Goal: Task Accomplishment & Management: Use online tool/utility

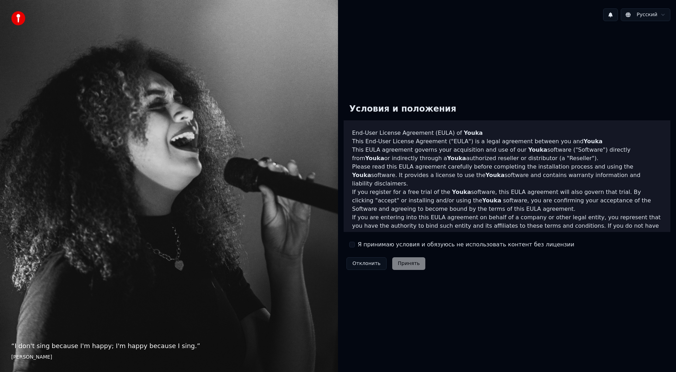
click at [384, 245] on label "Я принимаю условия и обязуюсь не использовать контент без лицензии" at bounding box center [466, 245] width 217 height 8
click at [355, 245] on button "Я принимаю условия и обязуюсь не использовать контент без лицензии" at bounding box center [352, 245] width 6 height 6
click at [402, 267] on button "Принять" at bounding box center [408, 263] width 33 height 13
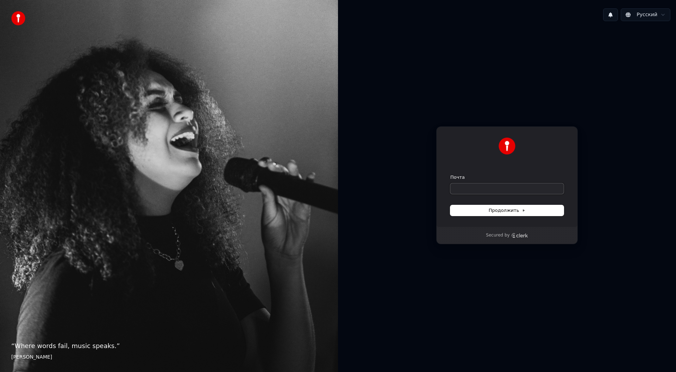
click at [527, 190] on input "Почта" at bounding box center [507, 189] width 113 height 11
click at [527, 189] on input "Почта" at bounding box center [507, 189] width 113 height 11
type input "*"
click at [451, 174] on button "submit" at bounding box center [451, 174] width 0 height 0
type input "**********"
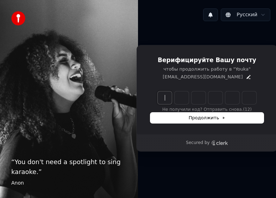
click at [164, 98] on input "Enter verification code" at bounding box center [214, 97] width 113 height 13
type input "******"
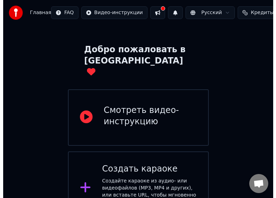
scroll to position [39, 0]
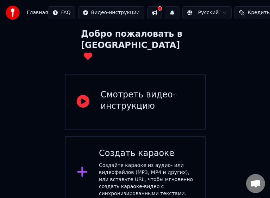
click at [129, 162] on div "Создайте караоке из аудио- или видеофайлов (MP3, MP4 и других), или вставьте UR…" at bounding box center [146, 179] width 95 height 35
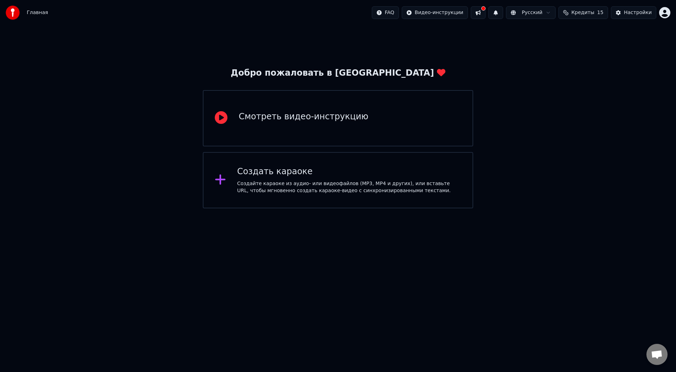
click at [424, 141] on div "Смотреть видео-инструкцию" at bounding box center [338, 118] width 271 height 56
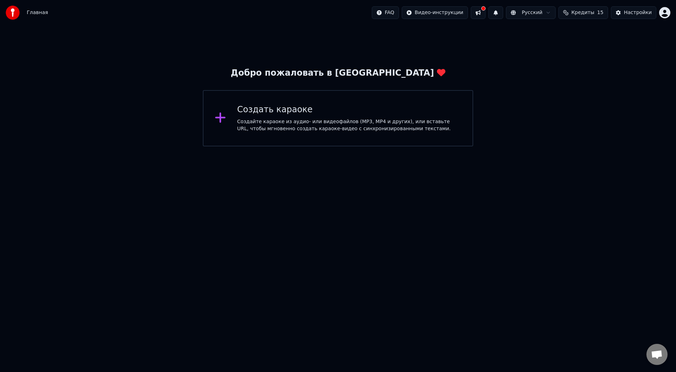
click at [342, 118] on div "Создайте караоке из аудио- или видеофайлов (MP3, MP4 и других), или вставьте UR…" at bounding box center [349, 125] width 224 height 14
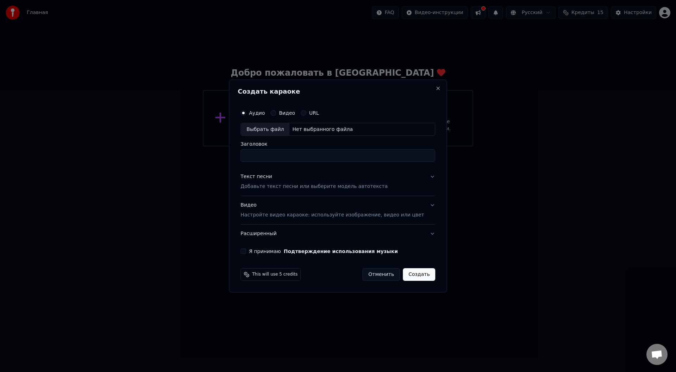
click at [291, 112] on label "Видео" at bounding box center [287, 113] width 16 height 5
click at [276, 112] on button "Видео" at bounding box center [274, 113] width 6 height 6
click at [319, 114] on label "URL" at bounding box center [314, 113] width 10 height 5
click at [306, 114] on button "URL" at bounding box center [304, 113] width 6 height 6
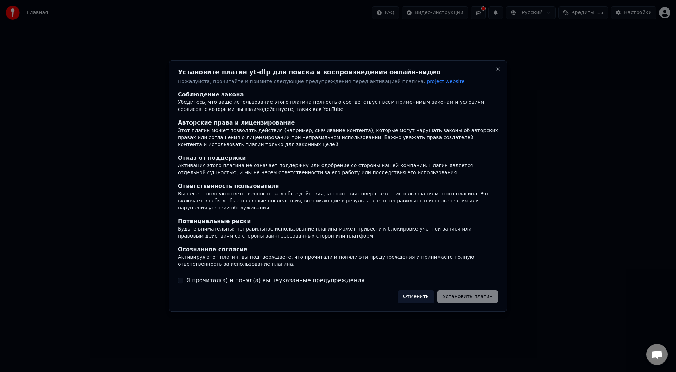
click at [236, 280] on label "Я прочитал(а) и понял(а) вышеуказанные предупреждения" at bounding box center [275, 281] width 178 height 8
click at [184, 280] on button "Я прочитал(а) и понял(а) вышеуказанные предупреждения" at bounding box center [181, 281] width 6 height 6
click at [456, 294] on button "Установить плагин" at bounding box center [468, 297] width 61 height 13
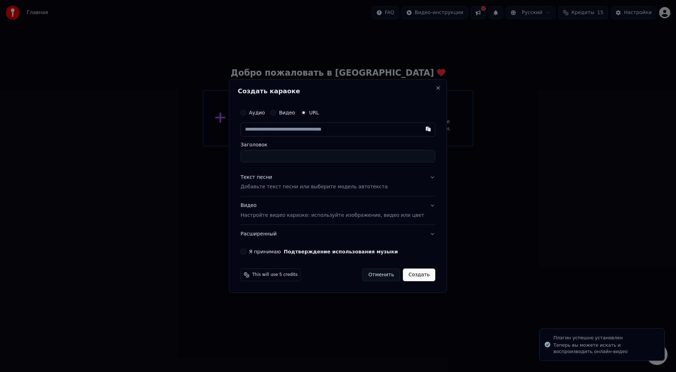
click at [246, 111] on button "Аудио" at bounding box center [244, 113] width 6 height 6
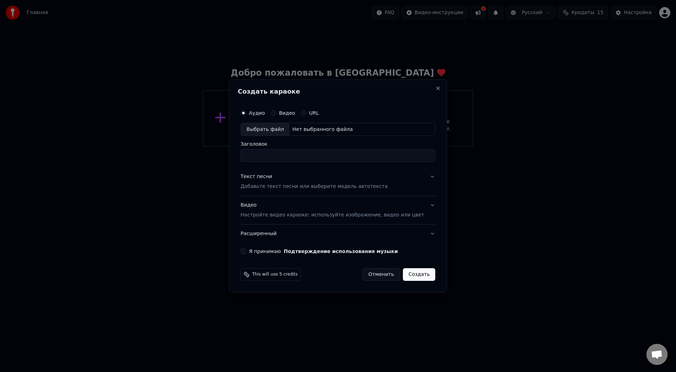
click at [272, 178] on div "Текст песни" at bounding box center [257, 177] width 32 height 7
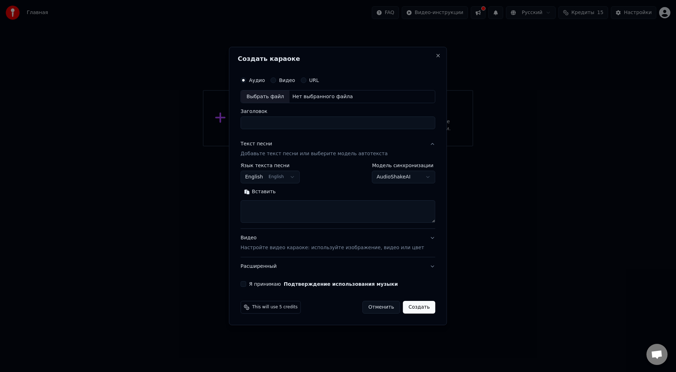
click at [270, 176] on button "English English" at bounding box center [270, 177] width 59 height 13
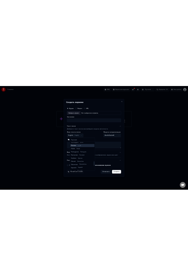
scroll to position [435, 0]
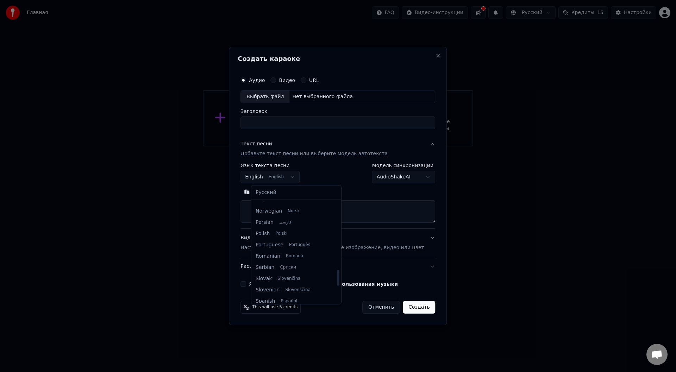
click at [475, 246] on div at bounding box center [338, 186] width 676 height 372
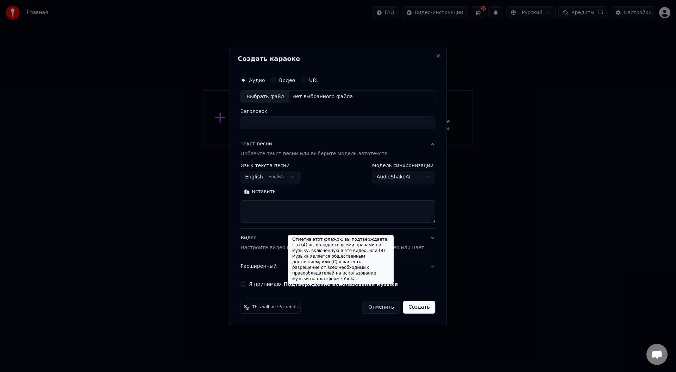
click at [299, 284] on button "Подтверждение использования музыки" at bounding box center [341, 284] width 114 height 5
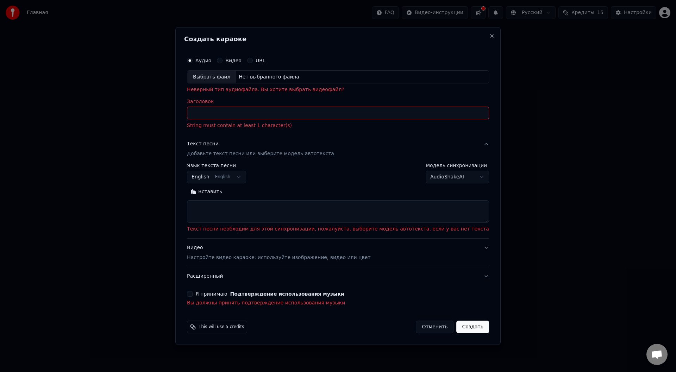
click at [193, 294] on button "Я принимаю Подтверждение использования музыки" at bounding box center [190, 294] width 6 height 6
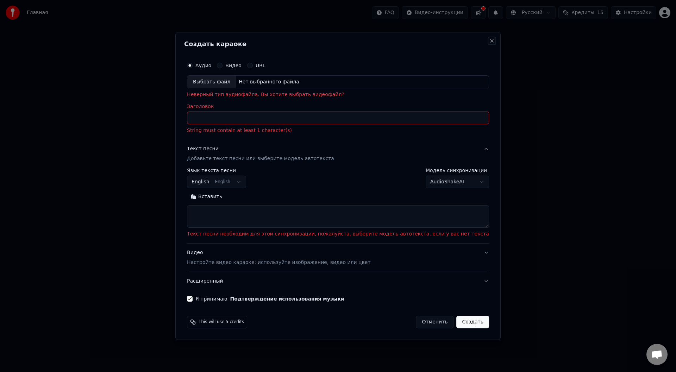
click at [489, 39] on button "Close" at bounding box center [492, 41] width 6 height 6
select select
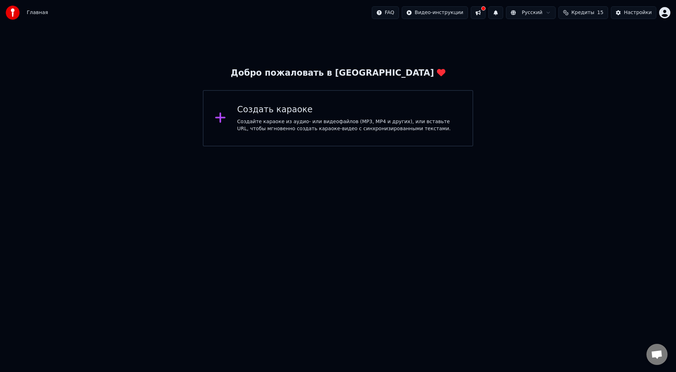
click at [512, 147] on html "Главная FAQ Видео-инструкции Русский Кредиты 15 Настройки Добро пожаловать в Yo…" at bounding box center [338, 73] width 676 height 147
click at [486, 10] on button at bounding box center [478, 12] width 15 height 13
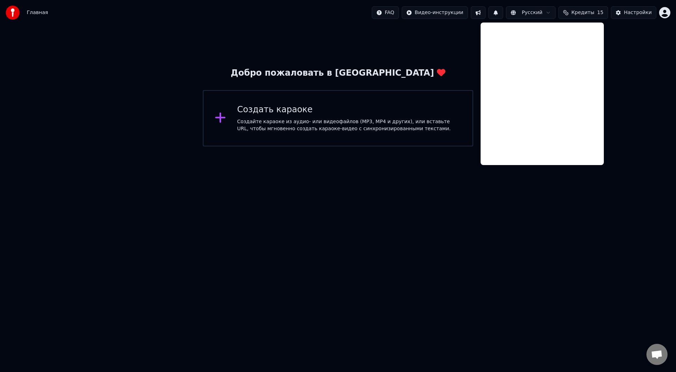
click at [486, 9] on button at bounding box center [478, 12] width 15 height 13
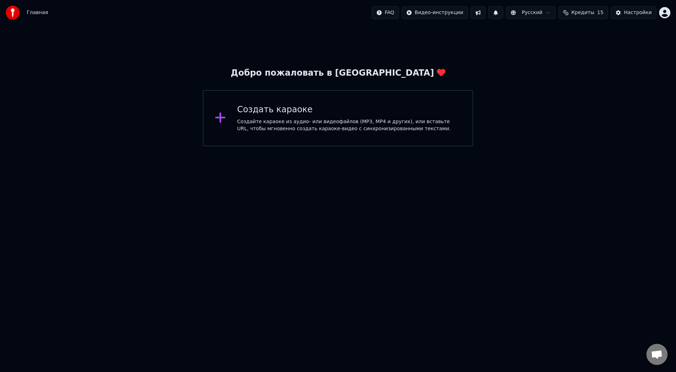
click at [548, 14] on html "Главная FAQ Видео-инструкции Русский Кредиты 15 Настройки Добро пожаловать в Yo…" at bounding box center [338, 73] width 676 height 147
click at [601, 71] on html "Главная FAQ Видео-инструкции Русский Кредиты 15 Настройки Добро пожаловать в Yo…" at bounding box center [338, 73] width 676 height 147
click at [643, 11] on div "Настройки" at bounding box center [638, 12] width 28 height 7
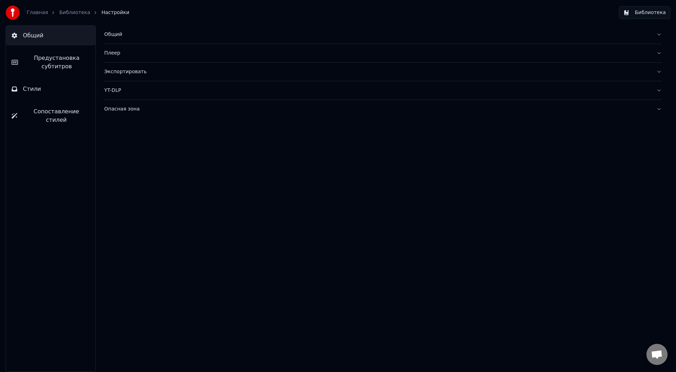
click at [588, 54] on div "Плеер" at bounding box center [377, 53] width 547 height 7
click at [35, 13] on link "Главная" at bounding box center [37, 12] width 21 height 7
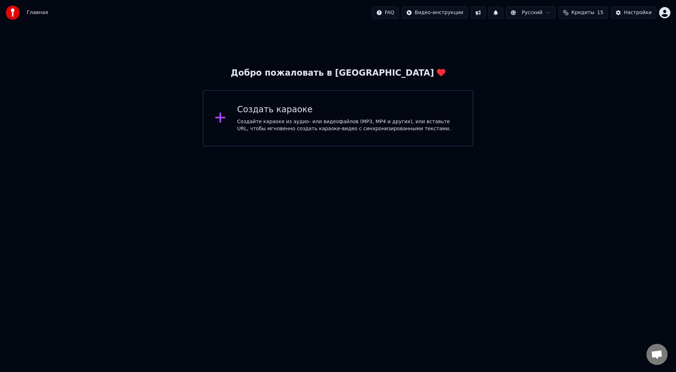
click at [509, 147] on html "Главная FAQ Видео-инструкции Русский Кредиты 15 Настройки Добро пожаловать в Yo…" at bounding box center [338, 73] width 676 height 147
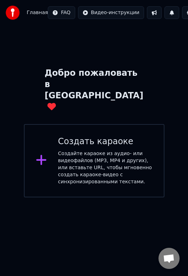
click at [75, 151] on div "Создайте караоке из аудио- или видеофайлов (MP3, MP4 и других), или вставьте UR…" at bounding box center [105, 167] width 95 height 35
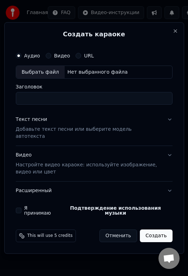
click at [36, 79] on div "Выбрать файл" at bounding box center [40, 72] width 49 height 13
type input "**********"
click at [36, 134] on p "Добавьте текст песни или выберите модель автотекста" at bounding box center [89, 133] width 146 height 14
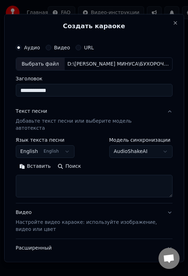
click at [63, 147] on button "English English" at bounding box center [45, 151] width 59 height 13
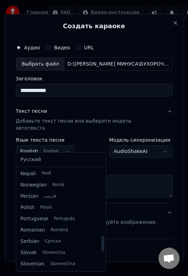
scroll to position [426, 0]
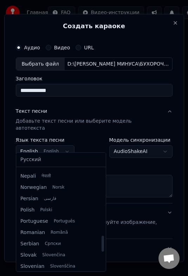
drag, startPoint x: 95, startPoint y: 263, endPoint x: 94, endPoint y: 245, distance: 18.0
click at [102, 245] on div at bounding box center [103, 244] width 2 height 16
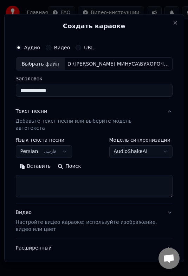
click at [61, 146] on button "Persian فارسی" at bounding box center [44, 151] width 56 height 13
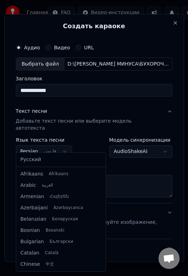
scroll to position [360, 0]
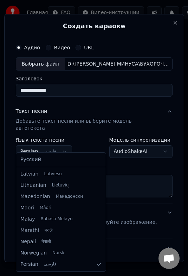
select select "**"
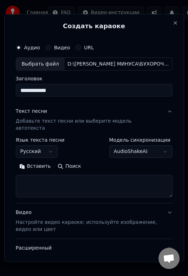
drag, startPoint x: 48, startPoint y: 185, endPoint x: 55, endPoint y: 186, distance: 7.9
click at [47, 185] on textarea at bounding box center [94, 186] width 157 height 23
paste textarea "**********"
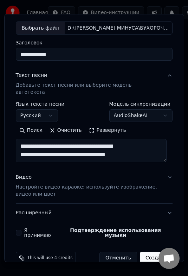
scroll to position [38, 0]
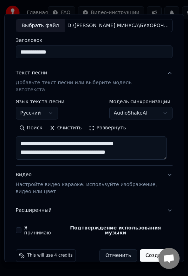
type textarea "**********"
click at [74, 181] on p "Настройте видео караоке: используйте изображение, видео или цвет" at bounding box center [89, 188] width 146 height 14
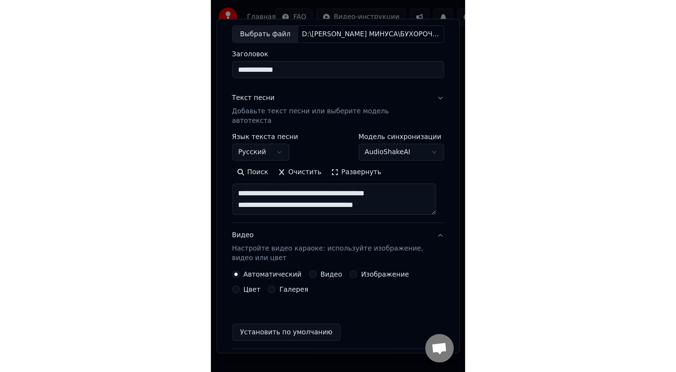
scroll to position [30, 0]
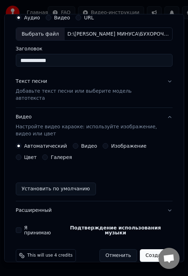
click at [77, 182] on button "Установить по умолчанию" at bounding box center [56, 188] width 80 height 13
click at [27, 225] on label "Я принимаю Подтверждение использования музыки" at bounding box center [98, 230] width 149 height 10
click at [21, 227] on button "Я принимаю Подтверждение использования музыки" at bounding box center [19, 230] width 6 height 6
click at [151, 249] on button "Создать" at bounding box center [156, 255] width 32 height 13
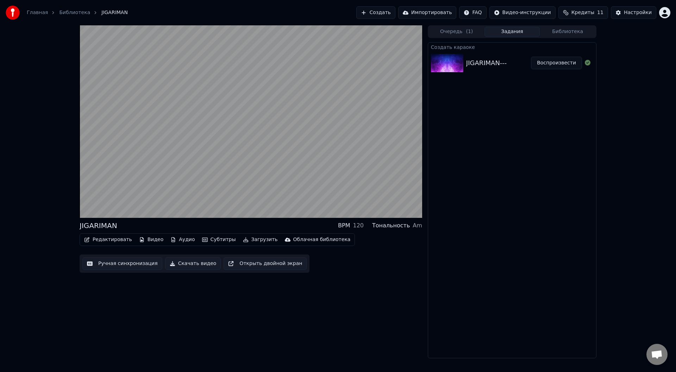
click at [119, 239] on button "Редактировать" at bounding box center [108, 240] width 54 height 10
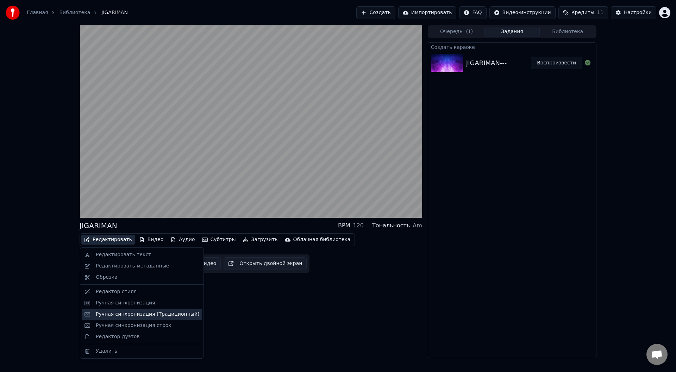
click at [108, 314] on div "Ручная синхронизация (Традиционный)" at bounding box center [148, 314] width 104 height 7
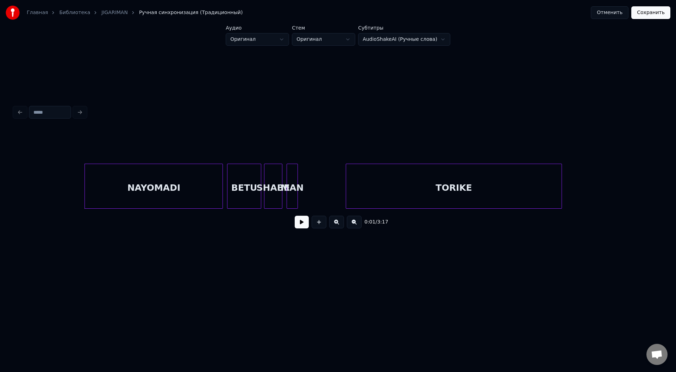
click at [300, 229] on button at bounding box center [302, 222] width 14 height 13
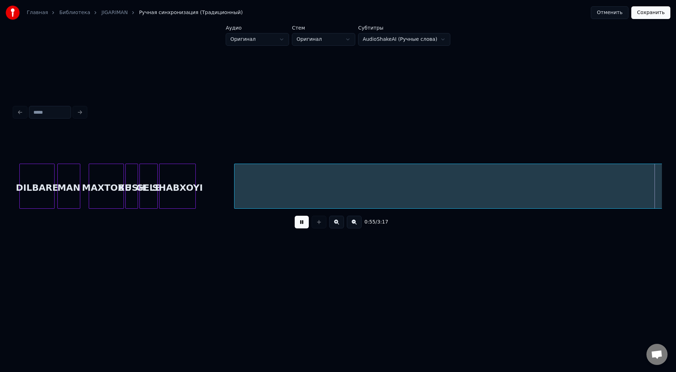
scroll to position [0, 3892]
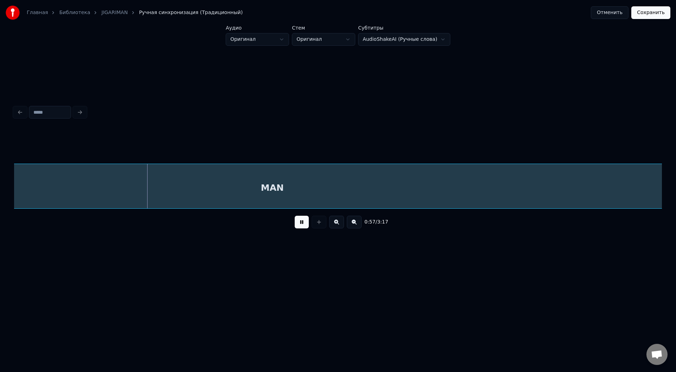
click at [237, 196] on div "MAN" at bounding box center [272, 188] width 1373 height 48
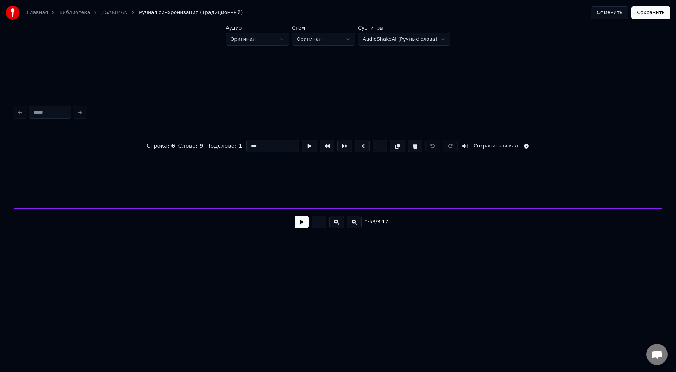
click at [0, 185] on div "Главная Библиотека JIGARIMAN Ручная синхронизация (Традиционный) Отменить Сохра…" at bounding box center [338, 140] width 676 height 280
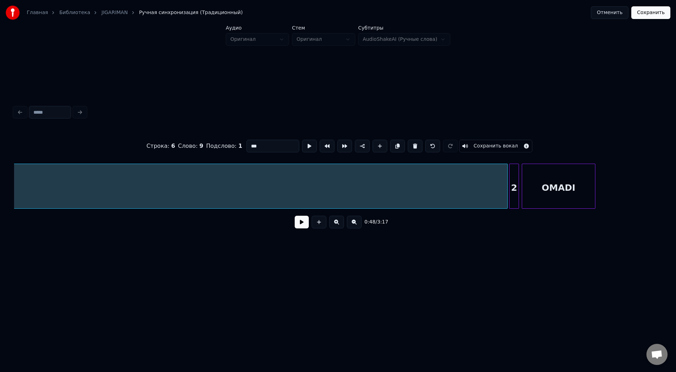
scroll to position [0, 4350]
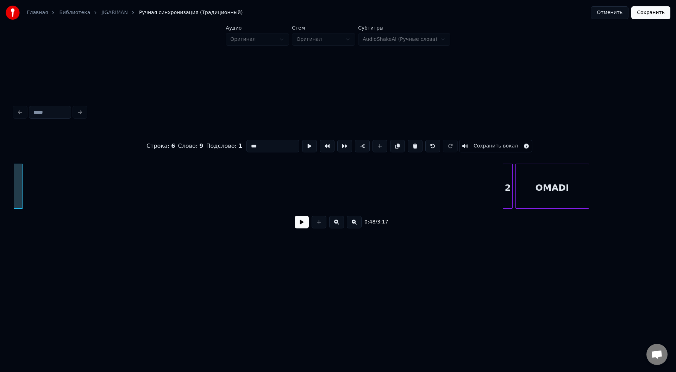
click at [23, 186] on div at bounding box center [21, 186] width 2 height 44
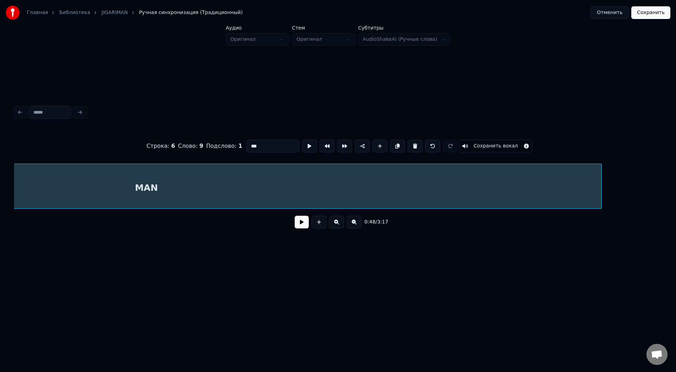
scroll to position [0, 3772]
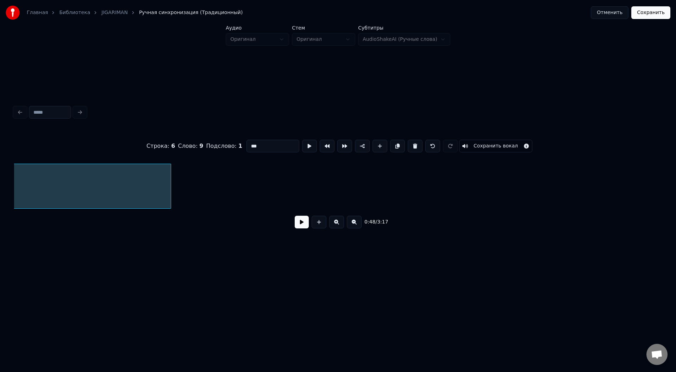
click at [170, 200] on div at bounding box center [170, 186] width 2 height 44
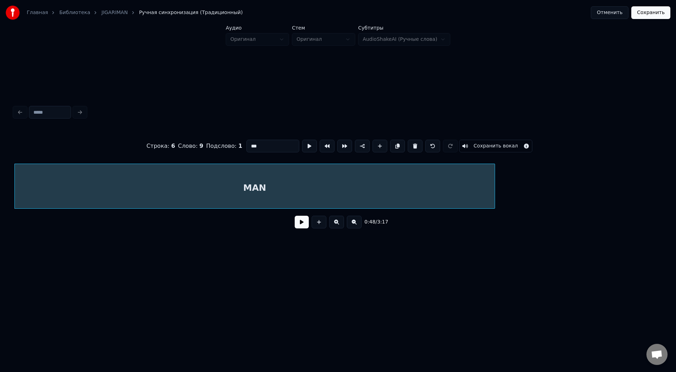
click at [266, 147] on input "***" at bounding box center [273, 146] width 53 height 13
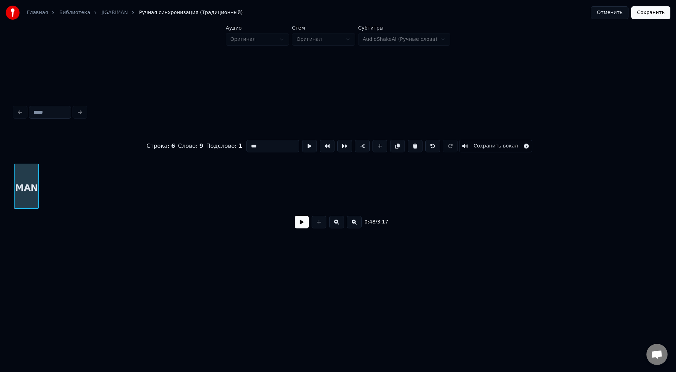
click at [38, 193] on div at bounding box center [37, 186] width 2 height 44
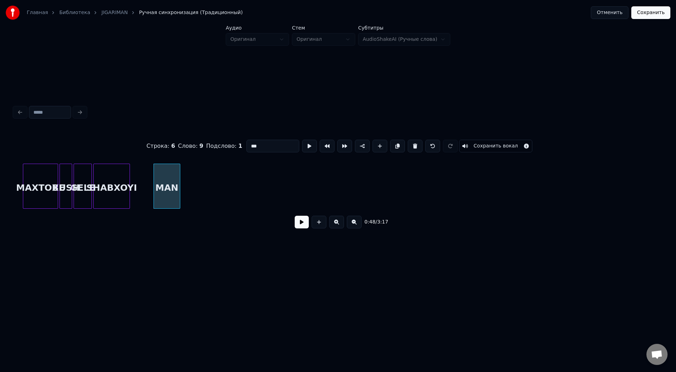
scroll to position [0, 3293]
click at [161, 202] on div "MAN" at bounding box center [160, 188] width 26 height 48
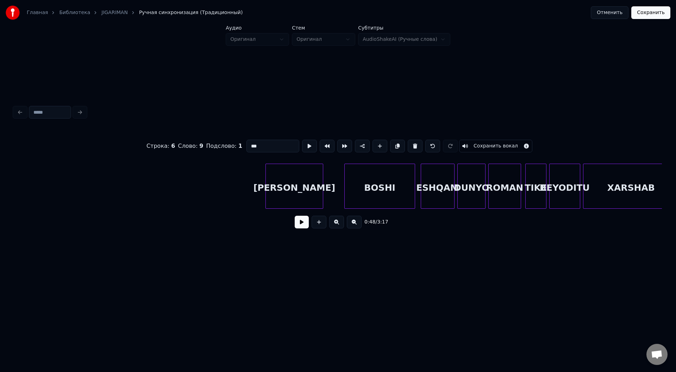
scroll to position [0, 1163]
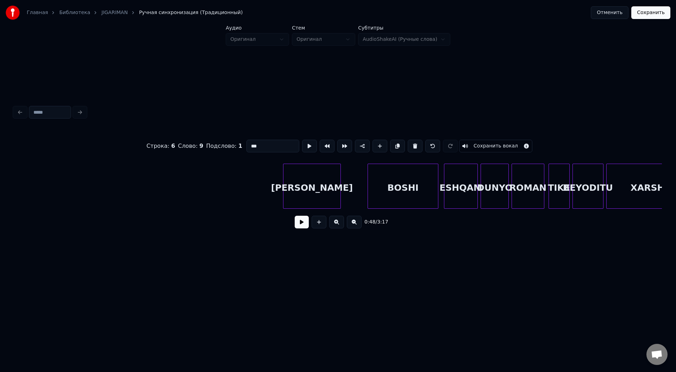
click at [313, 200] on div "[PERSON_NAME]" at bounding box center [312, 188] width 57 height 48
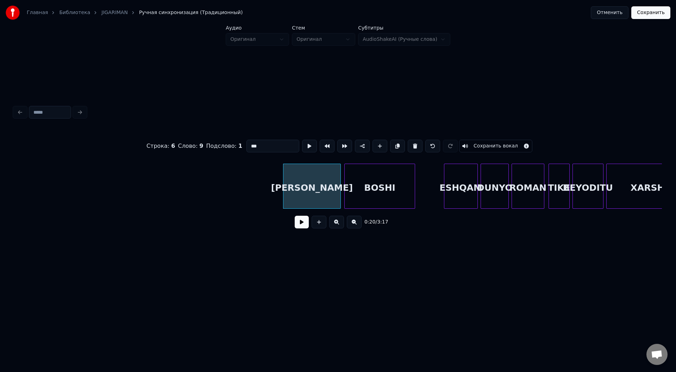
click at [393, 209] on div "XARSHAB BEYODITU ROMAN TIKE DUNYO ESHQAM BOSHI [PERSON_NAME]" at bounding box center [338, 186] width 648 height 45
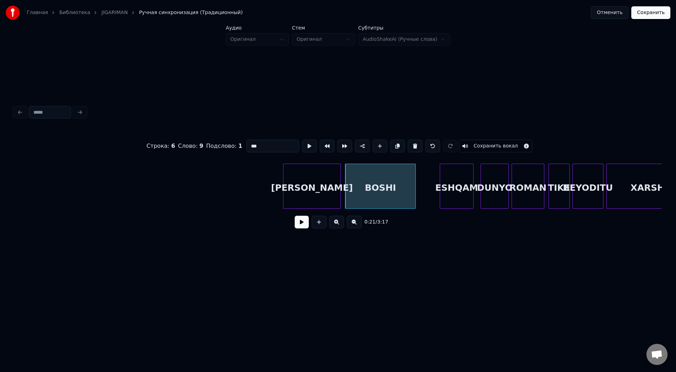
click at [457, 205] on div "ESHQAM" at bounding box center [456, 188] width 33 height 48
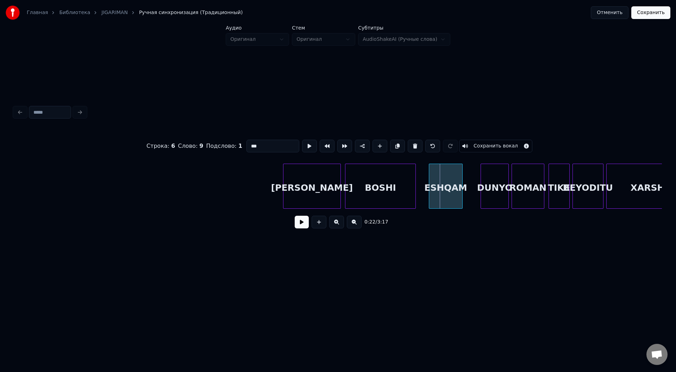
click at [448, 205] on div "ESHQAM" at bounding box center [445, 188] width 33 height 48
click at [494, 206] on div "XARSHAB BEYODITU ROMAN TIKE DUNYO ESHQAM BOSHI [PERSON_NAME]" at bounding box center [338, 186] width 648 height 45
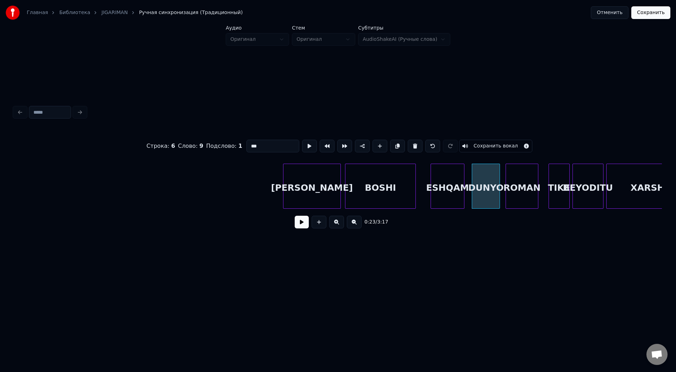
click at [531, 202] on div "ROMAN" at bounding box center [522, 188] width 32 height 48
click at [561, 201] on div "TIKE" at bounding box center [554, 188] width 20 height 48
click at [584, 199] on div "BEYODITU" at bounding box center [583, 188] width 30 height 48
click at [557, 204] on div "TIKE" at bounding box center [552, 188] width 20 height 48
click at [575, 204] on div "BEYODITU" at bounding box center [581, 188] width 30 height 48
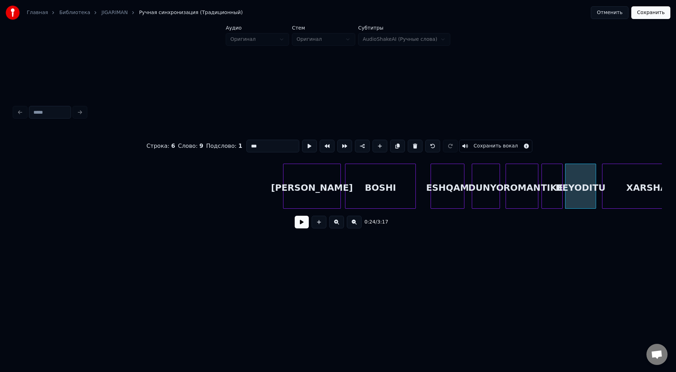
scroll to position [0, 1200]
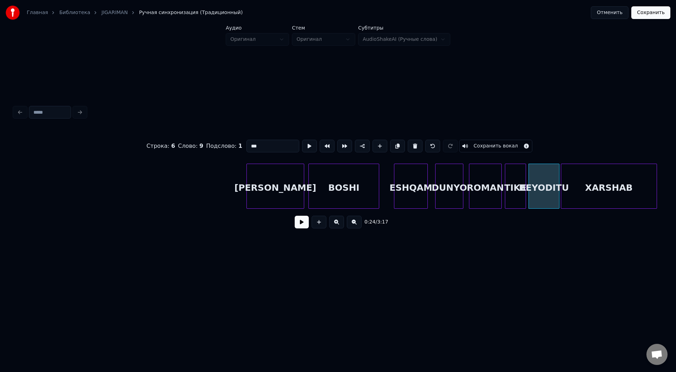
click at [641, 201] on div "XARSHAB" at bounding box center [608, 188] width 95 height 48
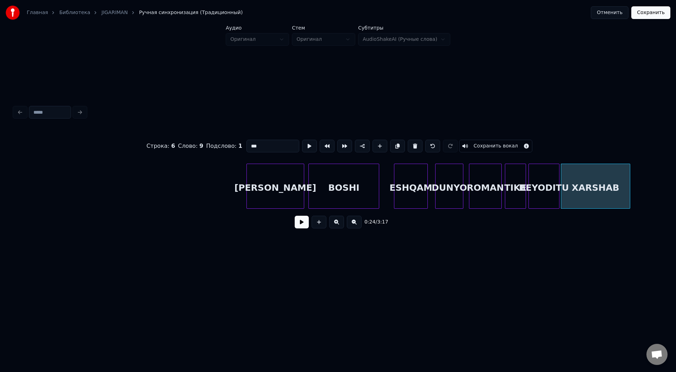
click at [629, 192] on div at bounding box center [629, 186] width 2 height 44
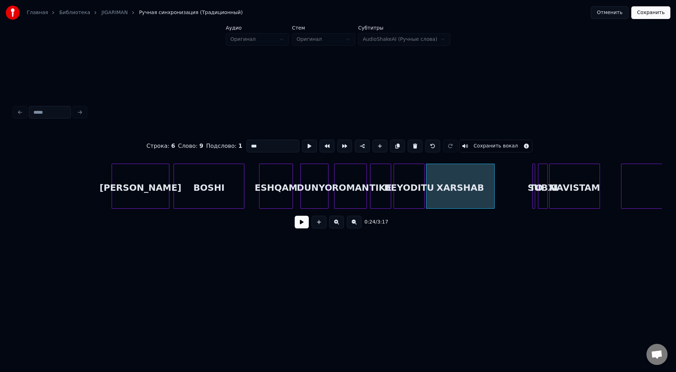
scroll to position [0, 1341]
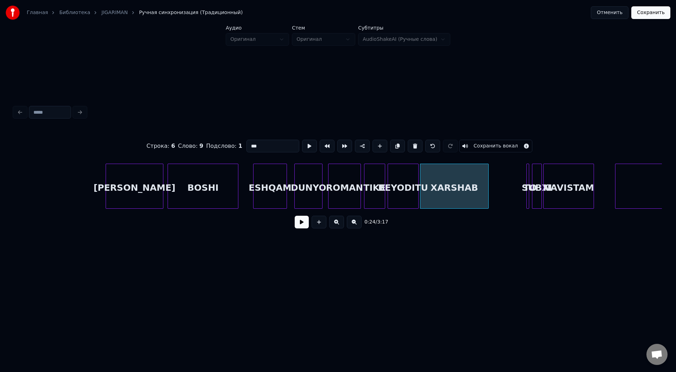
click at [529, 199] on div "TO" at bounding box center [530, 188] width 7 height 48
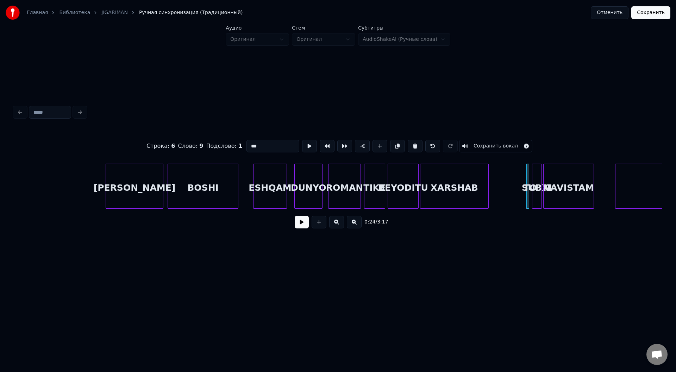
type input "**"
click at [507, 204] on div "TO" at bounding box center [507, 188] width 7 height 48
click at [527, 200] on div "SUBXI" at bounding box center [527, 188] width 9 height 48
click at [558, 204] on div "NAVISTAM" at bounding box center [560, 188] width 50 height 48
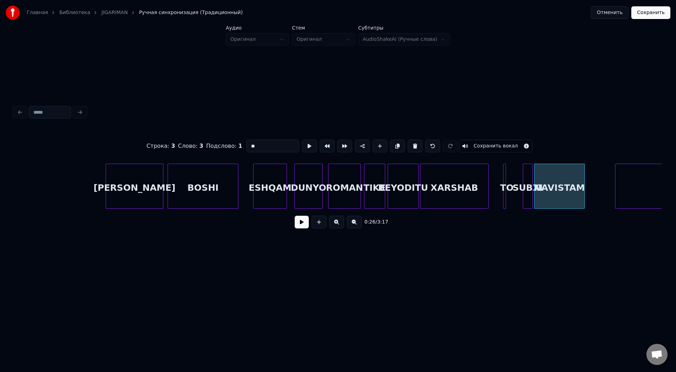
click at [302, 224] on button at bounding box center [302, 222] width 14 height 13
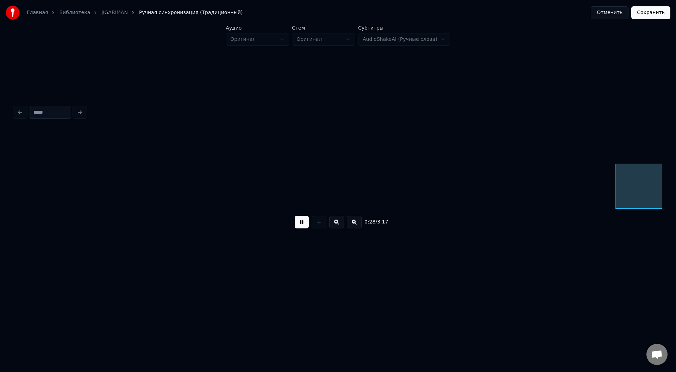
scroll to position [0, 1990]
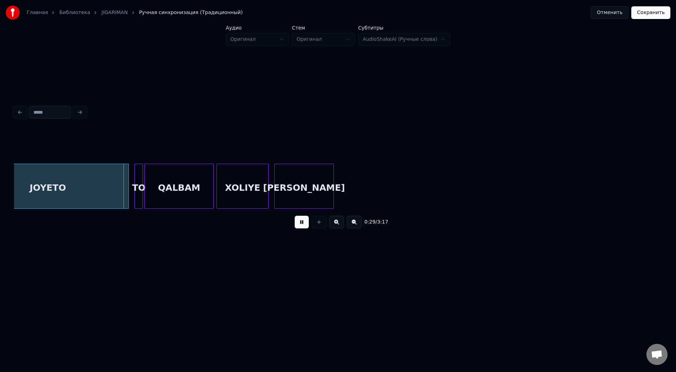
click at [302, 229] on button at bounding box center [302, 222] width 14 height 13
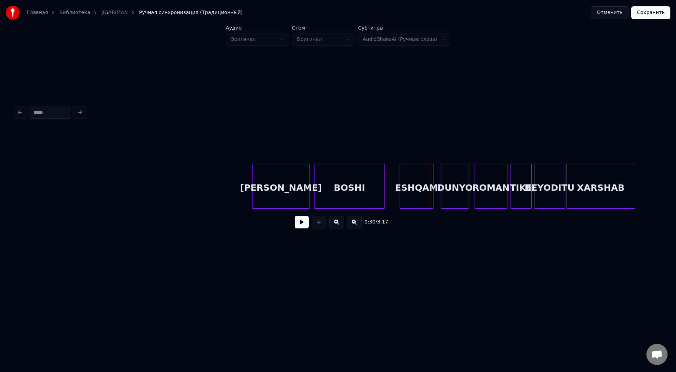
scroll to position [0, 1179]
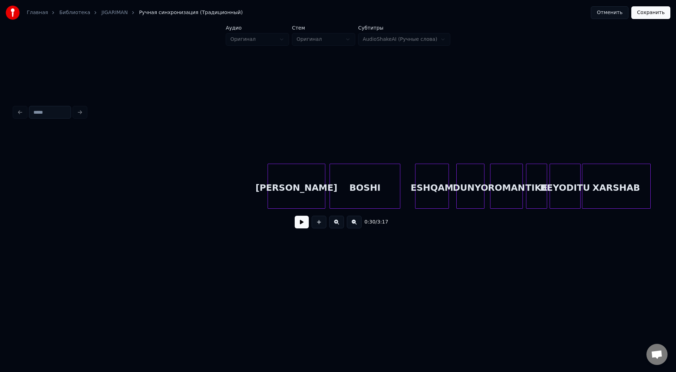
click at [298, 224] on button at bounding box center [302, 222] width 14 height 13
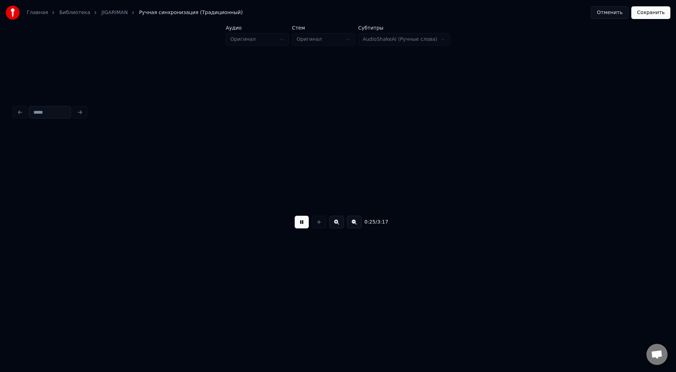
scroll to position [0, 1828]
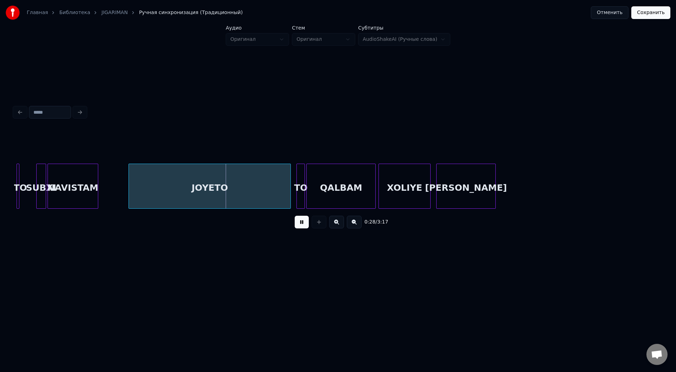
click at [302, 226] on button at bounding box center [302, 222] width 14 height 13
click at [99, 200] on div "NAVISTAM" at bounding box center [99, 188] width 50 height 48
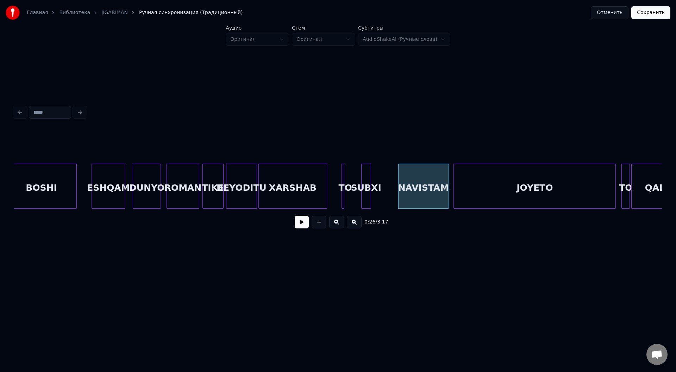
scroll to position [0, 1495]
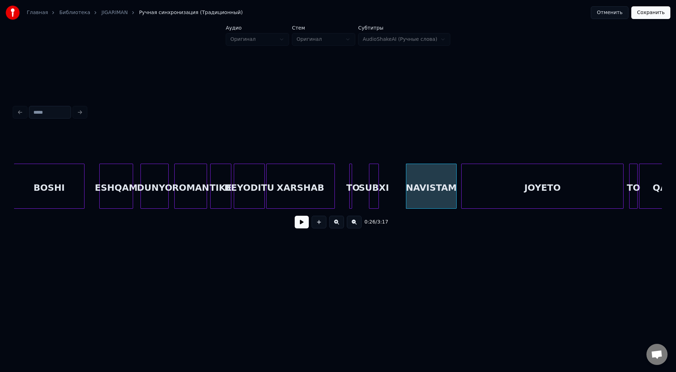
click at [271, 200] on div "XARSHAB" at bounding box center [301, 188] width 68 height 48
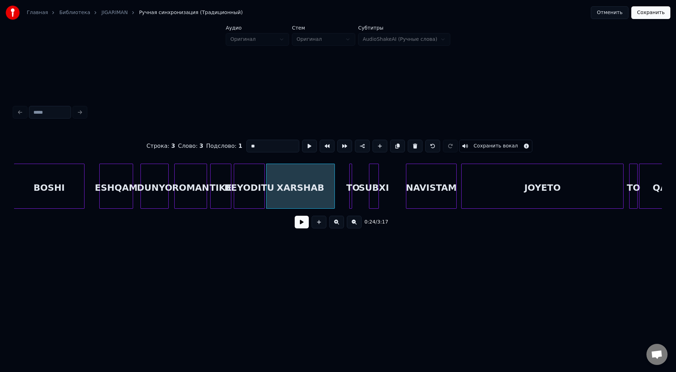
type input "*******"
click at [398, 200] on div "SUBXI" at bounding box center [399, 188] width 9 height 48
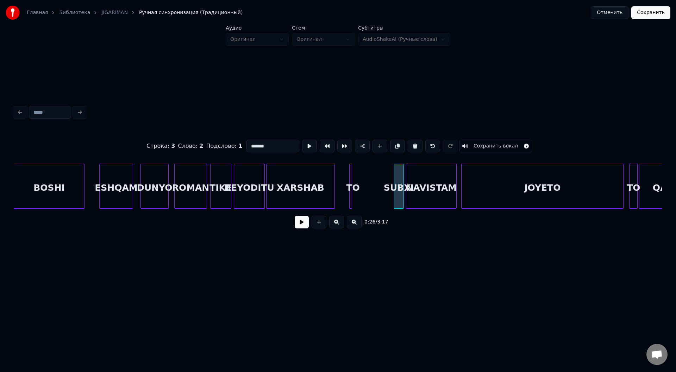
click at [299, 229] on button at bounding box center [302, 222] width 14 height 13
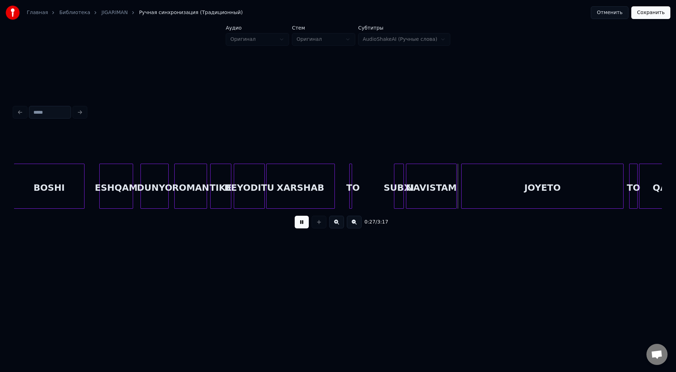
click at [299, 229] on button at bounding box center [302, 222] width 14 height 13
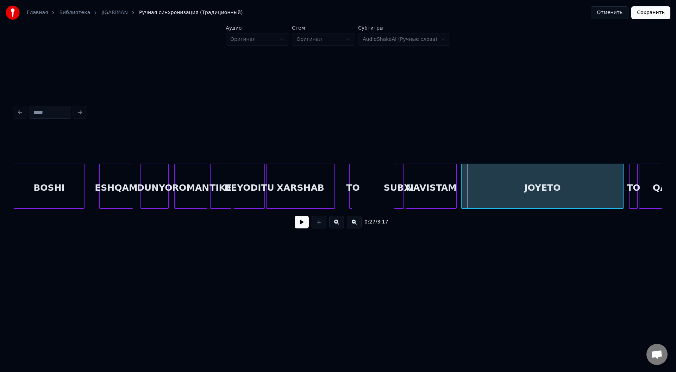
click at [101, 164] on div at bounding box center [101, 186] width 2 height 44
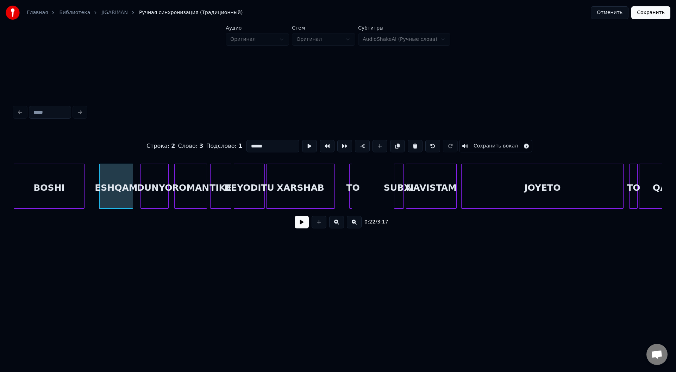
click at [298, 227] on button at bounding box center [302, 222] width 14 height 13
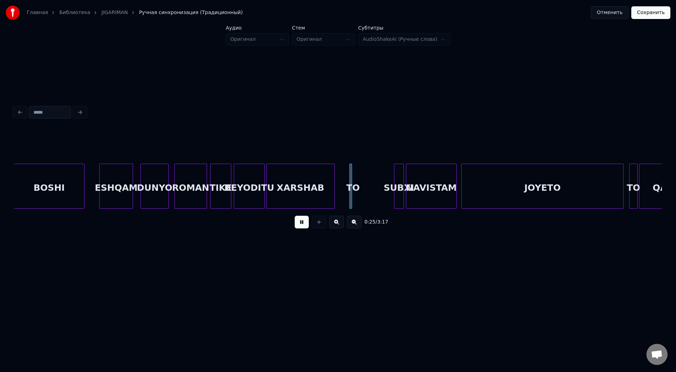
click at [298, 227] on button at bounding box center [302, 222] width 14 height 13
click at [308, 197] on div "XARSHAB" at bounding box center [310, 188] width 68 height 48
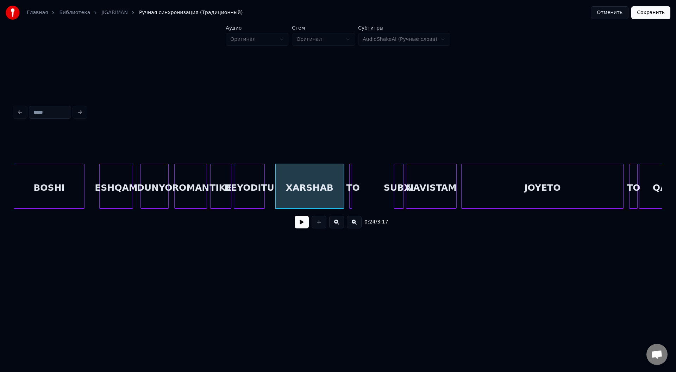
click at [351, 199] on div at bounding box center [351, 186] width 2 height 44
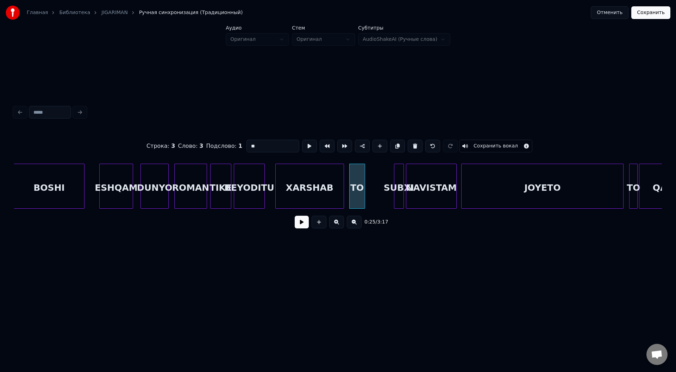
click at [363, 202] on div at bounding box center [364, 186] width 2 height 44
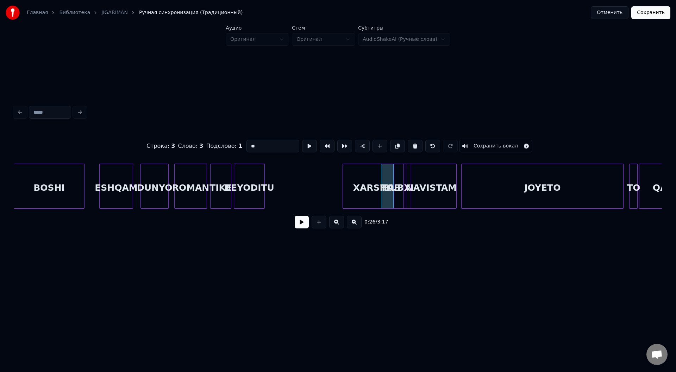
click at [384, 192] on div "XARSHAB" at bounding box center [377, 188] width 68 height 48
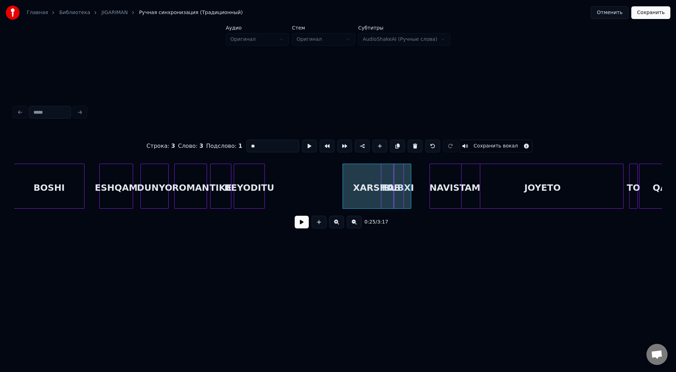
click at [435, 193] on div "NAVISTAM" at bounding box center [455, 188] width 50 height 48
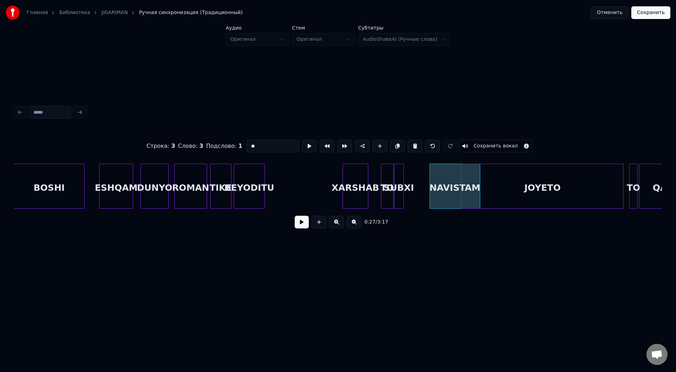
click at [367, 199] on div at bounding box center [367, 186] width 2 height 44
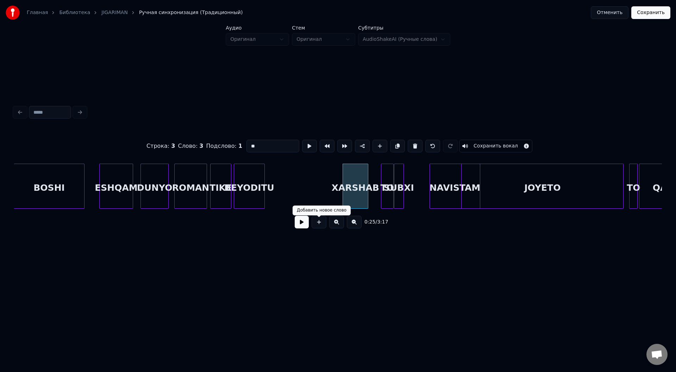
click at [301, 225] on button at bounding box center [302, 222] width 14 height 13
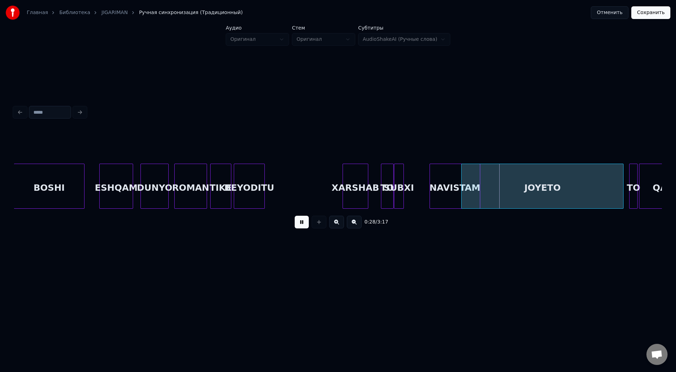
click at [303, 224] on button at bounding box center [302, 222] width 14 height 13
click at [377, 193] on div at bounding box center [376, 186] width 2 height 44
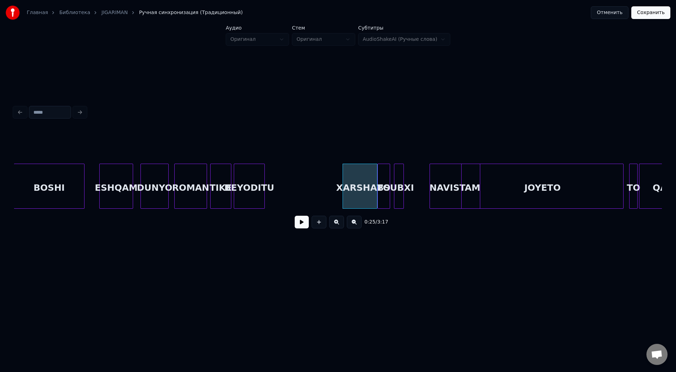
click at [384, 199] on div "TO" at bounding box center [384, 188] width 12 height 48
click at [397, 198] on div "SUBXI" at bounding box center [396, 188] width 9 height 48
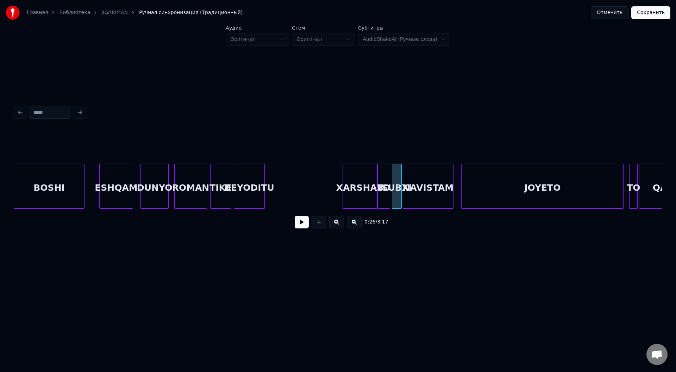
click at [421, 203] on div "NAVISTAM" at bounding box center [428, 188] width 50 height 48
click at [304, 227] on button at bounding box center [302, 222] width 14 height 13
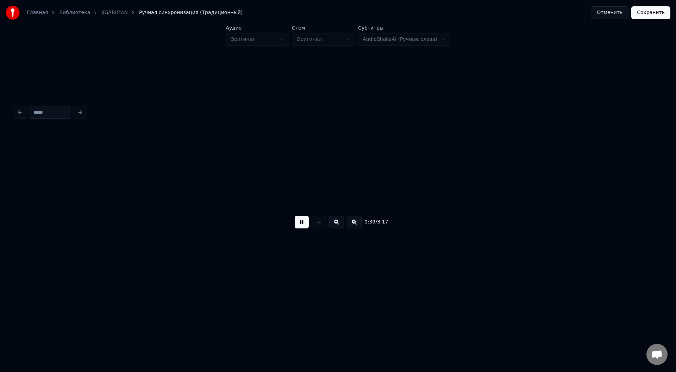
scroll to position [0, 2792]
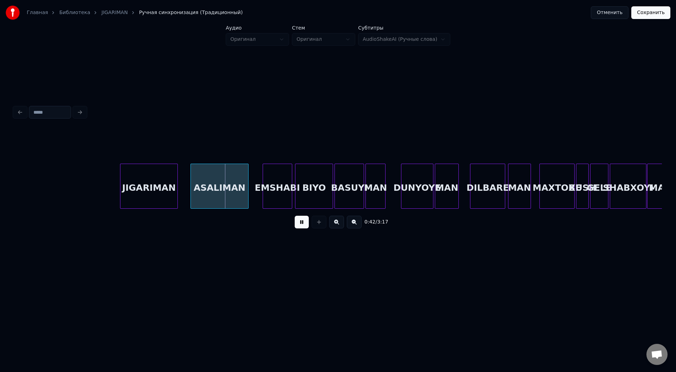
click at [295, 216] on button at bounding box center [302, 222] width 14 height 13
click at [159, 199] on div "JIGARIMAN" at bounding box center [138, 188] width 57 height 48
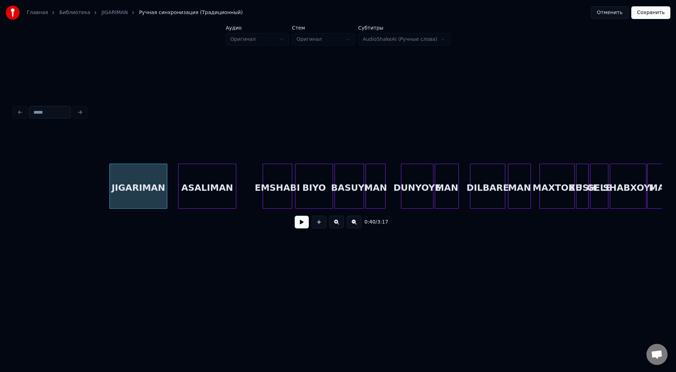
click at [209, 201] on div "ASALIMAN" at bounding box center [207, 188] width 57 height 48
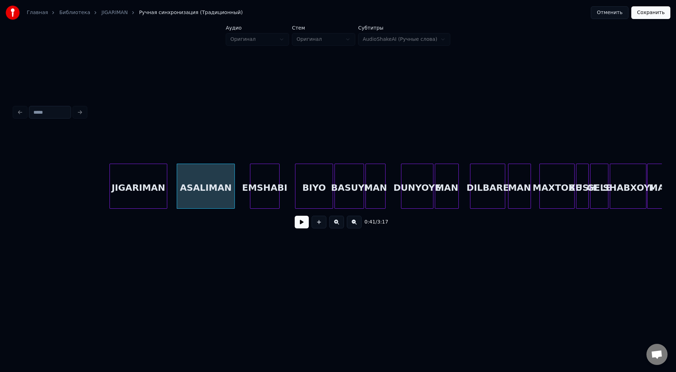
click at [266, 201] on div "EMSHABI" at bounding box center [264, 188] width 29 height 48
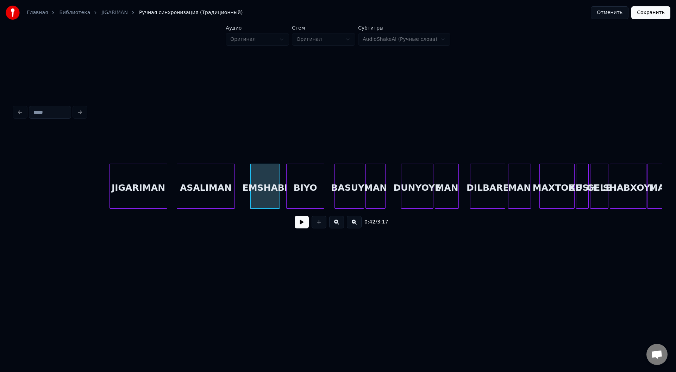
click at [302, 207] on div "JIGARIMAN ASALIMAN EMSHABI BIYO BASUYI MAN DUNYOYE MAN DILBARE MAN MAXTOBE XUSH…" at bounding box center [338, 186] width 648 height 45
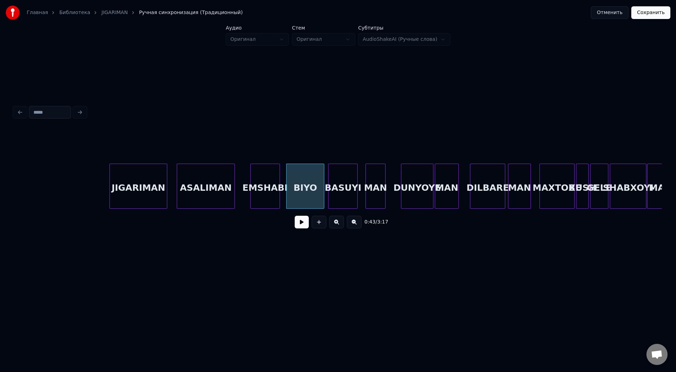
click at [352, 204] on div "BASUYI" at bounding box center [343, 188] width 29 height 48
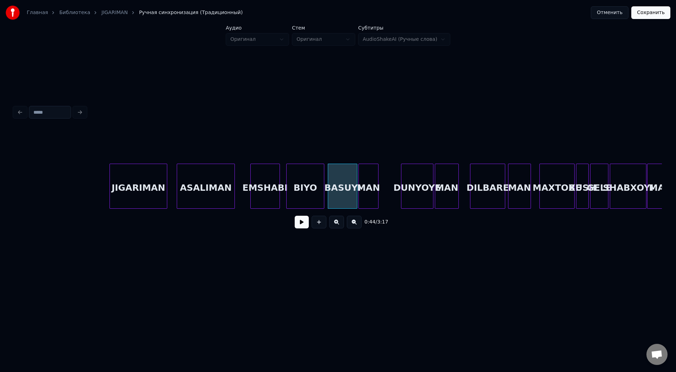
click at [368, 207] on div "JIGARIMAN ASALIMAN EMSHABI BIYO BASUYI MAN DUNYOYE MAN DILBARE MAN MAXTOBE XUSH…" at bounding box center [338, 186] width 648 height 45
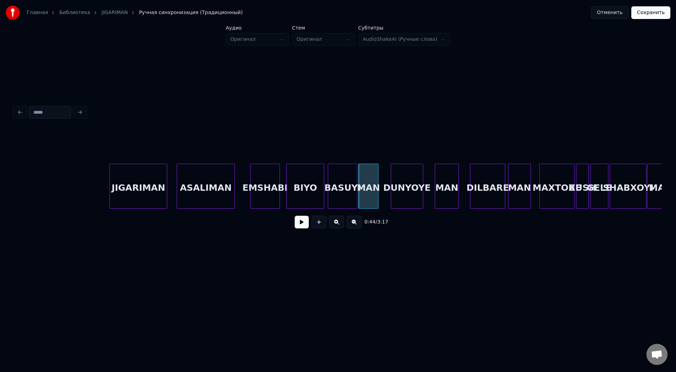
click at [407, 205] on div "DUNYOYE" at bounding box center [407, 188] width 32 height 48
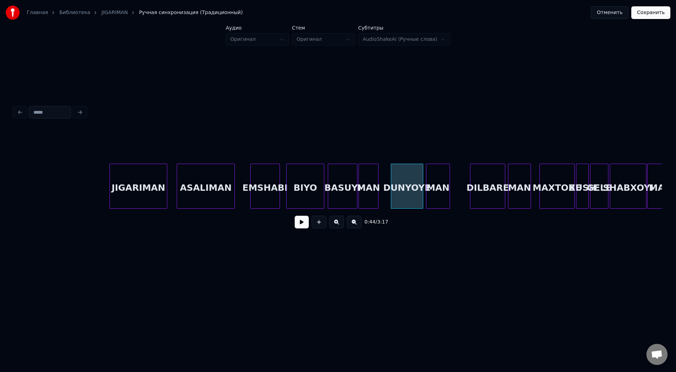
click at [441, 201] on div "MAN" at bounding box center [438, 188] width 23 height 48
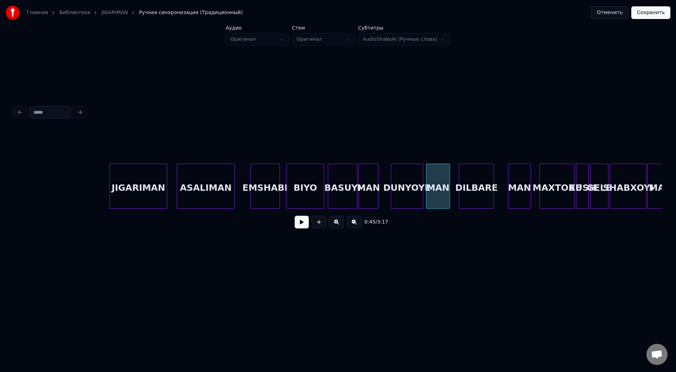
click at [478, 205] on div "DILBARE" at bounding box center [476, 188] width 35 height 48
click at [533, 204] on div at bounding box center [534, 186] width 2 height 44
click at [516, 203] on div "MAN" at bounding box center [512, 188] width 26 height 48
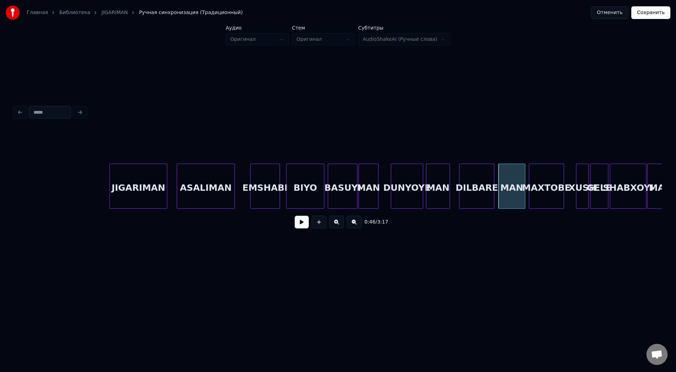
click at [549, 206] on div "JIGARIMAN ASALIMAN EMSHABI BIYO BASUYI MAN DUNYOYE MAN DILBARE MAN MAXTOBE XUSH…" at bounding box center [338, 186] width 648 height 45
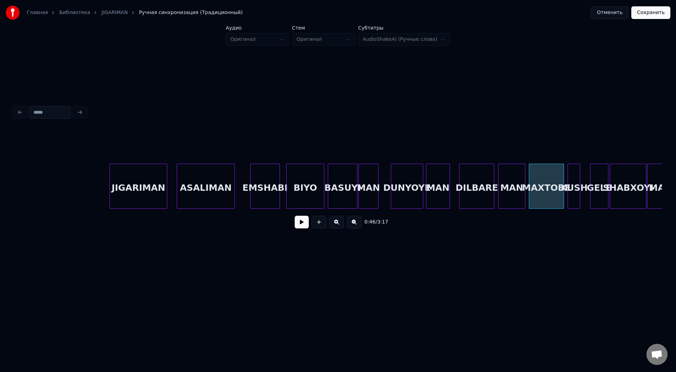
click at [573, 205] on div "XUSH" at bounding box center [574, 188] width 12 height 48
click at [592, 204] on div "GELE" at bounding box center [593, 188] width 18 height 48
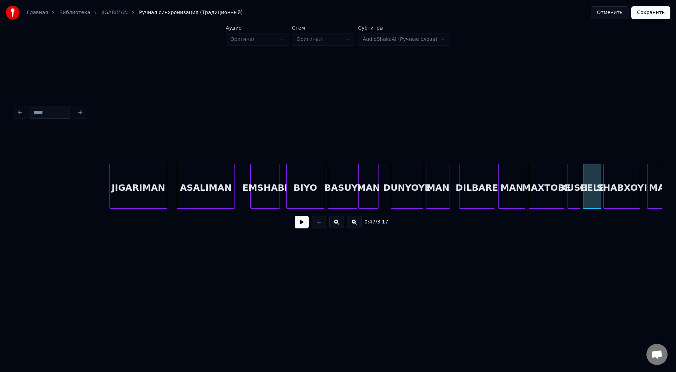
click at [619, 204] on div "SHABXOYI" at bounding box center [622, 188] width 36 height 48
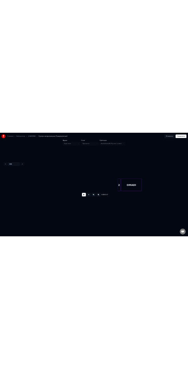
scroll to position [0, 4441]
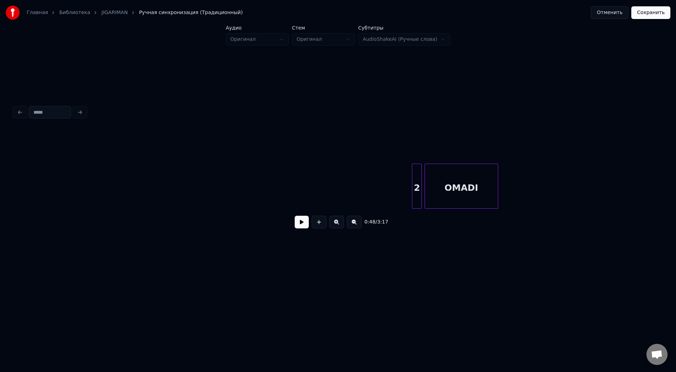
click at [415, 200] on div "2" at bounding box center [416, 188] width 9 height 48
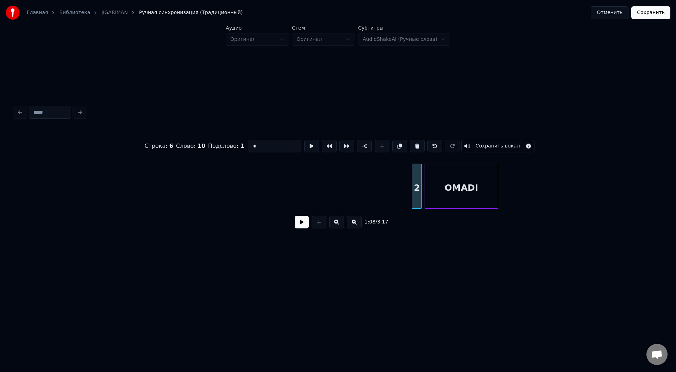
click at [602, 13] on button "Отменить" at bounding box center [610, 12] width 38 height 13
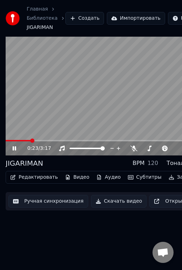
click at [53, 96] on video at bounding box center [111, 96] width 211 height 119
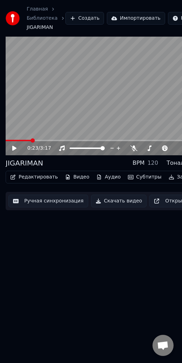
click at [31, 176] on button "Редактировать" at bounding box center [34, 177] width 54 height 10
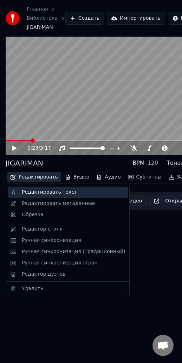
click at [81, 193] on div "Редактировать текст" at bounding box center [74, 192] width 104 height 7
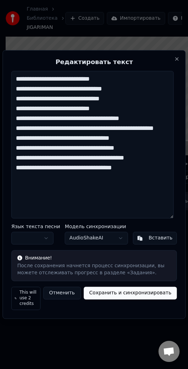
click at [80, 200] on textarea "**********" at bounding box center [92, 145] width 163 height 148
click at [110, 209] on textarea "**********" at bounding box center [92, 145] width 163 height 148
drag, startPoint x: 165, startPoint y: 205, endPoint x: -12, endPoint y: 64, distance: 226.9
click at [0, 64] on html "**********" at bounding box center [94, 184] width 188 height 369
paste textarea "**********"
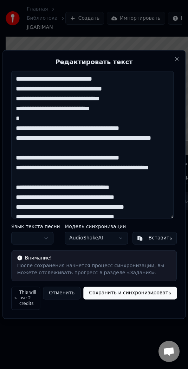
drag, startPoint x: 143, startPoint y: 296, endPoint x: 186, endPoint y: 309, distance: 44.4
click at [143, 296] on button "Сохранить и синхронизировать" at bounding box center [130, 293] width 94 height 13
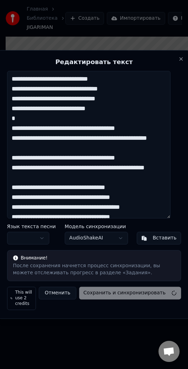
type textarea "**********"
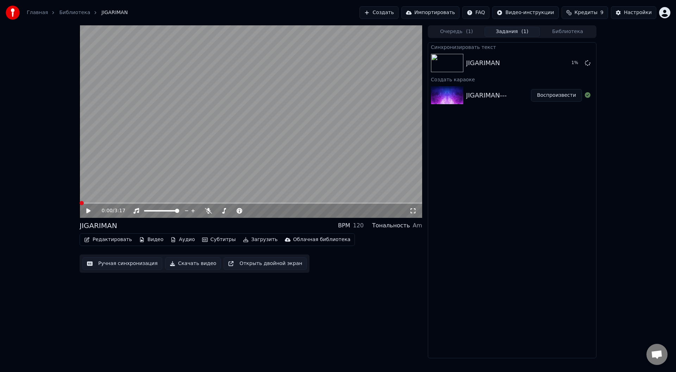
click at [80, 205] on span at bounding box center [82, 203] width 4 height 4
click at [87, 212] on icon at bounding box center [88, 211] width 4 height 5
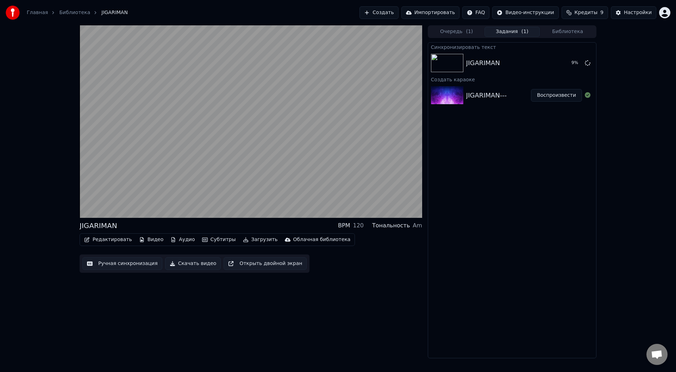
click at [92, 240] on button "Редактировать" at bounding box center [108, 240] width 54 height 10
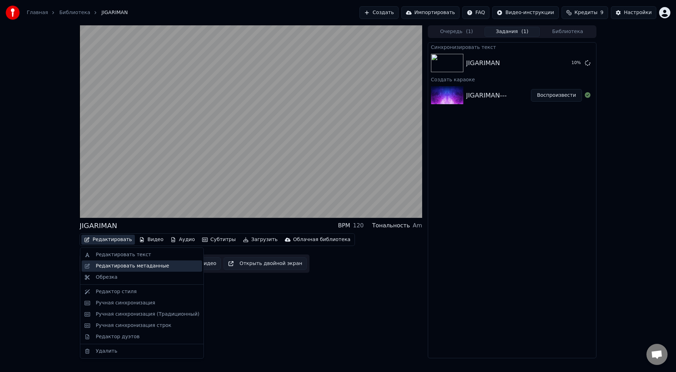
click at [100, 268] on div "Редактировать метаданные" at bounding box center [132, 266] width 73 height 7
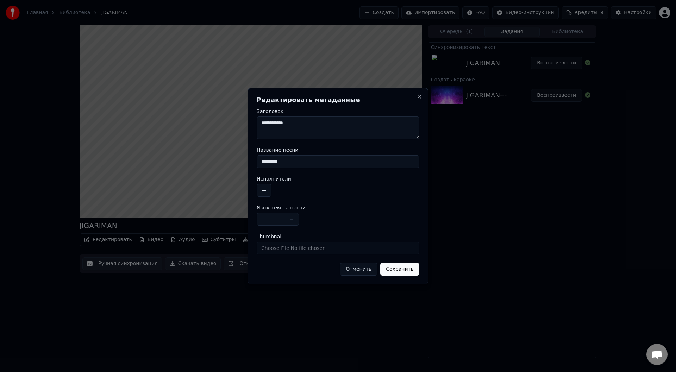
click at [360, 270] on button "Отменить" at bounding box center [359, 269] width 38 height 13
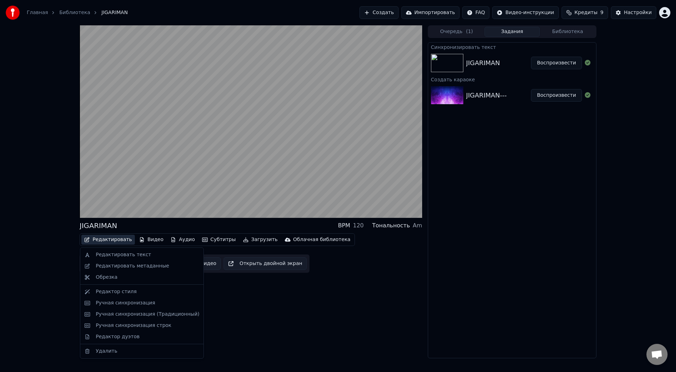
click at [98, 242] on button "Редактировать" at bounding box center [108, 240] width 54 height 10
click at [111, 291] on div "Редактор стиля" at bounding box center [116, 291] width 41 height 7
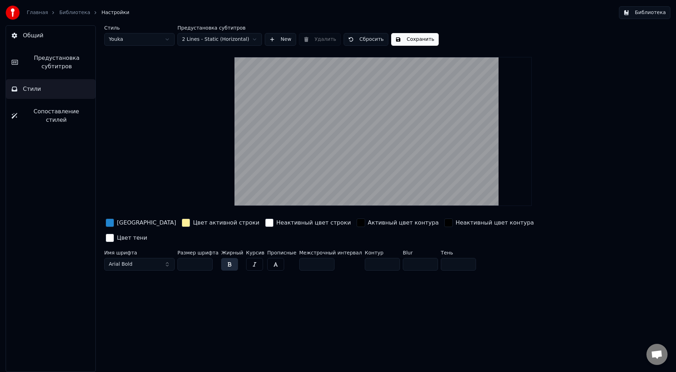
click at [38, 11] on link "Главная" at bounding box center [37, 12] width 21 height 7
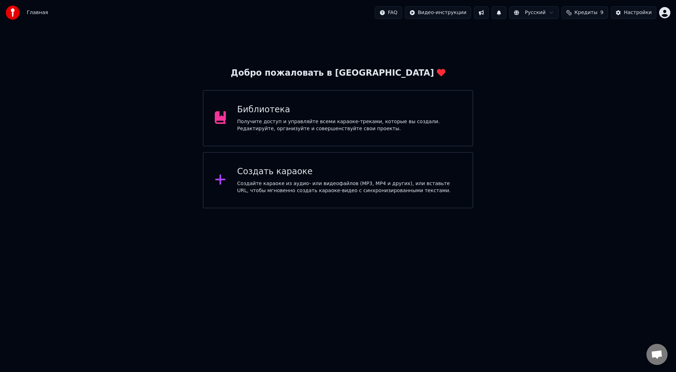
click at [296, 119] on div "Получите доступ и управляйте всеми караоке-треками, которые вы создали. Редакти…" at bounding box center [349, 125] width 224 height 14
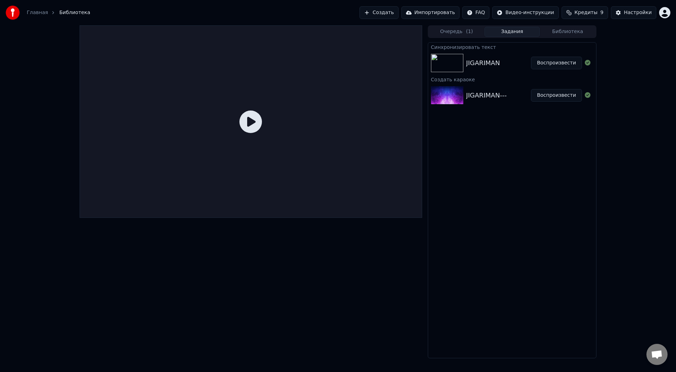
click at [489, 63] on div "JIGARIMAN" at bounding box center [483, 63] width 34 height 10
click at [253, 126] on icon at bounding box center [251, 122] width 23 height 23
click at [484, 64] on div "JIGARIMAN" at bounding box center [483, 63] width 34 height 10
click at [566, 64] on button "Воспроизвести" at bounding box center [556, 63] width 51 height 13
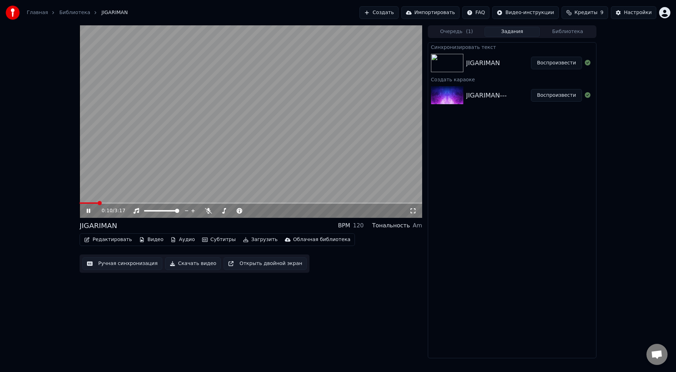
click at [97, 242] on button "Редактировать" at bounding box center [108, 240] width 54 height 10
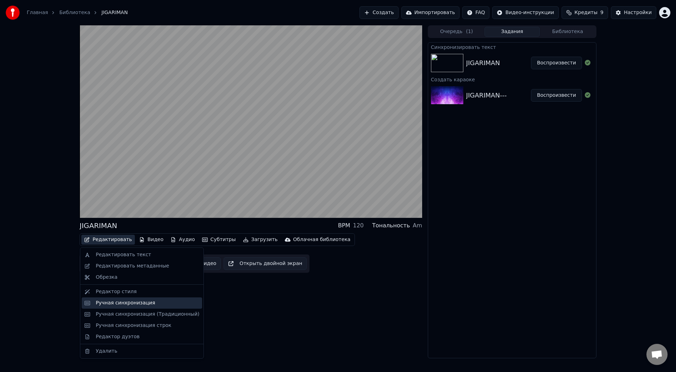
click at [165, 302] on div "Ручная синхронизация" at bounding box center [148, 303] width 104 height 7
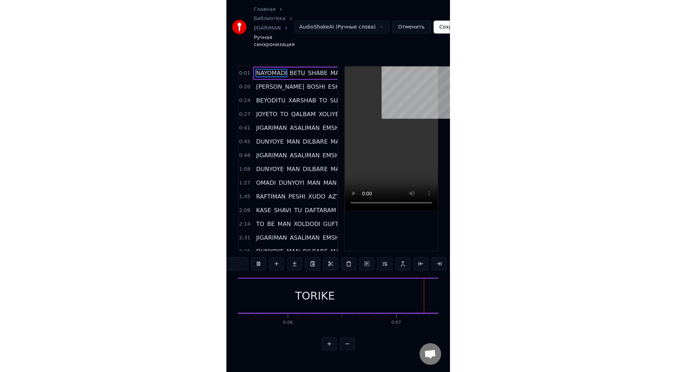
scroll to position [0, 690]
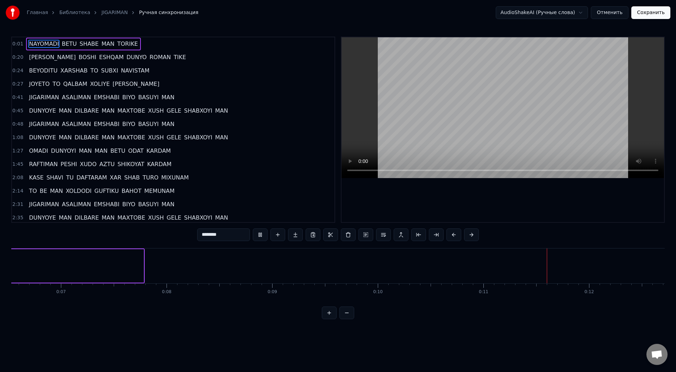
click at [345, 319] on button at bounding box center [347, 313] width 15 height 13
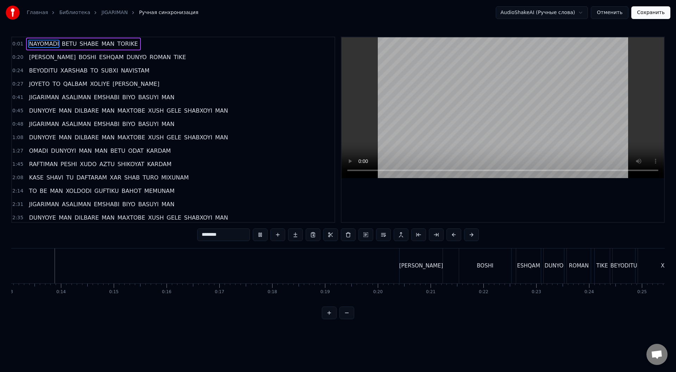
scroll to position [0, 684]
click at [261, 234] on button at bounding box center [260, 235] width 15 height 13
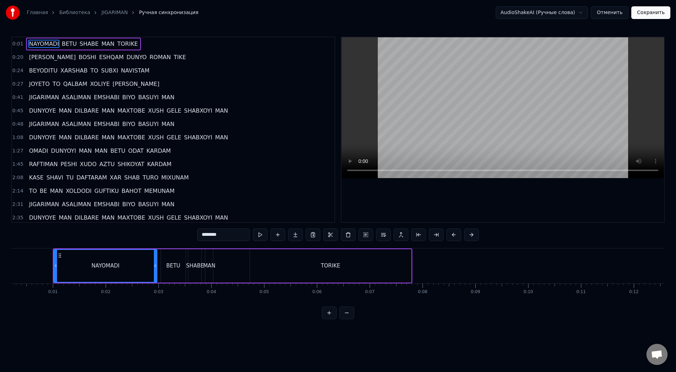
scroll to position [0, 0]
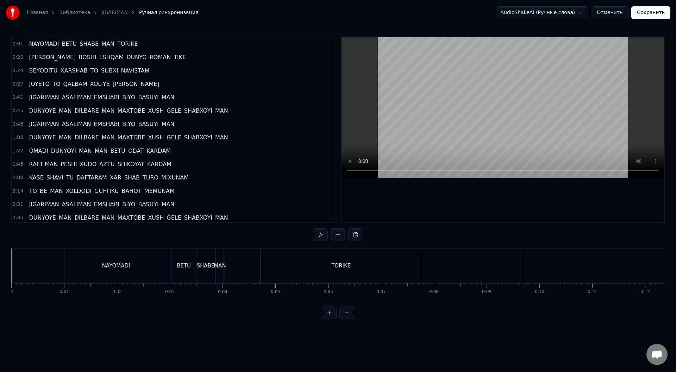
click at [145, 274] on div "NAYOMADI" at bounding box center [115, 266] width 103 height 35
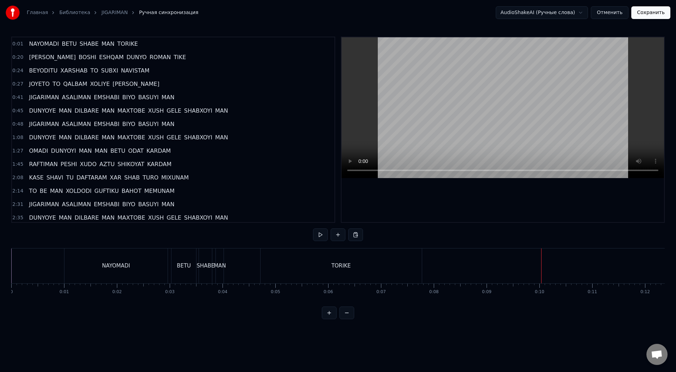
click at [28, 43] on span "NAYOMADI" at bounding box center [43, 44] width 31 height 8
click at [20, 43] on span "0:01" at bounding box center [17, 44] width 11 height 7
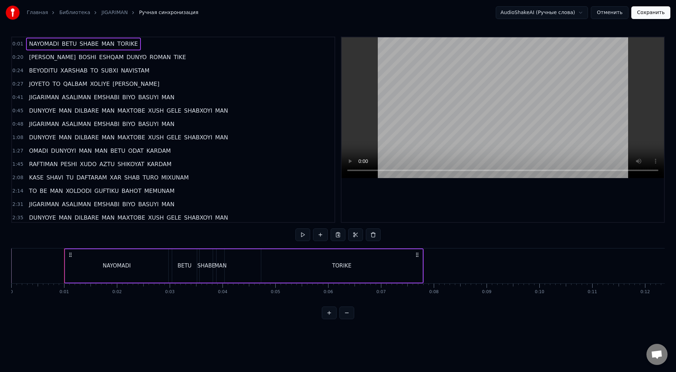
click at [16, 45] on span "0:01" at bounding box center [17, 44] width 11 height 7
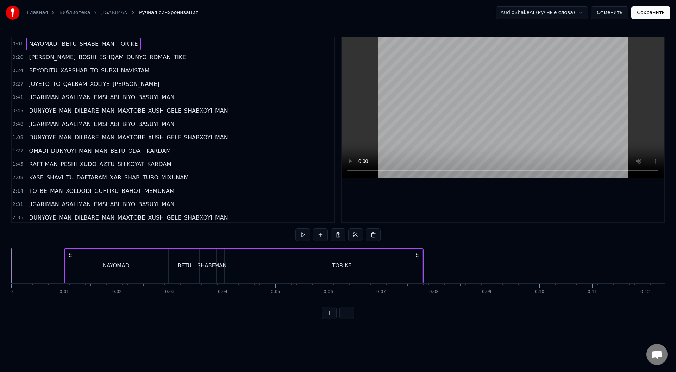
click at [15, 45] on span "0:01" at bounding box center [17, 44] width 11 height 7
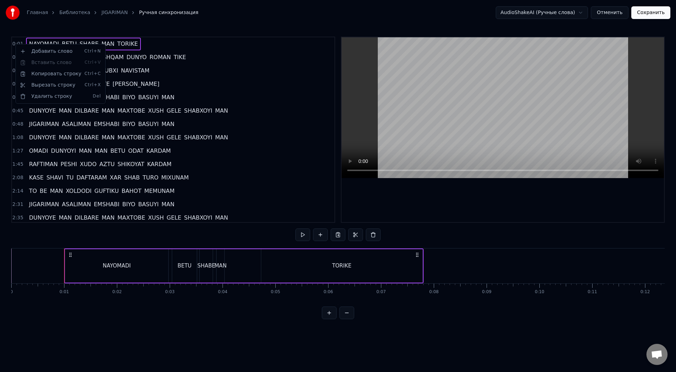
click at [284, 73] on div "0:24 BEYODITU XARSHAB TO SUBXI NAVISTAM" at bounding box center [173, 70] width 323 height 13
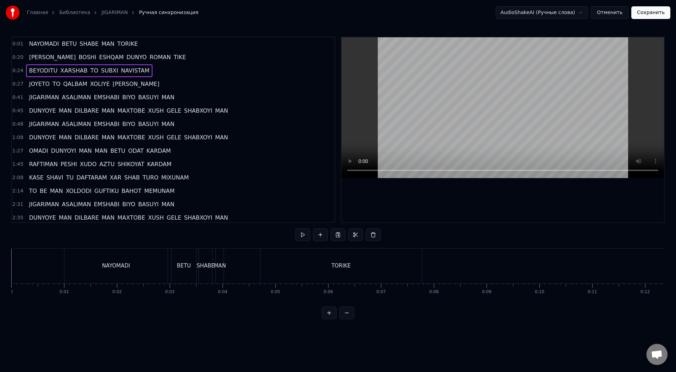
click at [122, 272] on div "NAYOMADI" at bounding box center [115, 266] width 103 height 35
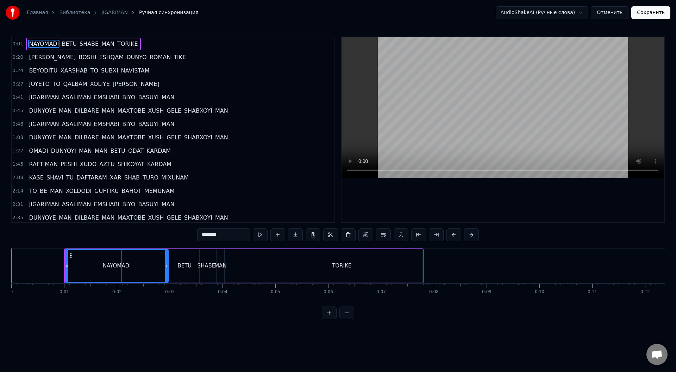
click at [70, 256] on icon at bounding box center [71, 256] width 6 height 6
click at [182, 272] on div "BETU" at bounding box center [184, 265] width 25 height 33
type input "****"
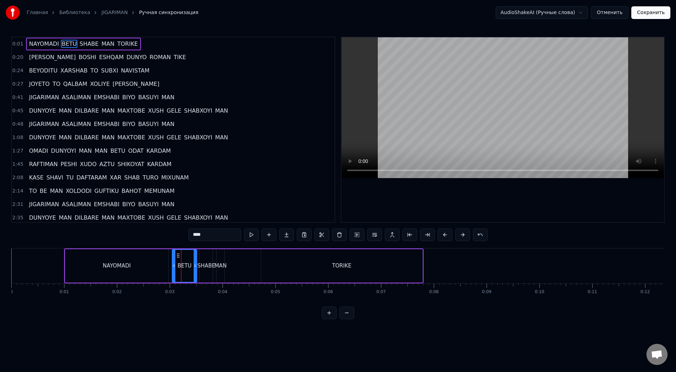
click at [230, 271] on div "NAYOMADI [PERSON_NAME] MAN TORIKE" at bounding box center [243, 266] width 359 height 35
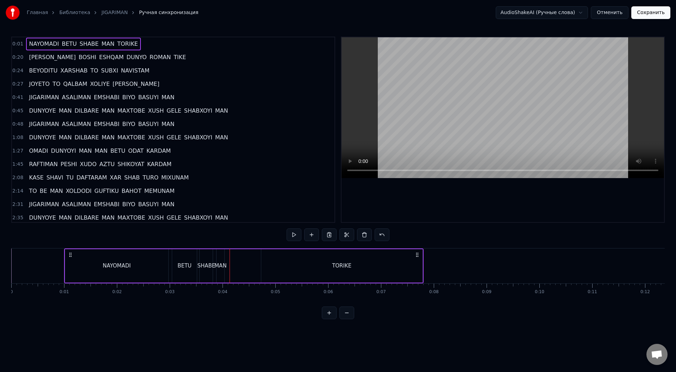
click at [288, 271] on div "TORIKE" at bounding box center [341, 265] width 161 height 33
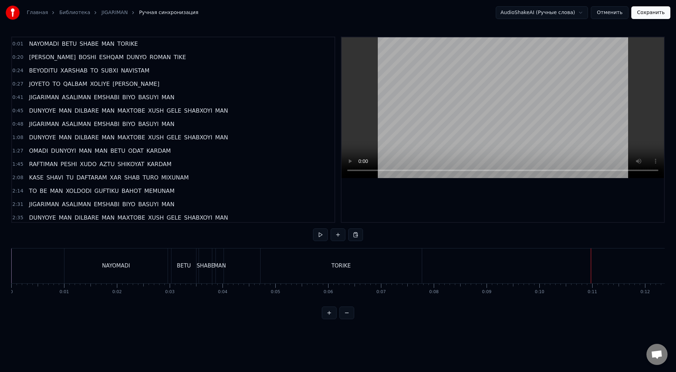
click at [581, 12] on html "Главная Библиотека JIGARIMAN Ручная синхронизация AudioShakeAI (Ручные слова) О…" at bounding box center [338, 165] width 676 height 331
click at [588, 13] on html "Главная Библиотека JIGARIMAN Ручная синхронизация AudioShakeAI (Ручные слова) О…" at bounding box center [338, 165] width 676 height 331
click at [620, 12] on button "Отменить" at bounding box center [610, 12] width 38 height 13
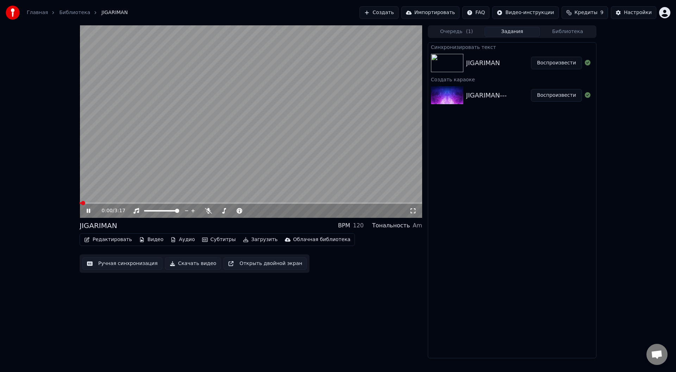
click at [105, 238] on button "Редактировать" at bounding box center [108, 240] width 54 height 10
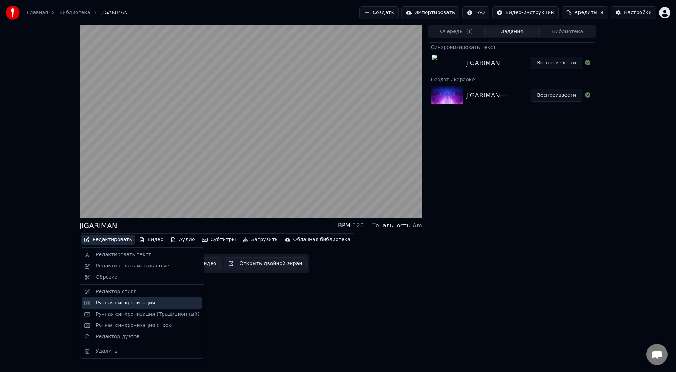
click at [118, 303] on div "Ручная синхронизация" at bounding box center [126, 303] width 60 height 7
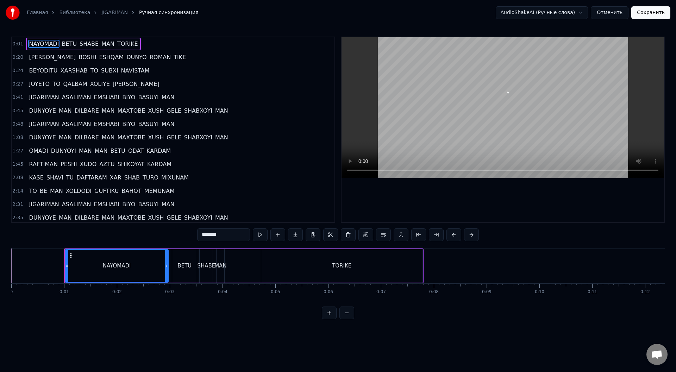
drag, startPoint x: 122, startPoint y: 275, endPoint x: 227, endPoint y: 275, distance: 105.3
click at [227, 275] on div "NAYOMADI [PERSON_NAME] MAN TORIKE" at bounding box center [243, 266] width 359 height 35
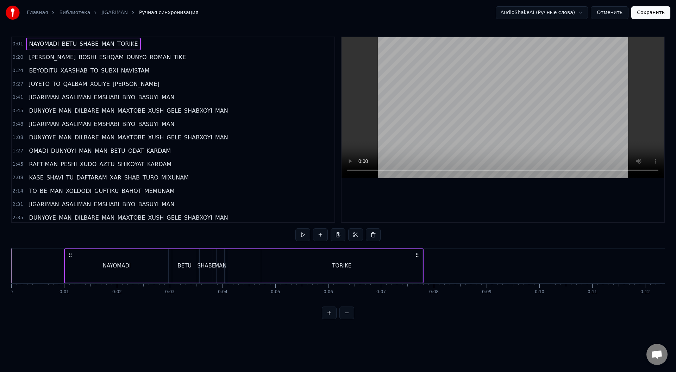
drag, startPoint x: 19, startPoint y: 53, endPoint x: 16, endPoint y: 56, distance: 3.7
click at [18, 53] on div "0:20 [PERSON_NAME] BOSHI ESHQAM DUNYO ROMAN TIKE" at bounding box center [173, 57] width 323 height 13
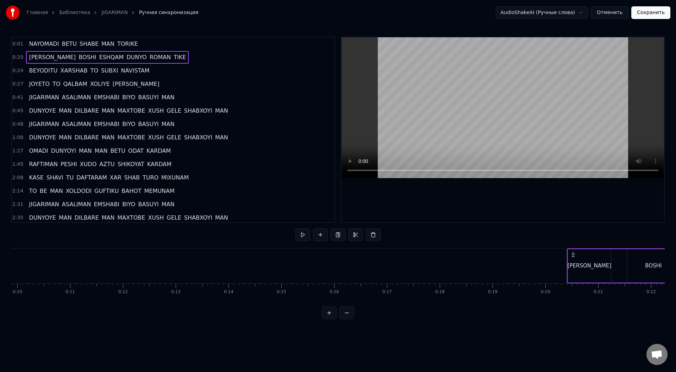
click at [14, 59] on span "0:20" at bounding box center [17, 57] width 11 height 7
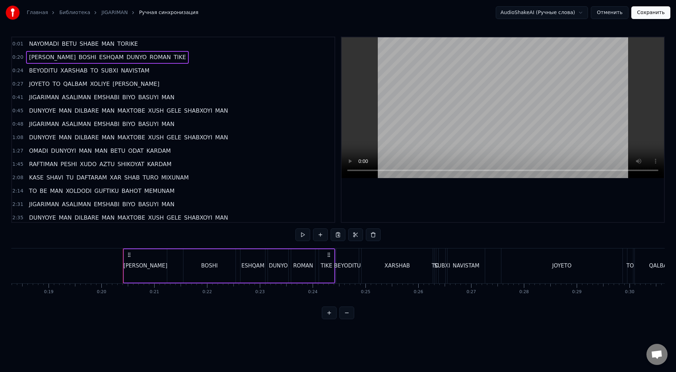
scroll to position [0, 1043]
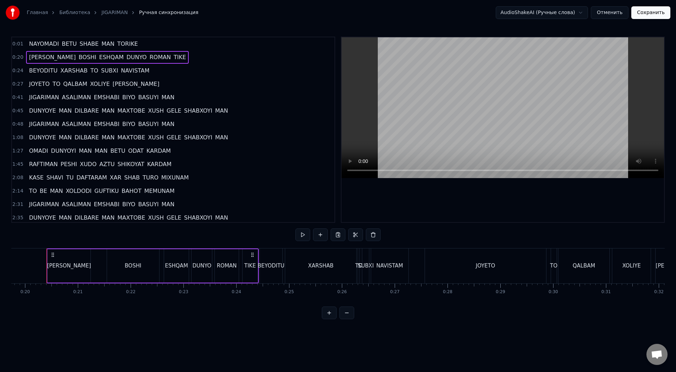
click at [39, 44] on span "NAYOMADI" at bounding box center [43, 44] width 31 height 8
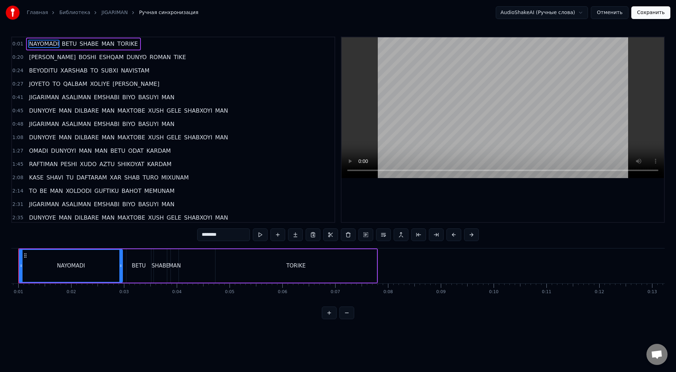
scroll to position [0, 18]
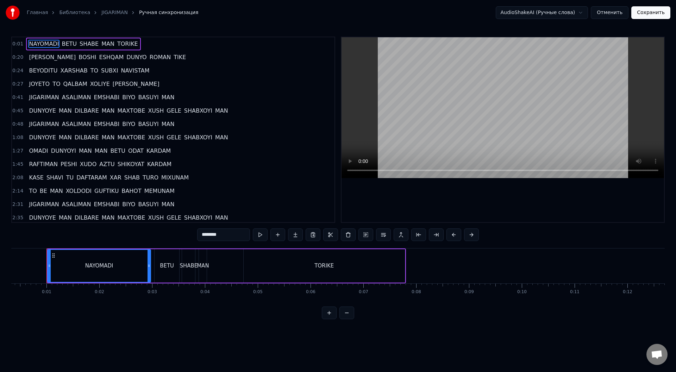
click at [241, 237] on input "********" at bounding box center [223, 235] width 53 height 13
click at [263, 240] on button at bounding box center [260, 235] width 15 height 13
click at [262, 238] on button at bounding box center [260, 235] width 15 height 13
click at [281, 236] on button at bounding box center [278, 235] width 15 height 13
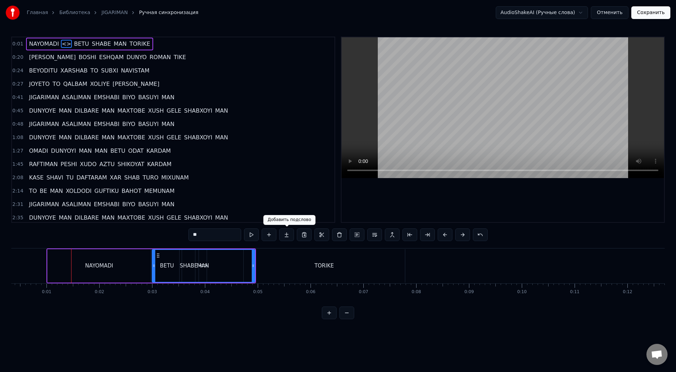
click at [286, 235] on button at bounding box center [286, 235] width 15 height 13
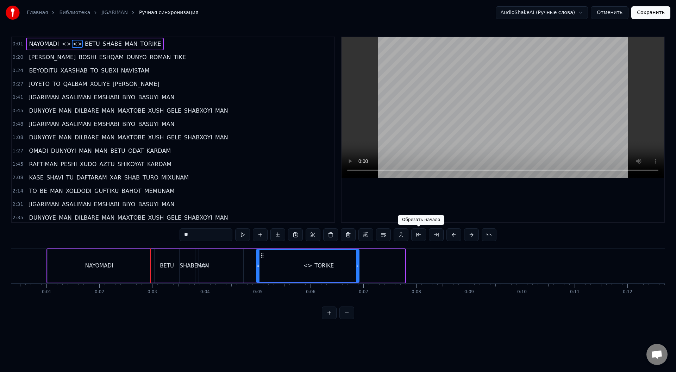
click at [418, 238] on button at bounding box center [418, 235] width 15 height 13
click at [100, 273] on div "NAYOMADI" at bounding box center [99, 265] width 103 height 33
type input "********"
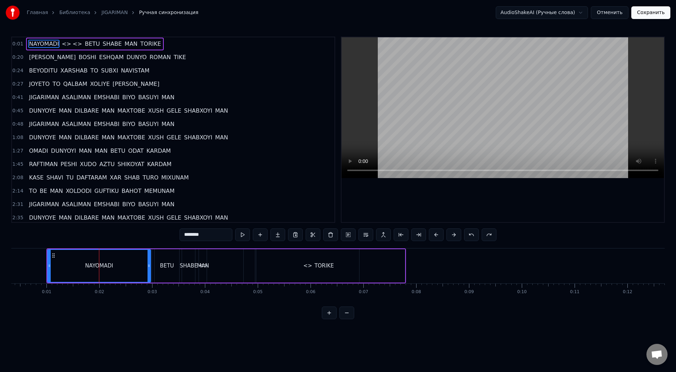
click at [455, 233] on button at bounding box center [454, 235] width 15 height 13
click at [455, 233] on div "********" at bounding box center [337, 235] width 299 height 13
click at [455, 232] on div "********" at bounding box center [337, 235] width 299 height 13
click at [456, 232] on button at bounding box center [462, 235] width 15 height 13
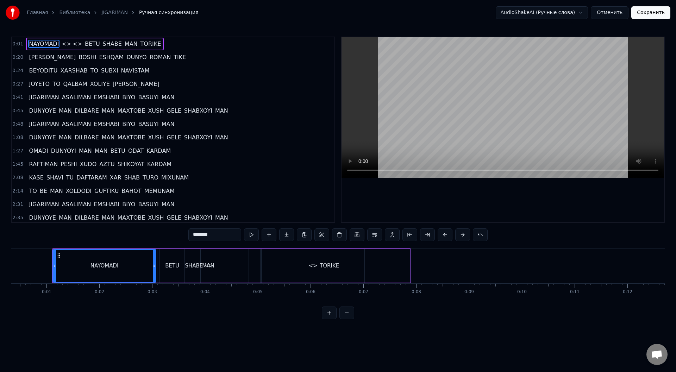
click at [456, 232] on button at bounding box center [462, 235] width 15 height 13
click at [463, 234] on button at bounding box center [462, 235] width 15 height 13
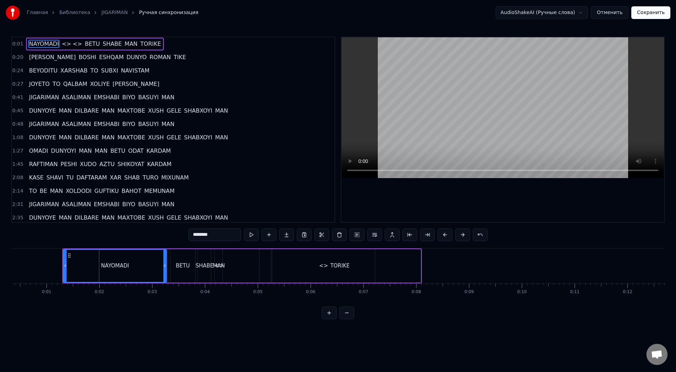
click at [463, 234] on button at bounding box center [462, 235] width 15 height 13
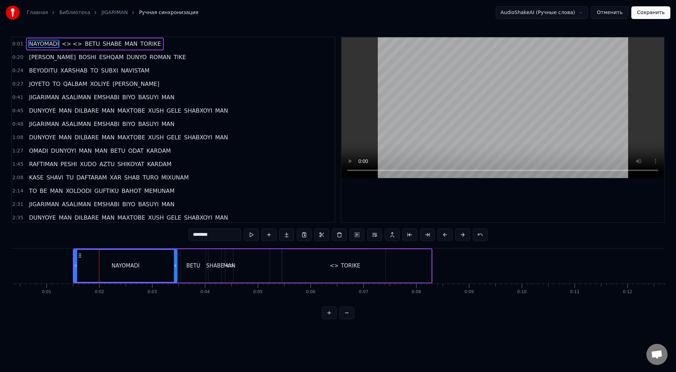
click at [463, 234] on button at bounding box center [462, 235] width 15 height 13
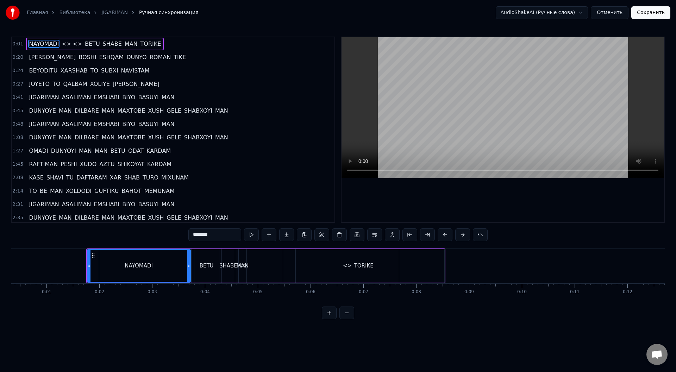
click at [464, 234] on button at bounding box center [462, 235] width 15 height 13
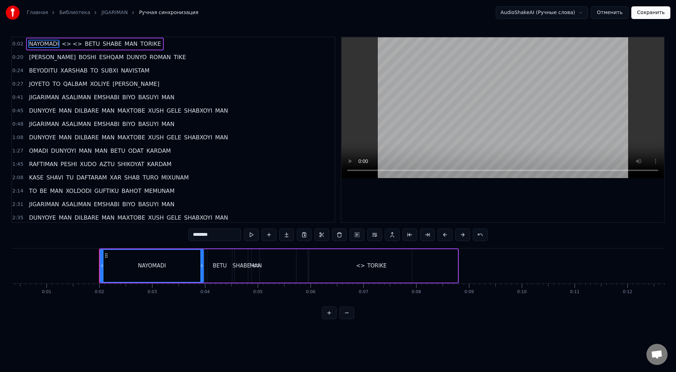
click at [464, 234] on button at bounding box center [462, 235] width 15 height 13
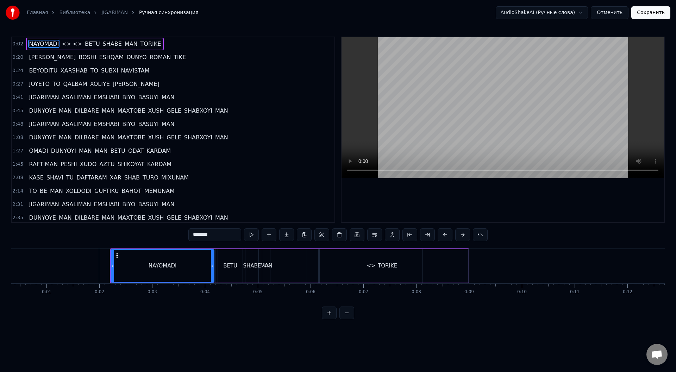
click at [464, 234] on button at bounding box center [462, 235] width 15 height 13
click at [465, 234] on button at bounding box center [462, 235] width 15 height 13
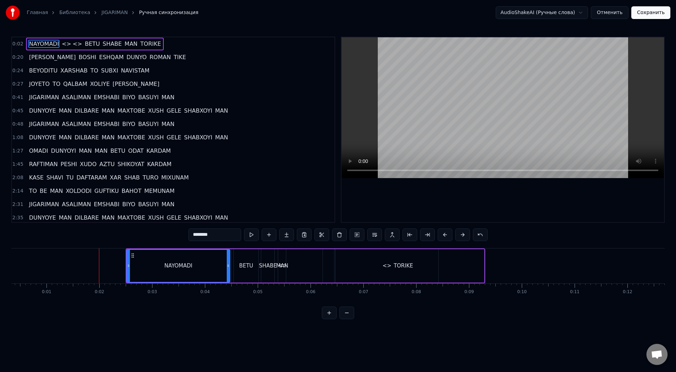
click at [465, 234] on button at bounding box center [462, 235] width 15 height 13
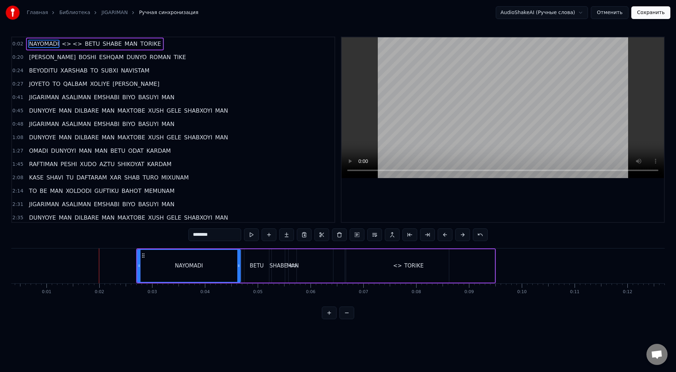
click at [465, 234] on button at bounding box center [462, 235] width 15 height 13
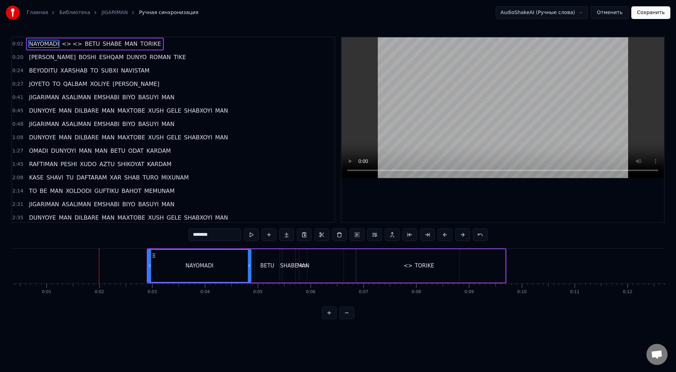
click at [465, 234] on button at bounding box center [462, 235] width 15 height 13
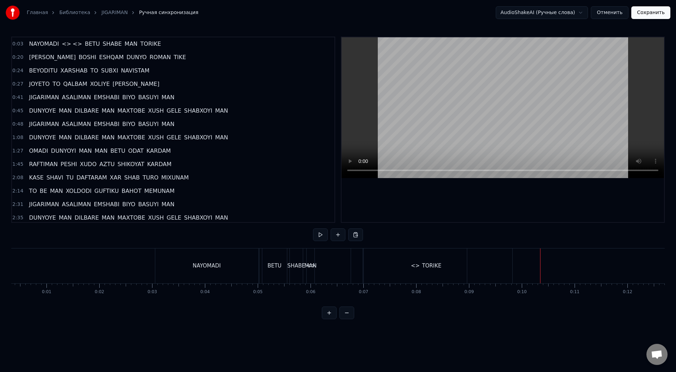
click at [210, 266] on div "NAYOMADI" at bounding box center [207, 266] width 28 height 8
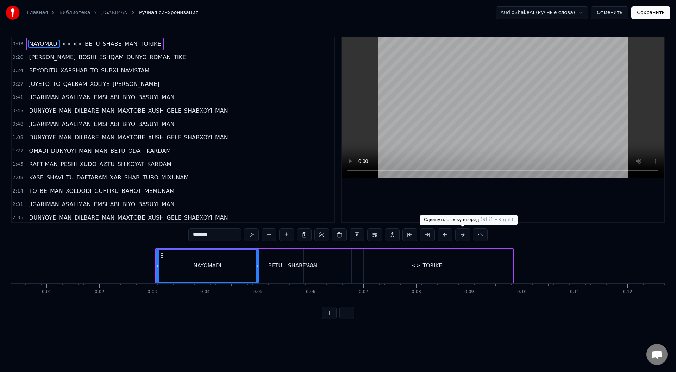
click at [463, 233] on button at bounding box center [462, 235] width 15 height 13
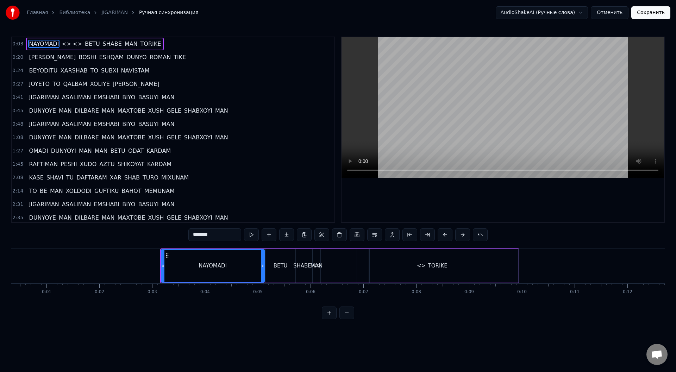
click at [463, 233] on button at bounding box center [462, 235] width 15 height 13
click at [464, 233] on button at bounding box center [462, 235] width 15 height 13
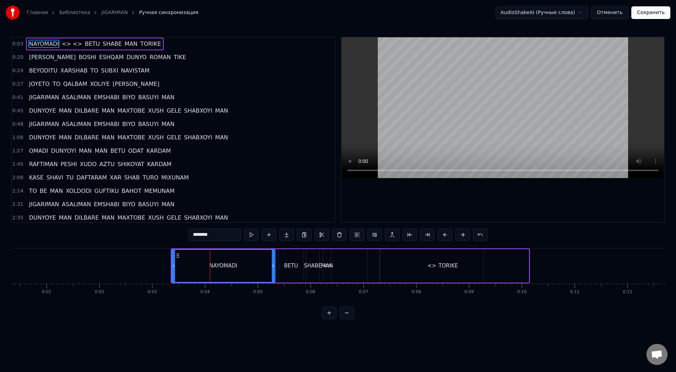
click at [464, 233] on button at bounding box center [462, 235] width 15 height 13
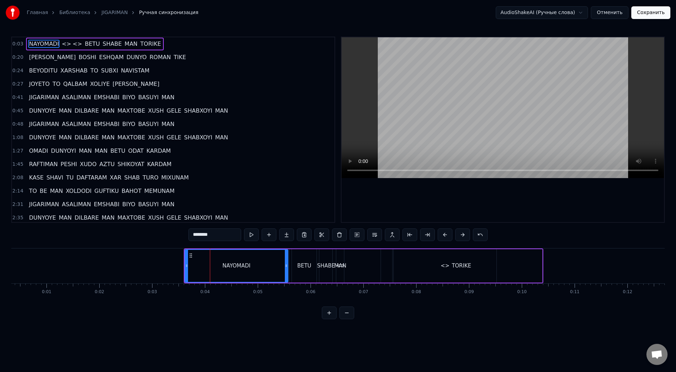
click at [464, 233] on button at bounding box center [462, 235] width 15 height 13
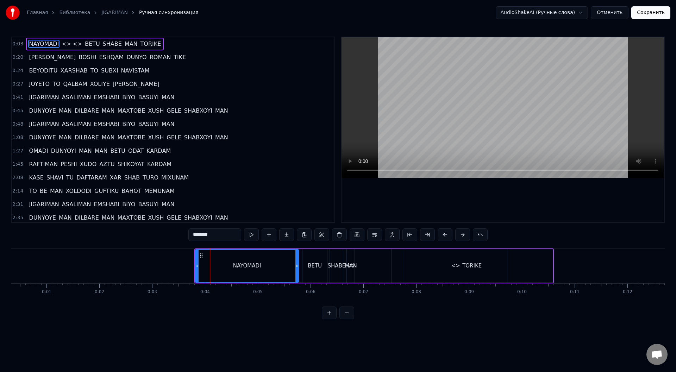
click at [464, 233] on button at bounding box center [462, 235] width 15 height 13
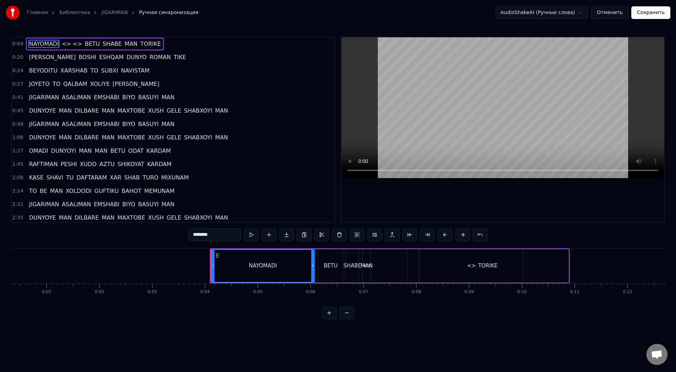
click at [464, 233] on button at bounding box center [462, 235] width 15 height 13
click at [465, 234] on button at bounding box center [462, 235] width 15 height 13
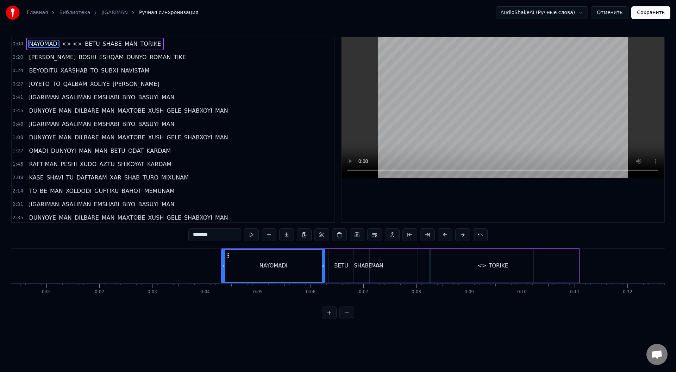
click at [465, 234] on button at bounding box center [462, 235] width 15 height 13
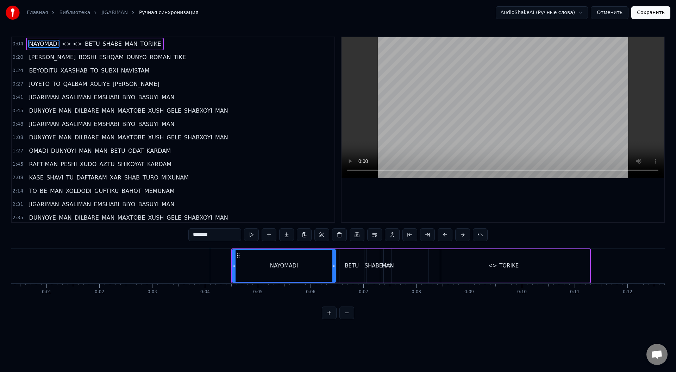
click at [465, 234] on button at bounding box center [462, 235] width 15 height 13
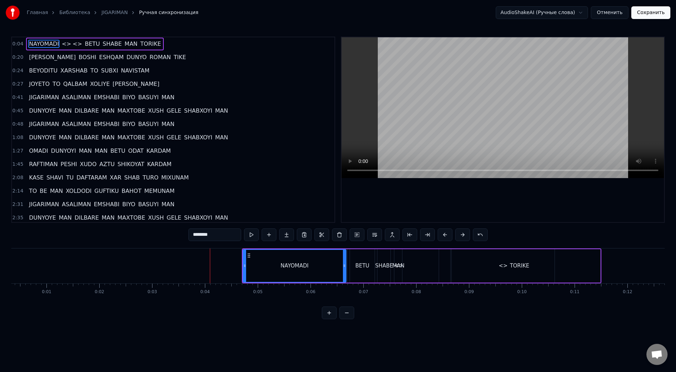
click at [465, 234] on button at bounding box center [462, 235] width 15 height 13
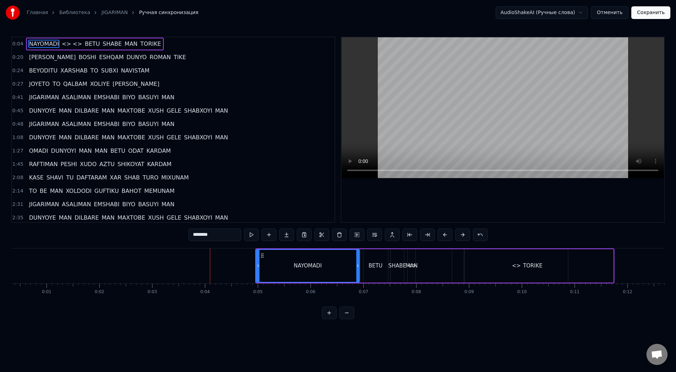
click at [465, 234] on button at bounding box center [462, 235] width 15 height 13
click at [425, 267] on div "MAN" at bounding box center [422, 266] width 12 height 8
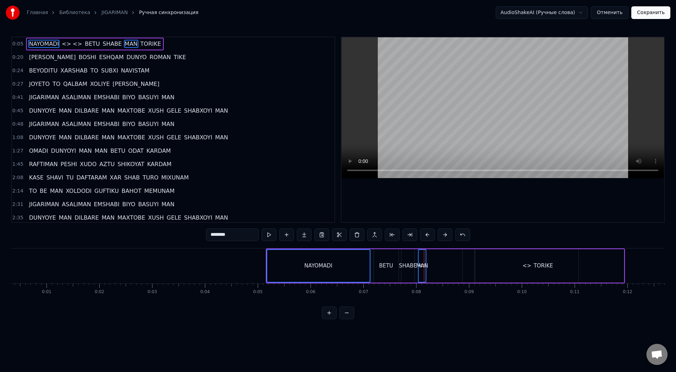
click at [342, 266] on div "NAYOMADI" at bounding box center [318, 266] width 103 height 32
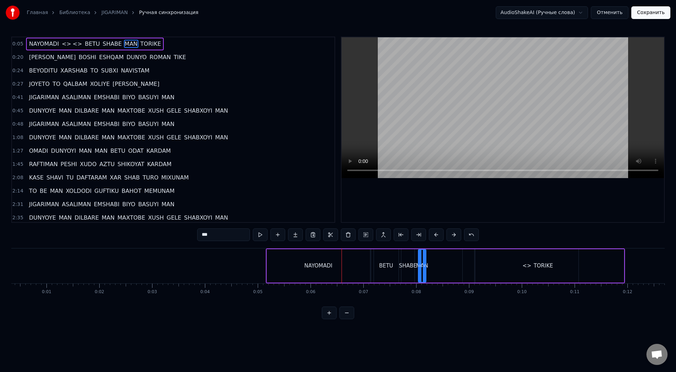
click at [330, 268] on div "NAYOMADI" at bounding box center [318, 266] width 28 height 8
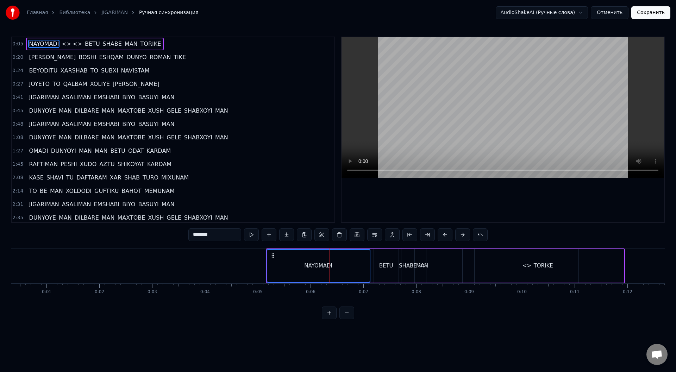
click at [381, 266] on div "BETU" at bounding box center [386, 266] width 14 height 8
click at [421, 266] on div "MAN" at bounding box center [422, 266] width 12 height 8
click at [402, 267] on div "SHABE" at bounding box center [408, 266] width 18 height 8
click at [506, 267] on div "TORIKE" at bounding box center [543, 265] width 161 height 33
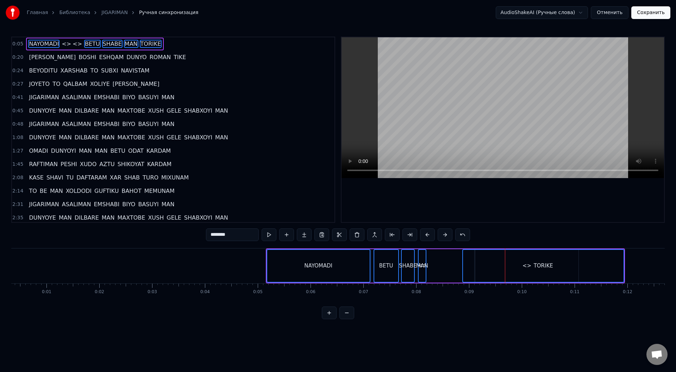
drag, startPoint x: 558, startPoint y: 263, endPoint x: 625, endPoint y: 271, distance: 66.7
click at [625, 271] on div "TORIKE" at bounding box center [544, 265] width 162 height 33
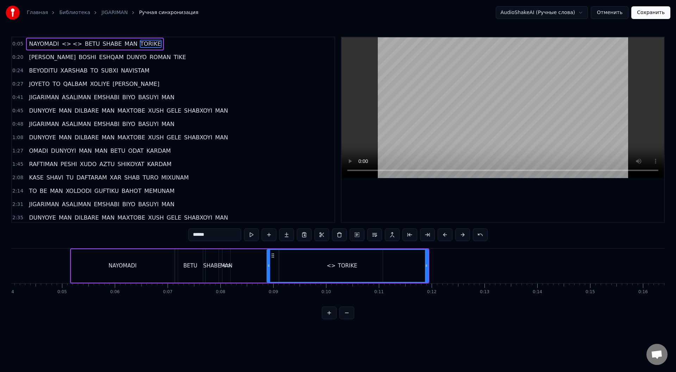
scroll to position [0, 215]
click at [91, 262] on div "NAYOMADI" at bounding box center [121, 265] width 103 height 33
type input "********"
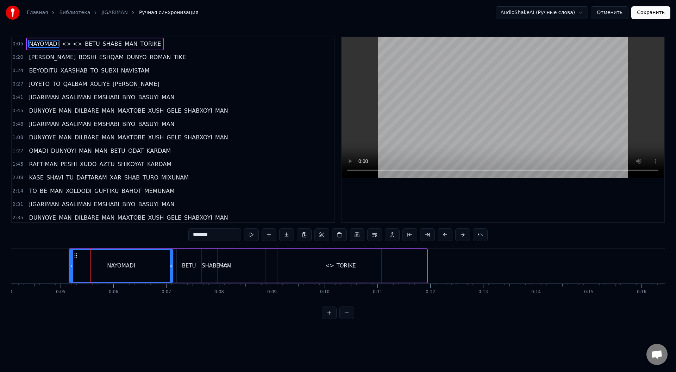
click at [467, 238] on button at bounding box center [462, 235] width 15 height 13
click at [467, 236] on button at bounding box center [462, 235] width 15 height 13
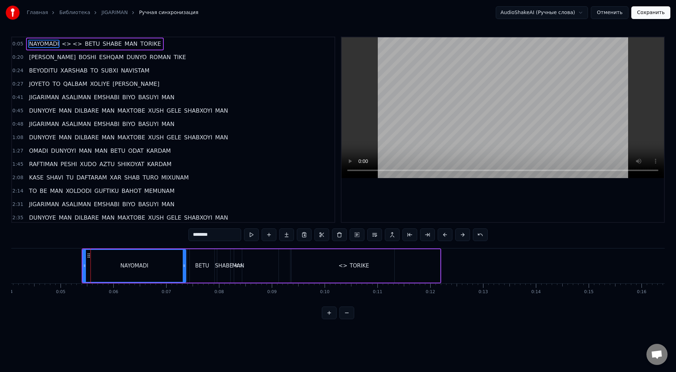
click at [467, 236] on button at bounding box center [462, 235] width 15 height 13
click at [464, 236] on button at bounding box center [462, 235] width 15 height 13
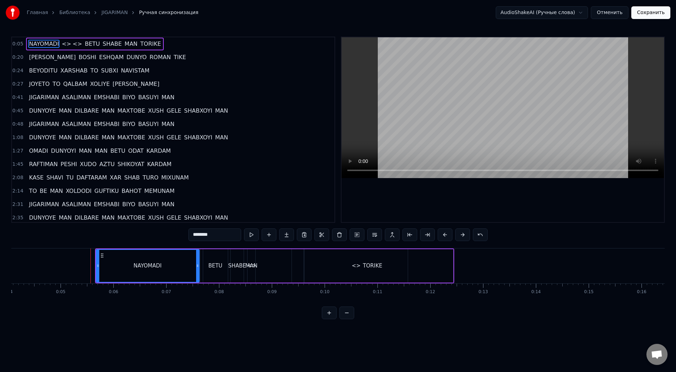
click at [464, 236] on button at bounding box center [462, 235] width 15 height 13
click at [465, 236] on button at bounding box center [462, 235] width 15 height 13
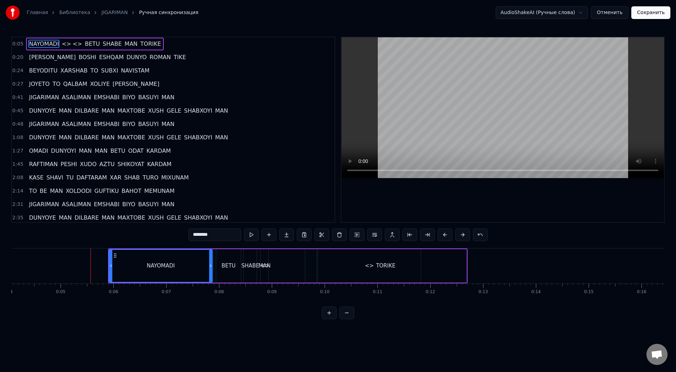
click at [465, 236] on button at bounding box center [462, 235] width 15 height 13
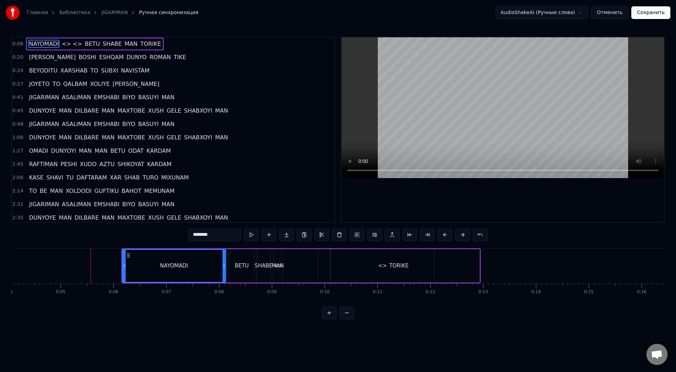
click at [465, 236] on button at bounding box center [462, 235] width 15 height 13
click at [466, 236] on button at bounding box center [462, 235] width 15 height 13
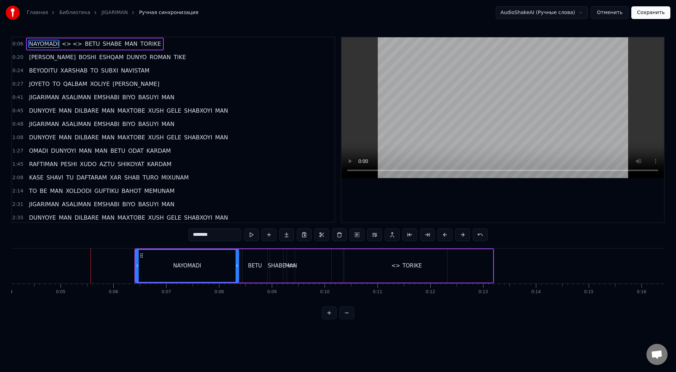
click at [466, 236] on button at bounding box center [462, 235] width 15 height 13
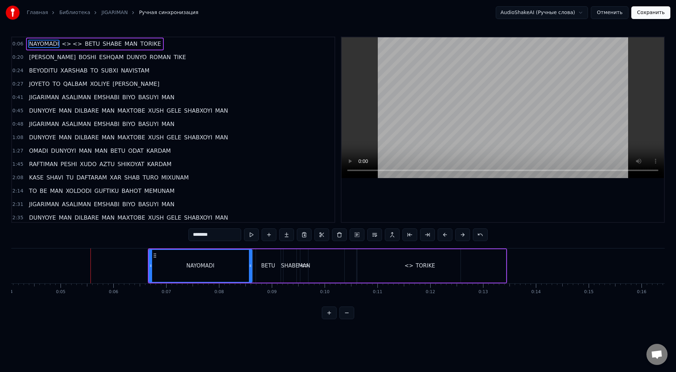
click at [467, 236] on button at bounding box center [462, 235] width 15 height 13
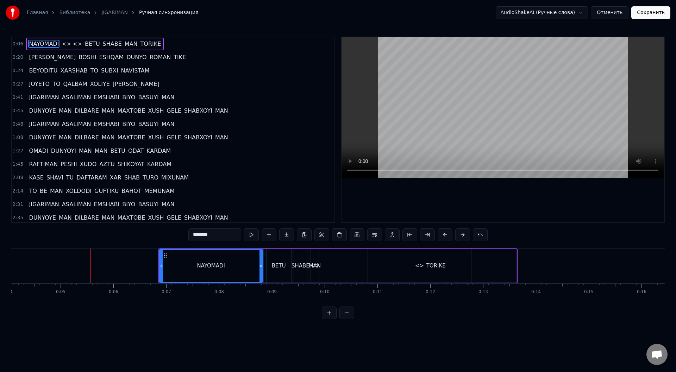
click at [467, 236] on button at bounding box center [462, 235] width 15 height 13
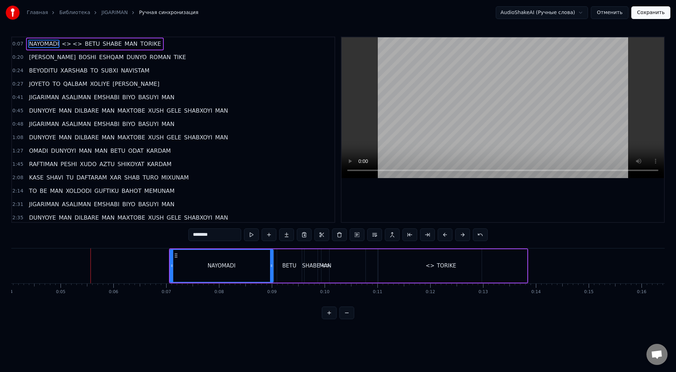
click at [468, 236] on button at bounding box center [462, 235] width 15 height 13
click at [469, 236] on button at bounding box center [462, 235] width 15 height 13
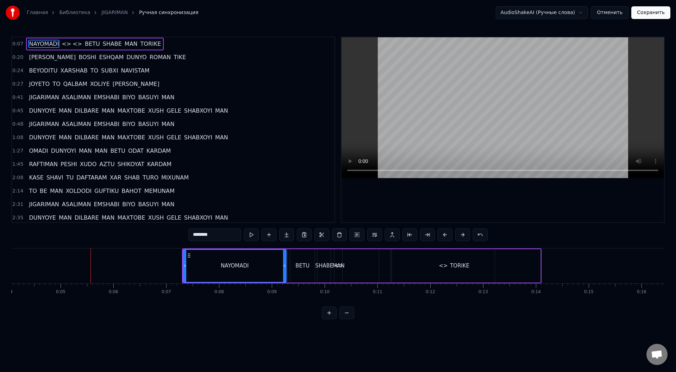
click at [469, 236] on button at bounding box center [462, 235] width 15 height 13
click at [470, 236] on button at bounding box center [462, 235] width 15 height 13
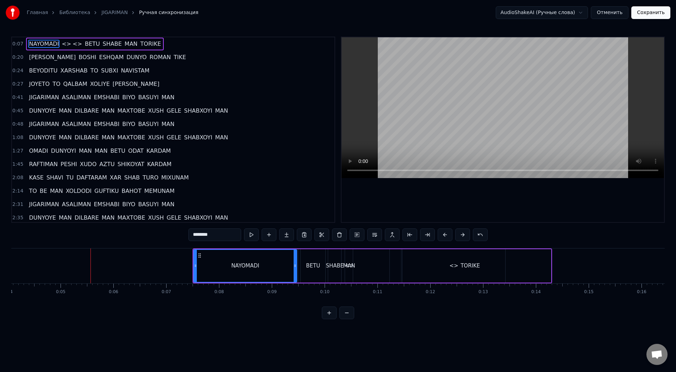
click at [470, 236] on button at bounding box center [462, 235] width 15 height 13
click at [470, 236] on div "********" at bounding box center [337, 235] width 299 height 13
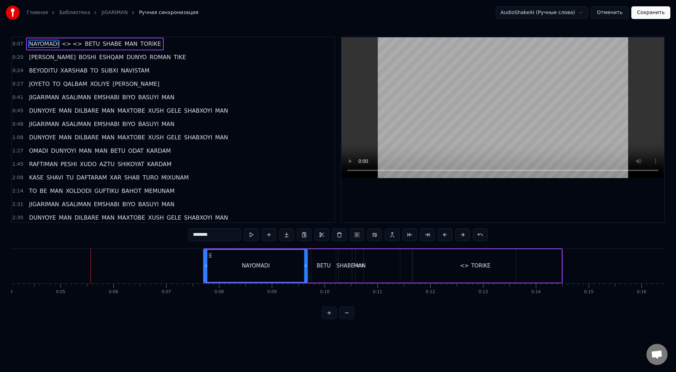
click at [470, 236] on div "********" at bounding box center [337, 235] width 299 height 13
click at [471, 236] on div "********" at bounding box center [337, 235] width 299 height 13
click at [352, 319] on button at bounding box center [347, 313] width 15 height 13
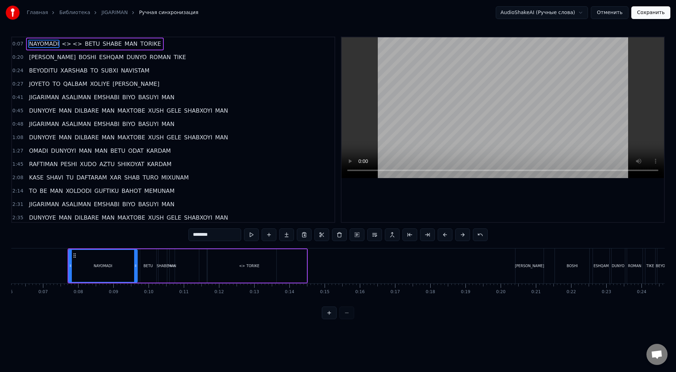
scroll to position [0, 161]
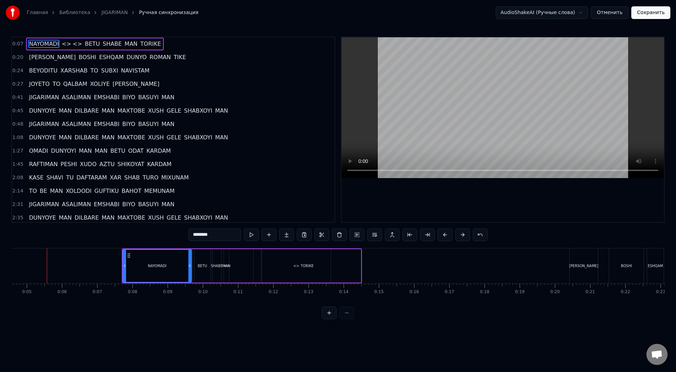
click at [349, 319] on div at bounding box center [338, 313] width 32 height 13
click at [460, 235] on button at bounding box center [462, 235] width 15 height 13
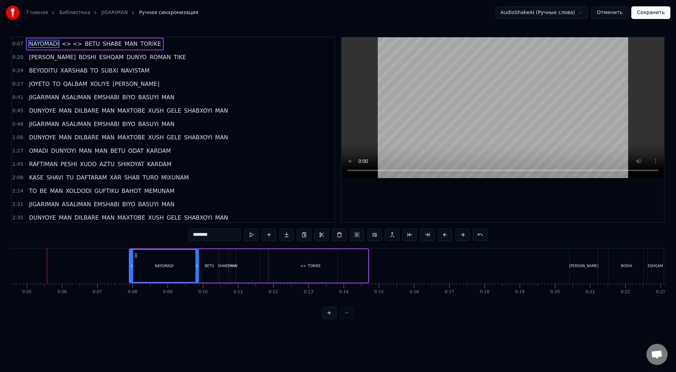
click at [460, 235] on button at bounding box center [462, 235] width 15 height 13
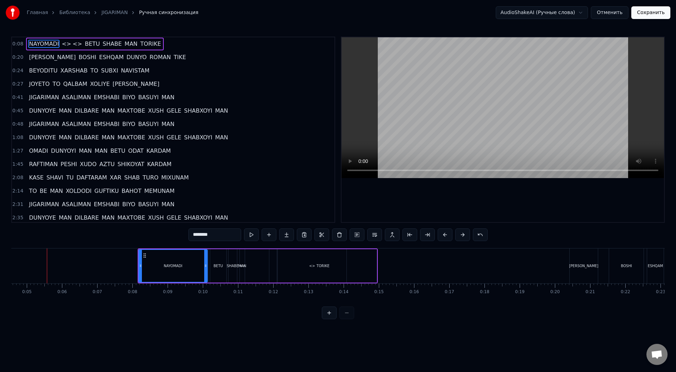
click at [460, 235] on button at bounding box center [462, 235] width 15 height 13
click at [461, 236] on button at bounding box center [462, 235] width 15 height 13
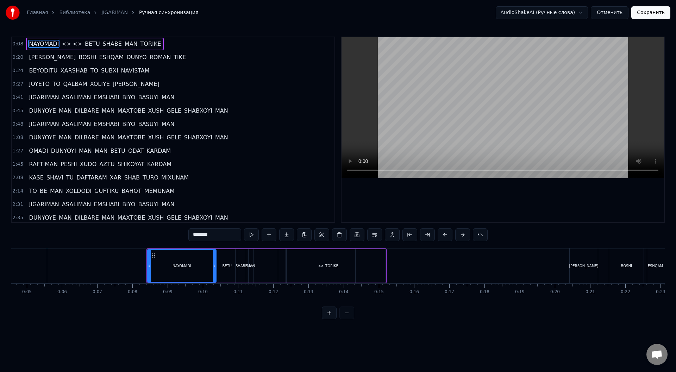
click at [461, 236] on button at bounding box center [462, 235] width 15 height 13
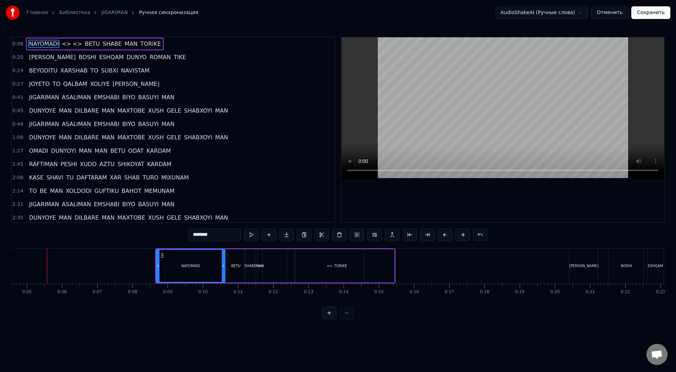
click at [461, 236] on button at bounding box center [462, 235] width 15 height 13
click at [462, 236] on button at bounding box center [462, 235] width 15 height 13
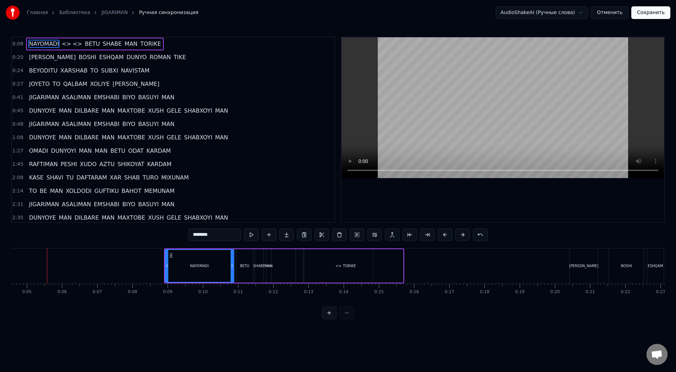
click at [462, 236] on button at bounding box center [462, 235] width 15 height 13
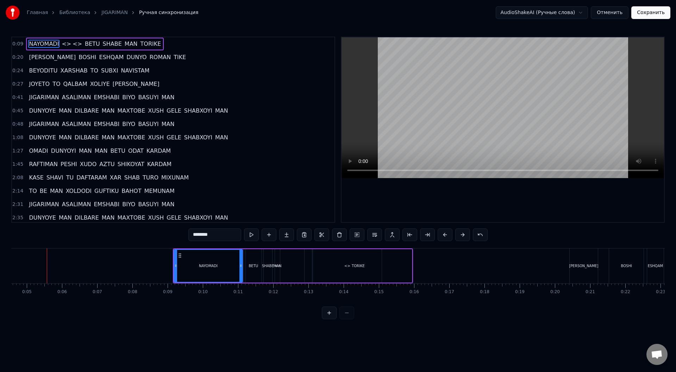
click at [462, 236] on button at bounding box center [462, 235] width 15 height 13
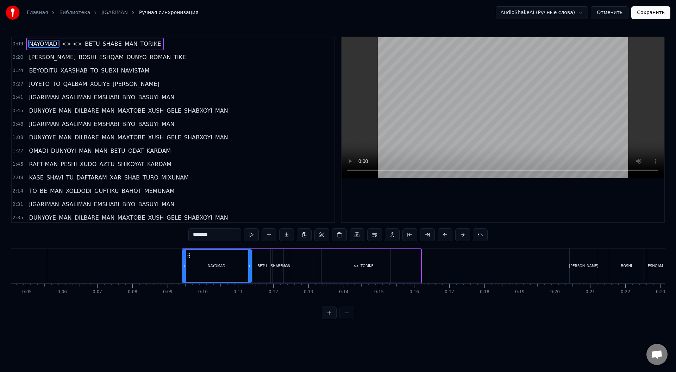
click at [462, 236] on button at bounding box center [462, 235] width 15 height 13
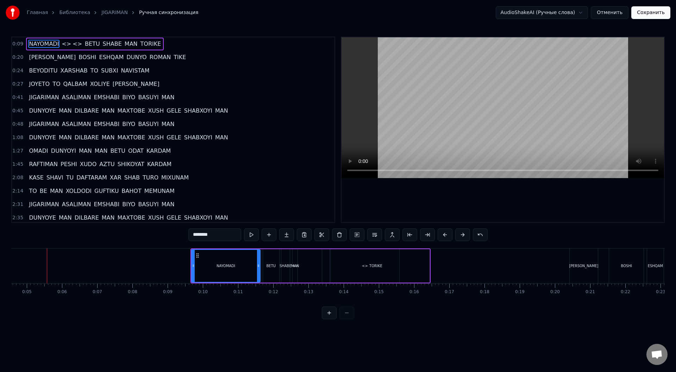
click at [462, 236] on button at bounding box center [462, 235] width 15 height 13
click at [616, 13] on button "Отменить" at bounding box center [610, 12] width 38 height 13
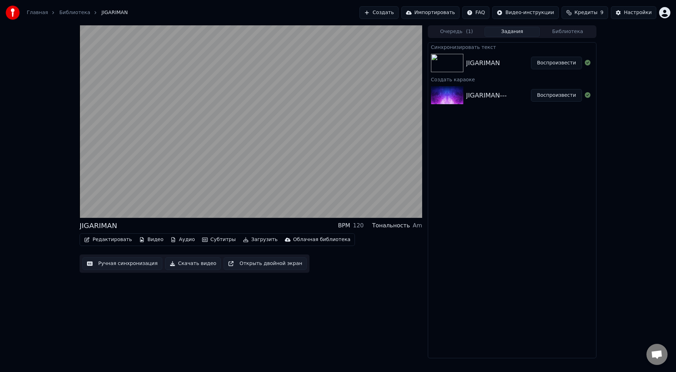
click at [122, 267] on button "Ручная синхронизация" at bounding box center [122, 263] width 80 height 13
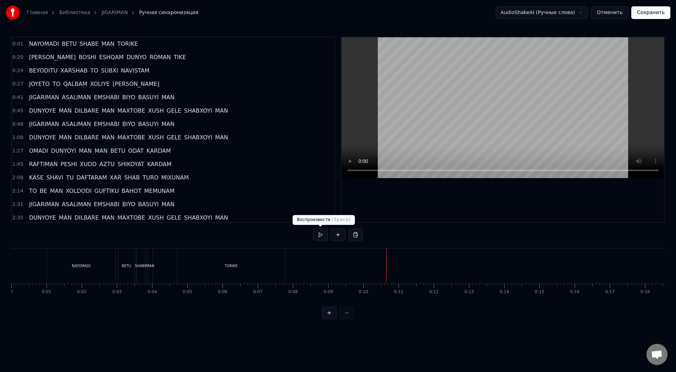
click at [317, 234] on button at bounding box center [320, 235] width 15 height 13
click at [345, 319] on div at bounding box center [338, 313] width 32 height 13
click at [346, 319] on div at bounding box center [338, 313] width 32 height 13
click at [322, 237] on button at bounding box center [320, 235] width 15 height 13
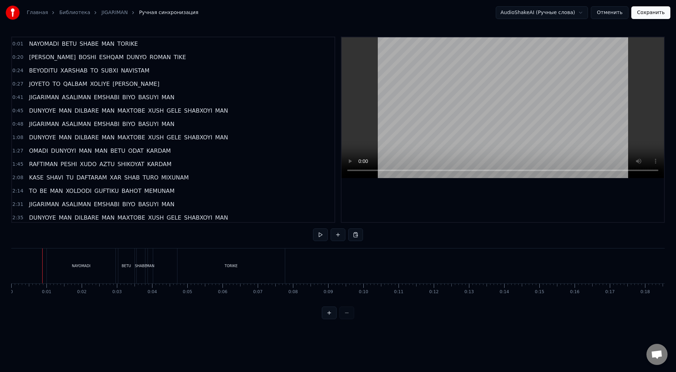
click at [59, 264] on div "NAYOMADI" at bounding box center [81, 266] width 68 height 35
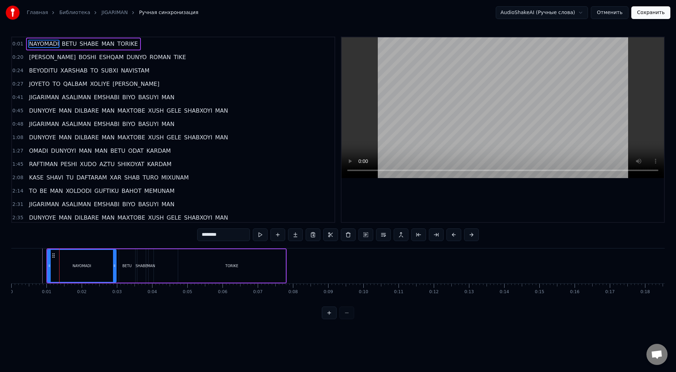
drag, startPoint x: 52, startPoint y: 265, endPoint x: 95, endPoint y: 264, distance: 43.0
click at [95, 264] on div "NAYOMADI" at bounding box center [82, 266] width 68 height 32
click at [52, 257] on icon at bounding box center [54, 256] width 6 height 6
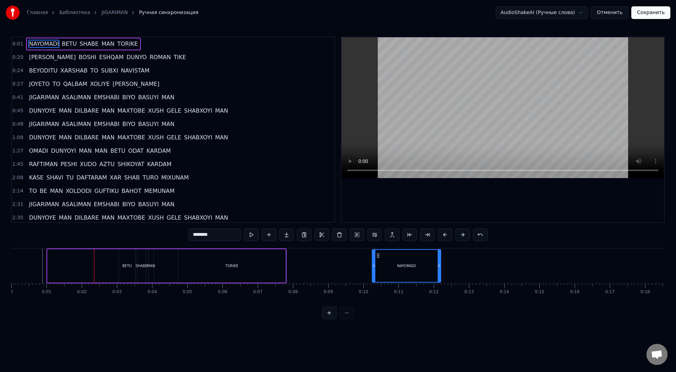
drag, startPoint x: 53, startPoint y: 255, endPoint x: 378, endPoint y: 266, distance: 324.9
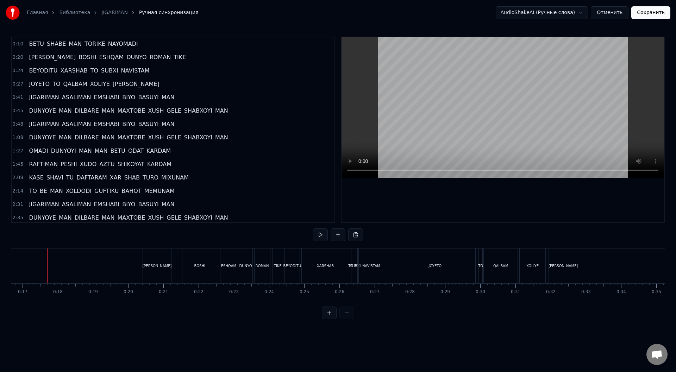
scroll to position [0, 588]
drag, startPoint x: 128, startPoint y: 265, endPoint x: 451, endPoint y: 261, distance: 323.0
click at [620, 11] on button "Отменить" at bounding box center [610, 12] width 38 height 13
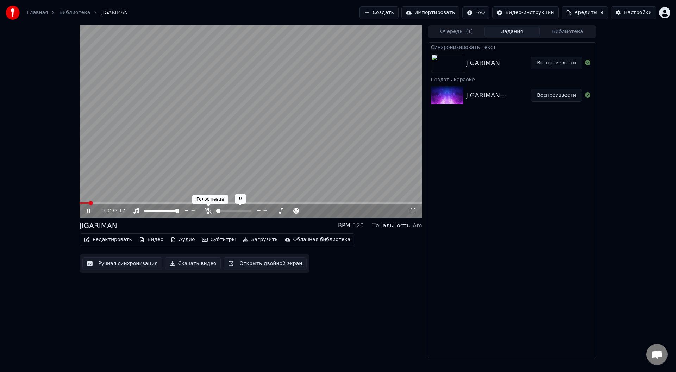
click at [208, 211] on icon at bounding box center [208, 211] width 7 height 6
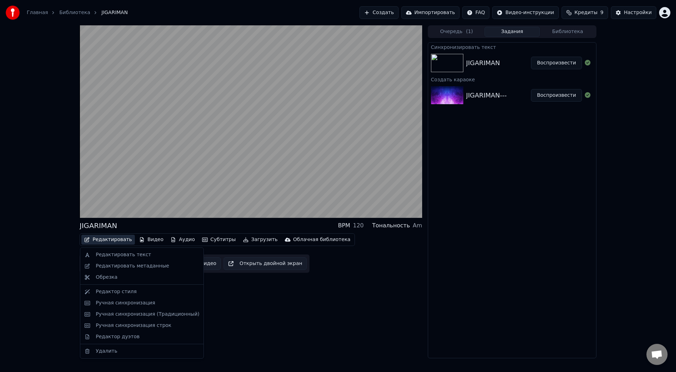
click at [116, 240] on button "Редактировать" at bounding box center [108, 240] width 54 height 10
click at [180, 328] on div "Ручная синхронизация строк" at bounding box center [148, 325] width 104 height 7
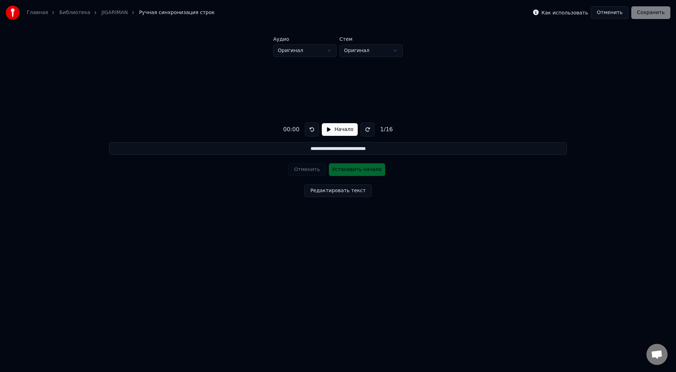
click at [340, 192] on button "Редактировать текст" at bounding box center [337, 191] width 67 height 13
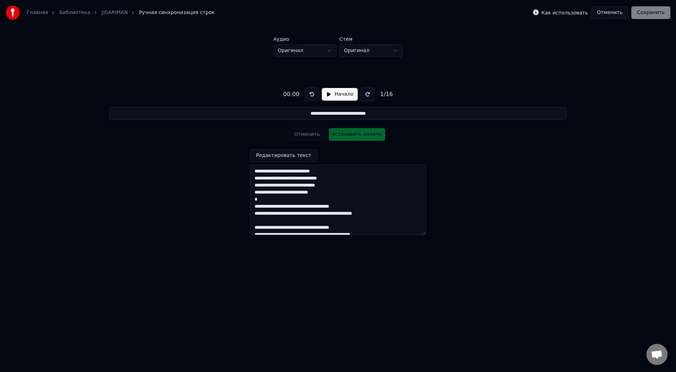
click at [333, 91] on button "Начало" at bounding box center [340, 94] width 36 height 13
click at [354, 138] on button "Установить начало" at bounding box center [357, 134] width 56 height 13
click at [306, 135] on button "Отменить" at bounding box center [307, 134] width 38 height 13
click at [314, 94] on button at bounding box center [314, 94] width 14 height 14
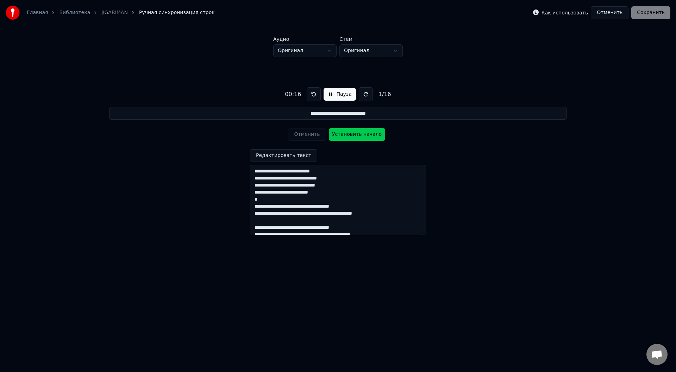
click at [314, 94] on button at bounding box center [314, 94] width 14 height 14
click at [370, 93] on div "00:02 Пауза 1 / 16" at bounding box center [338, 94] width 112 height 14
click at [370, 93] on div "00:03 Пауза 1 / 16" at bounding box center [338, 94] width 112 height 14
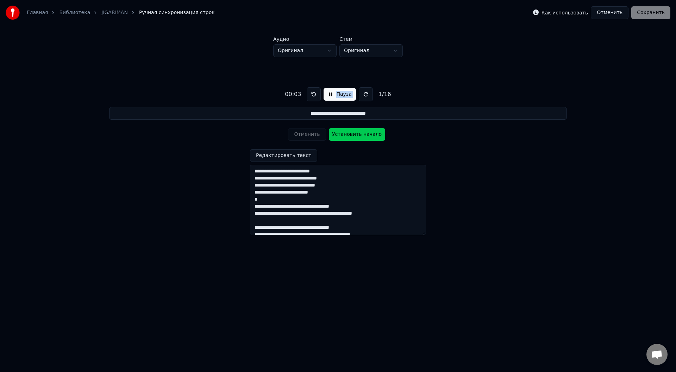
click at [367, 97] on button at bounding box center [366, 94] width 14 height 14
click at [364, 94] on button at bounding box center [366, 94] width 14 height 14
click at [350, 133] on button "Установить начало" at bounding box center [357, 134] width 56 height 13
click at [350, 134] on button "Установить конец" at bounding box center [357, 134] width 56 height 13
click at [308, 136] on button "Отменить" at bounding box center [307, 134] width 38 height 13
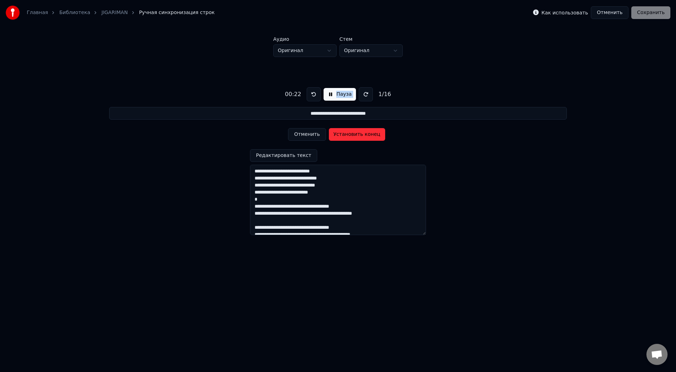
click at [311, 133] on button "Отменить" at bounding box center [307, 134] width 38 height 13
click at [314, 96] on button at bounding box center [314, 94] width 14 height 14
click at [359, 134] on button "Установить начало" at bounding box center [357, 134] width 56 height 13
click at [359, 134] on button "Установить конец" at bounding box center [357, 134] width 56 height 13
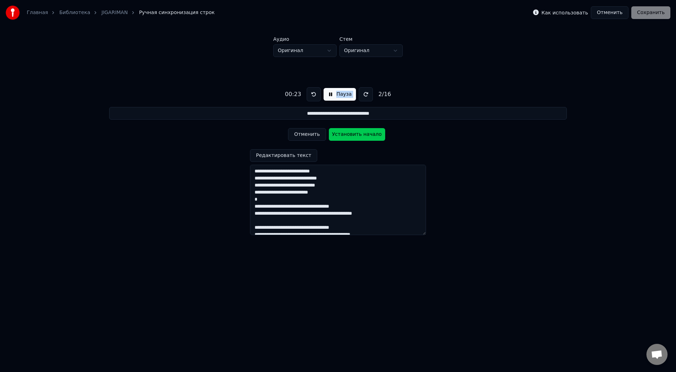
click at [359, 134] on button "Установить начало" at bounding box center [357, 134] width 56 height 13
click at [359, 134] on button "Установить конец" at bounding box center [357, 134] width 56 height 13
click at [315, 134] on button "Отменить" at bounding box center [307, 134] width 38 height 13
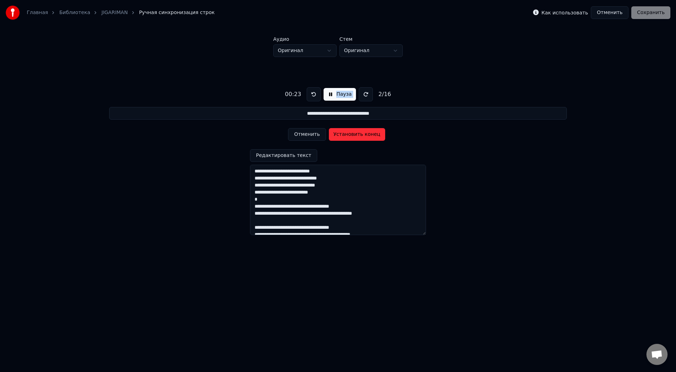
type input "**********"
click at [315, 134] on button "Отменить" at bounding box center [307, 134] width 38 height 13
click at [309, 136] on div "Отменить Установить начало" at bounding box center [338, 134] width 100 height 18
click at [314, 91] on button at bounding box center [314, 94] width 14 height 14
click at [312, 96] on button at bounding box center [314, 94] width 14 height 14
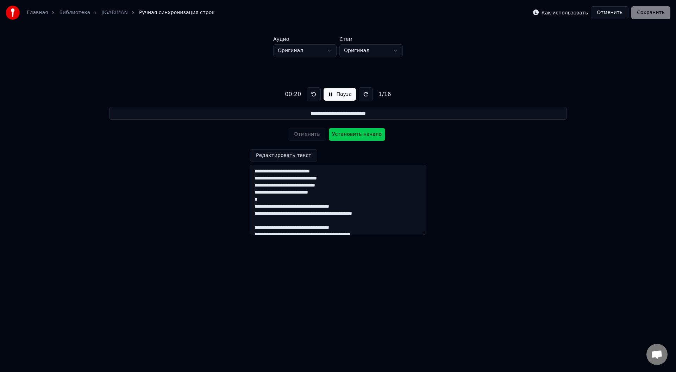
click at [312, 94] on button at bounding box center [314, 94] width 14 height 14
click at [307, 87] on button at bounding box center [314, 94] width 14 height 14
click at [348, 136] on button "Установить начало" at bounding box center [357, 134] width 56 height 13
click at [348, 136] on button "Установить конец" at bounding box center [357, 134] width 56 height 13
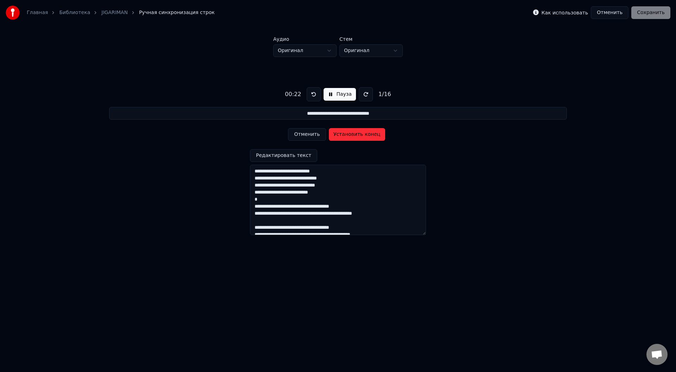
click at [348, 136] on button "Установить конец" at bounding box center [357, 134] width 56 height 13
click at [348, 136] on button "Установить начало" at bounding box center [357, 134] width 56 height 13
click at [348, 136] on button "Установить конец" at bounding box center [357, 134] width 56 height 13
click at [348, 136] on button "Установить начало" at bounding box center [357, 134] width 56 height 13
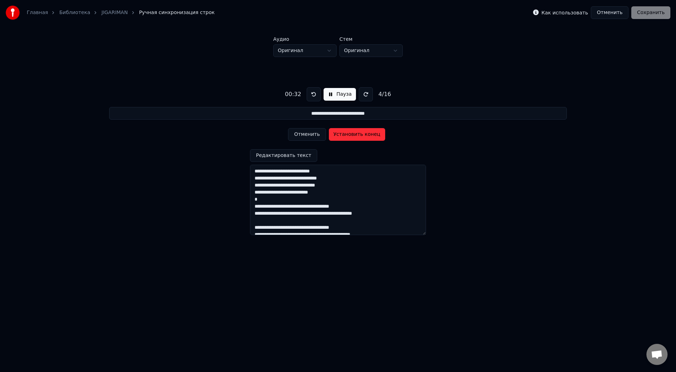
click at [348, 136] on button "Установить конец" at bounding box center [357, 134] width 56 height 13
click at [348, 136] on button "Установить начало" at bounding box center [357, 134] width 56 height 13
click at [348, 136] on button "Установить конец" at bounding box center [357, 134] width 56 height 13
click at [350, 134] on button "Установить начало" at bounding box center [357, 134] width 56 height 13
click at [561, 13] on label "Как использовать" at bounding box center [565, 12] width 46 height 5
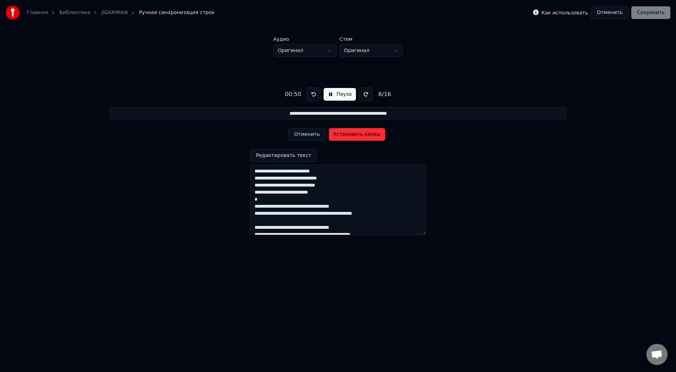
click at [647, 14] on div "Как использовать Отменить Сохранить" at bounding box center [601, 12] width 137 height 13
click at [370, 132] on button "Установить конец" at bounding box center [357, 134] width 56 height 13
type input "**********"
click at [664, 15] on div "Как использовать Отменить Сохранить" at bounding box center [601, 12] width 137 height 13
click at [614, 13] on button "Отменить" at bounding box center [610, 12] width 38 height 13
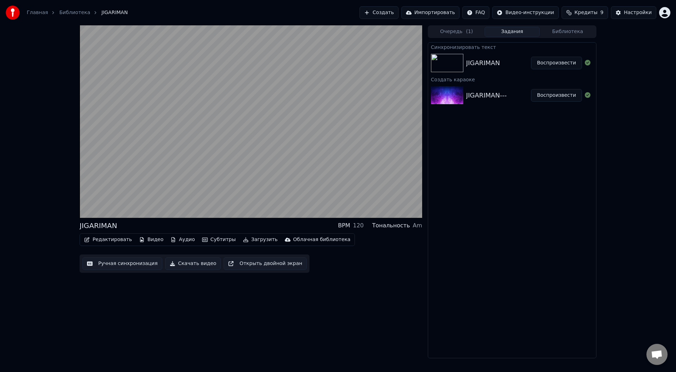
click at [515, 66] on div "JIGARIMAN" at bounding box center [498, 63] width 65 height 10
click at [510, 91] on div "JIGARIMAN---" at bounding box center [498, 96] width 65 height 10
click at [578, 35] on button "Библиотека" at bounding box center [568, 32] width 56 height 10
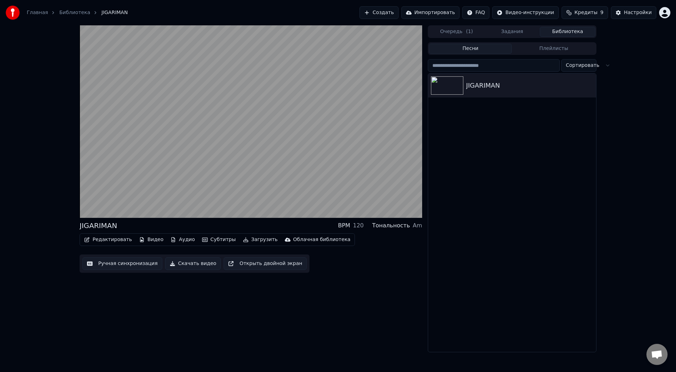
click at [451, 35] on button "Очередь ( 1 )" at bounding box center [457, 32] width 56 height 10
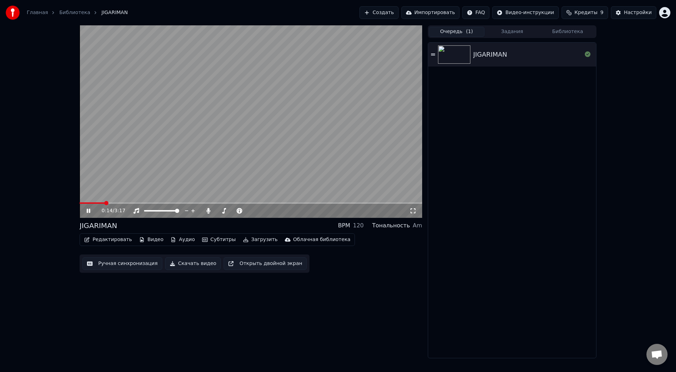
click at [115, 241] on button "Редактировать" at bounding box center [108, 240] width 54 height 10
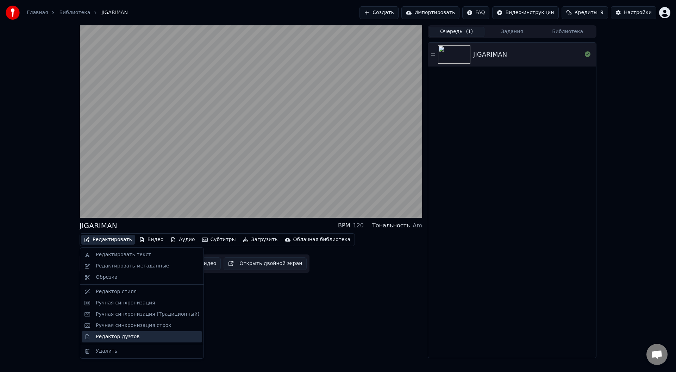
click at [155, 337] on div "Редактор дуэтов" at bounding box center [148, 337] width 104 height 7
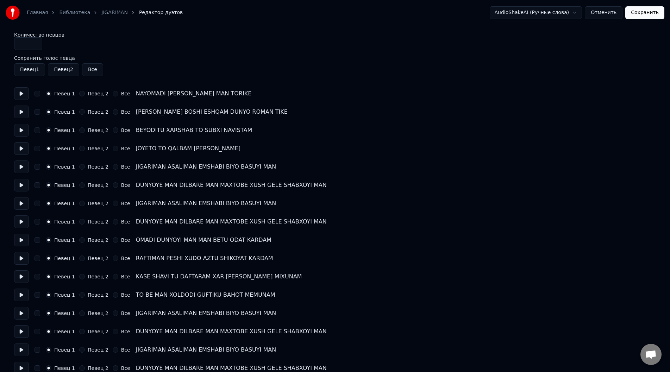
click at [608, 13] on button "Отменить" at bounding box center [604, 12] width 38 height 13
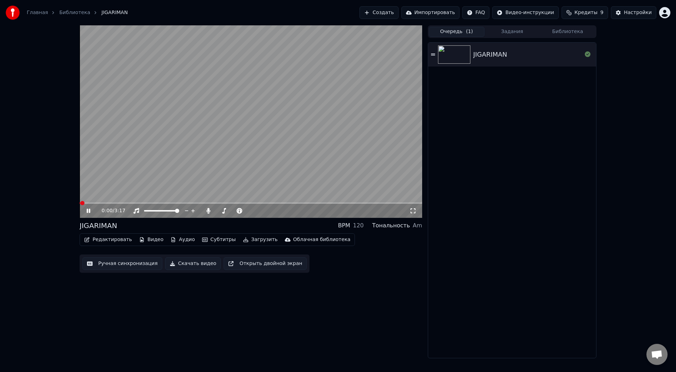
click at [107, 242] on button "Редактировать" at bounding box center [108, 240] width 54 height 10
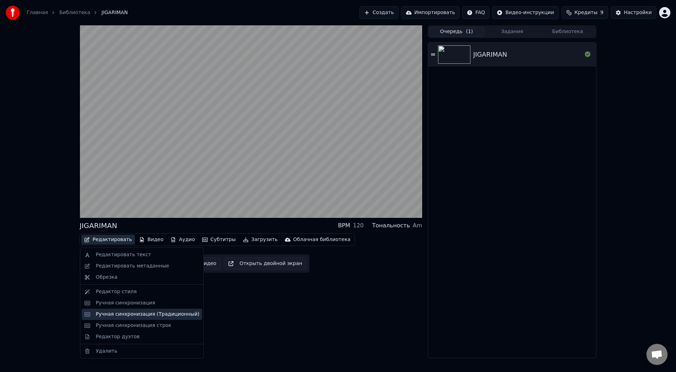
click at [114, 312] on div "Ручная синхронизация (Традиционный)" at bounding box center [148, 314] width 104 height 7
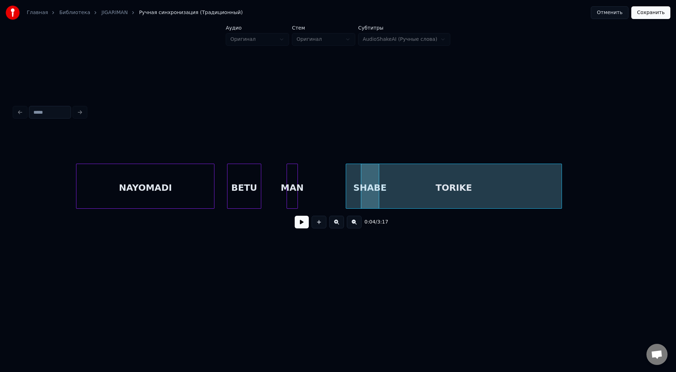
click at [200, 191] on div "NAYOMADI" at bounding box center [145, 188] width 138 height 48
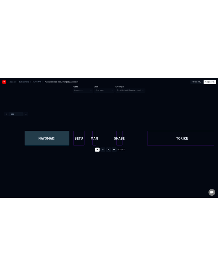
scroll to position [0, 10]
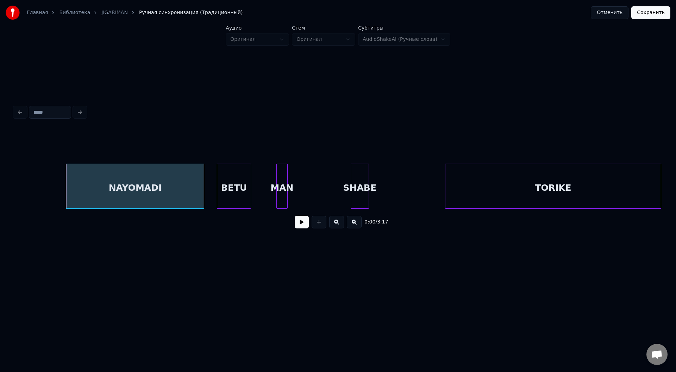
click at [480, 185] on div "TORIKE" at bounding box center [554, 188] width 216 height 48
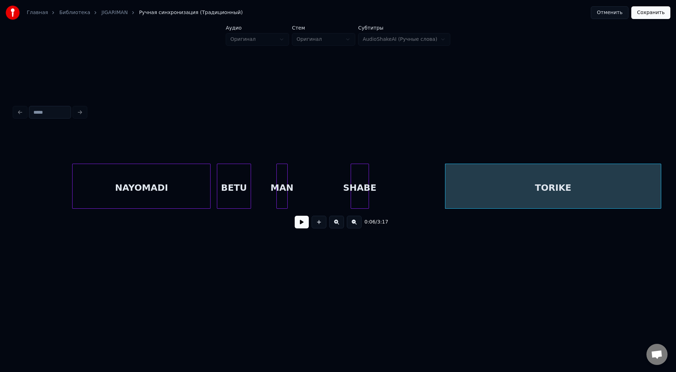
click at [178, 193] on div "NAYOMADI" at bounding box center [142, 188] width 138 height 48
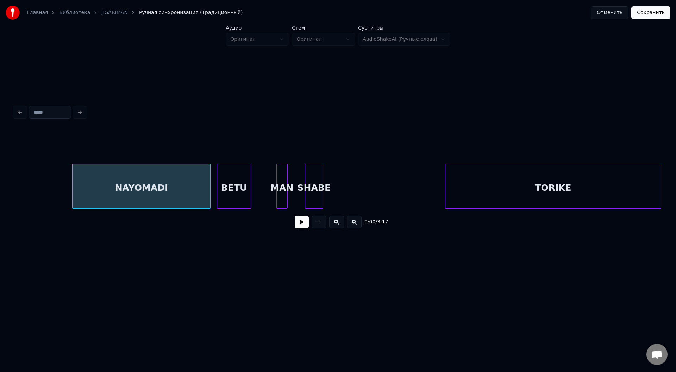
click at [315, 196] on div "SHABE" at bounding box center [314, 188] width 18 height 48
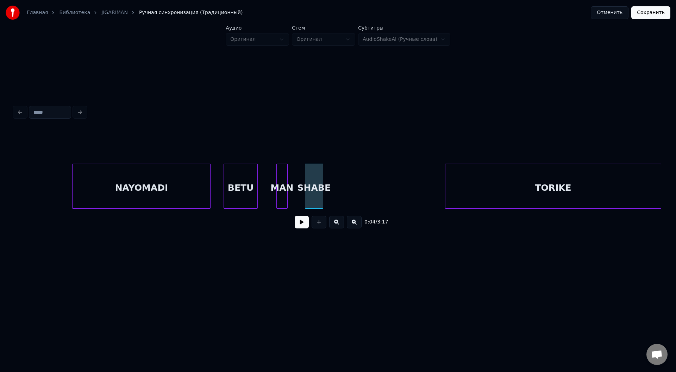
click at [249, 196] on div "BETU" at bounding box center [240, 188] width 33 height 48
click at [194, 195] on div "NAYOMADI" at bounding box center [142, 188] width 138 height 48
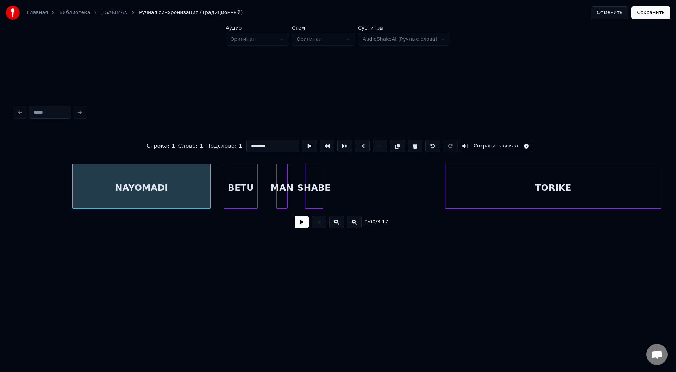
click at [243, 196] on div "BETU" at bounding box center [240, 188] width 33 height 48
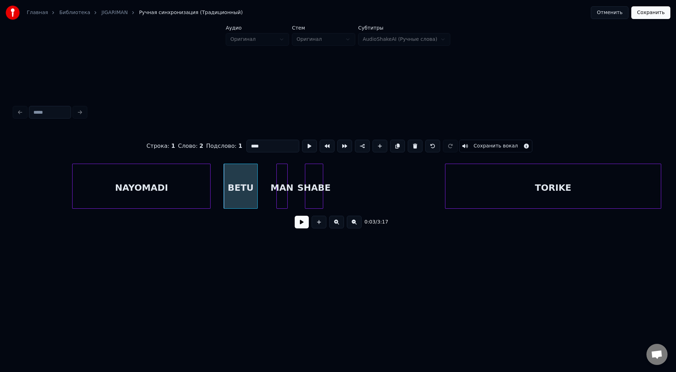
click at [195, 196] on div "NAYOMADI" at bounding box center [142, 188] width 138 height 48
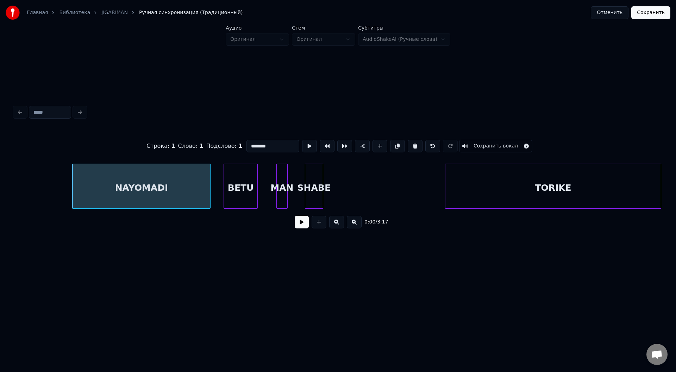
click at [252, 205] on div "BETU" at bounding box center [240, 188] width 33 height 48
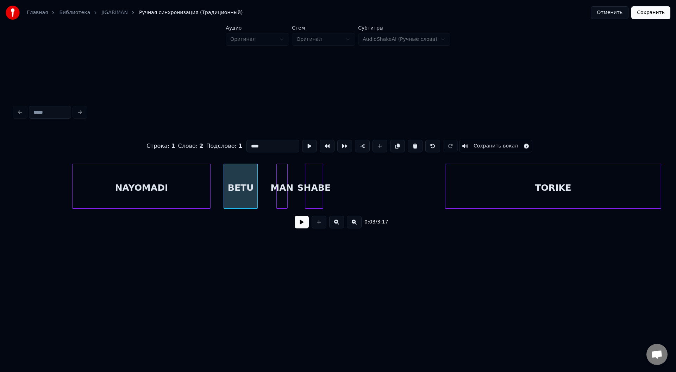
click at [282, 203] on div "MAN" at bounding box center [282, 188] width 11 height 48
click at [309, 202] on div "SHABE" at bounding box center [314, 188] width 18 height 48
type input "*****"
click at [303, 229] on button at bounding box center [302, 222] width 14 height 13
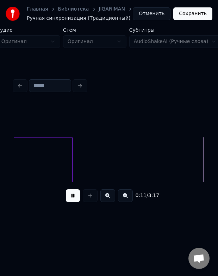
scroll to position [0, 789]
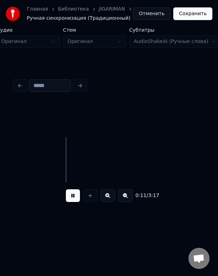
click at [29, 236] on html "Главная Библиотека JIGARIMAN Ручная синхронизация (Традиционный) Отменить Сохра…" at bounding box center [109, 118] width 218 height 236
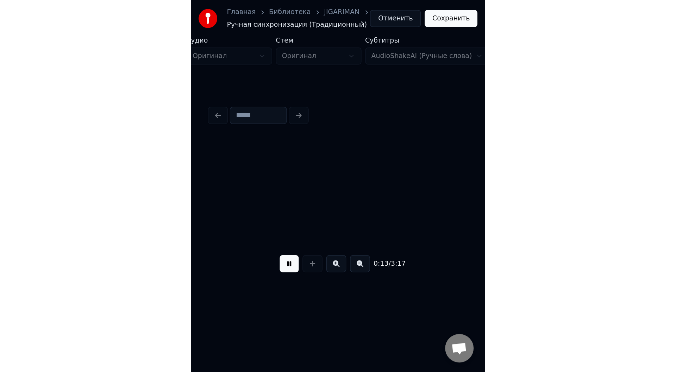
scroll to position [0, 980]
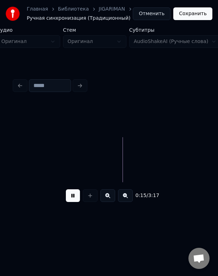
click at [72, 199] on button at bounding box center [73, 195] width 14 height 13
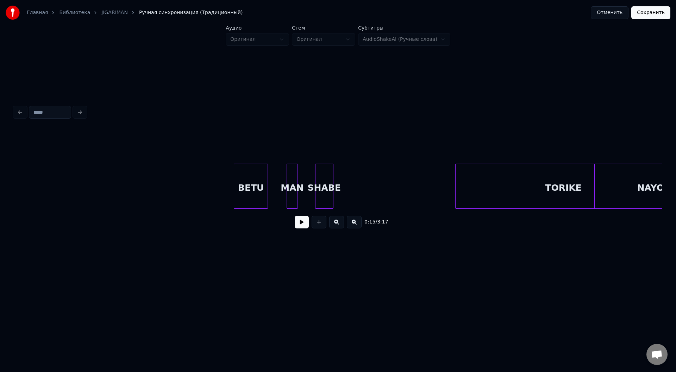
scroll to position [0, 80]
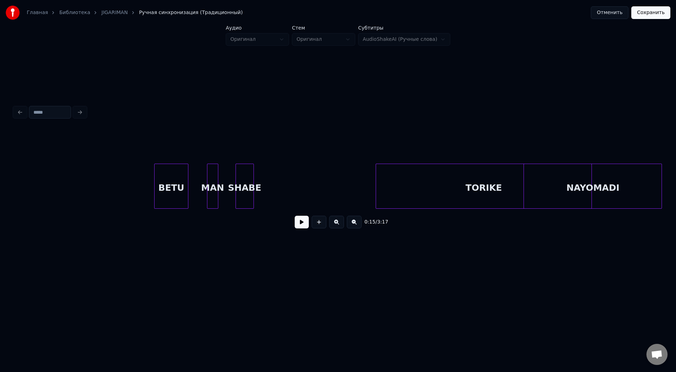
click at [676, 178] on div "Главная Библиотека JIGARIMAN Ручная синхронизация (Традиционный) Отменить Сохра…" at bounding box center [338, 140] width 676 height 280
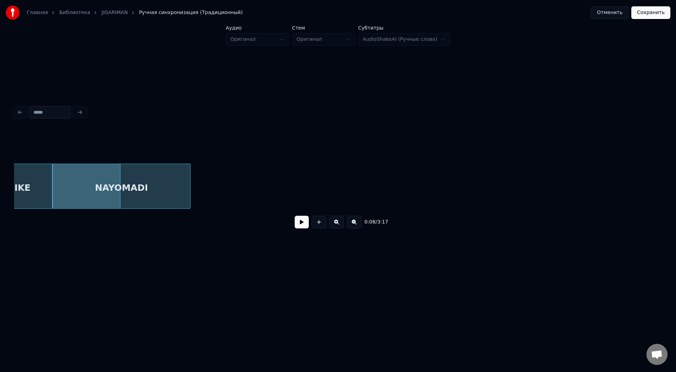
scroll to position [0, 559]
click at [302, 226] on button at bounding box center [302, 222] width 14 height 13
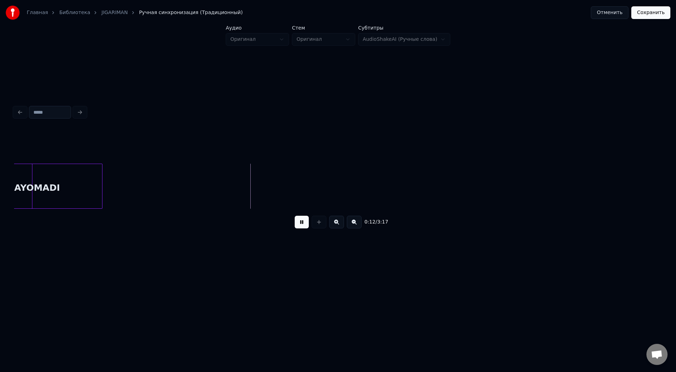
scroll to position [0, 643]
click at [357, 227] on button at bounding box center [354, 222] width 15 height 13
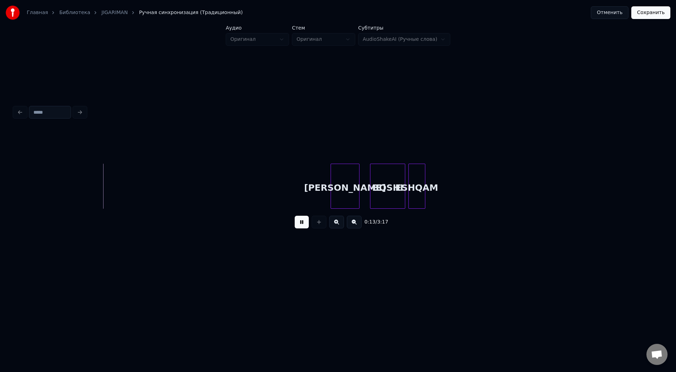
scroll to position [0, 157]
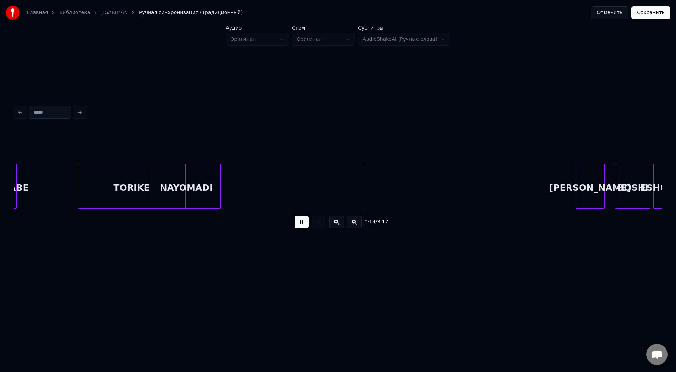
click at [357, 227] on button at bounding box center [354, 222] width 15 height 13
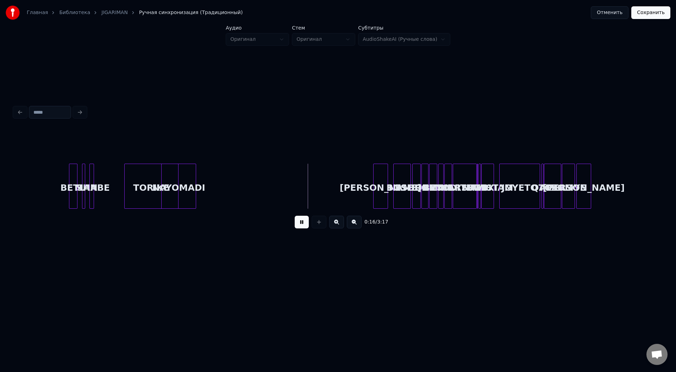
drag, startPoint x: 368, startPoint y: 118, endPoint x: 633, endPoint y: 252, distance: 296.8
click at [633, 252] on div "0:16 / 3:17" at bounding box center [338, 168] width 654 height 223
drag, startPoint x: 623, startPoint y: 248, endPoint x: 386, endPoint y: 85, distance: 286.8
click at [387, 85] on div "0:17 / 3:17" at bounding box center [338, 168] width 654 height 223
click at [296, 226] on button at bounding box center [302, 222] width 14 height 13
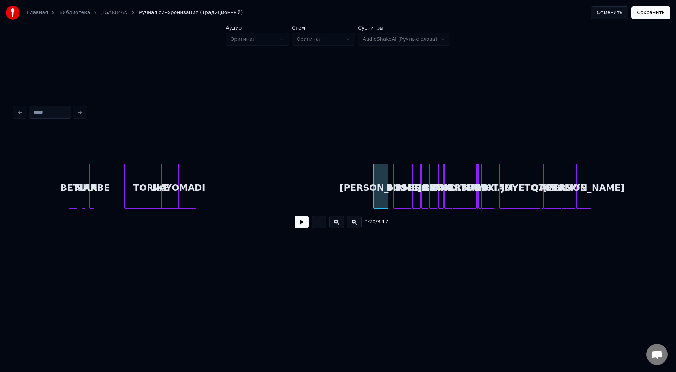
click at [306, 226] on button at bounding box center [302, 222] width 14 height 13
click at [303, 227] on button at bounding box center [302, 222] width 14 height 13
click at [296, 224] on button at bounding box center [302, 222] width 14 height 13
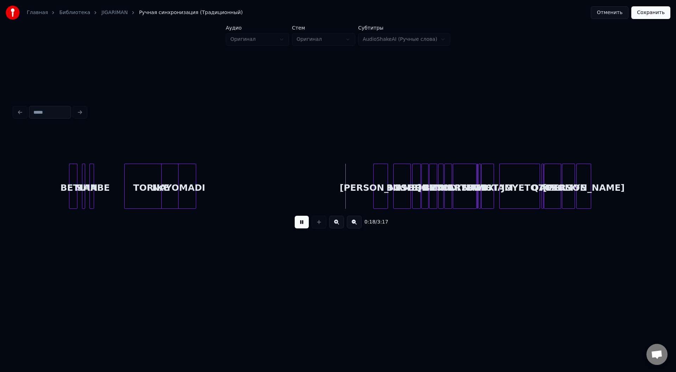
click at [302, 227] on button at bounding box center [302, 222] width 14 height 13
click at [354, 226] on button at bounding box center [354, 222] width 15 height 13
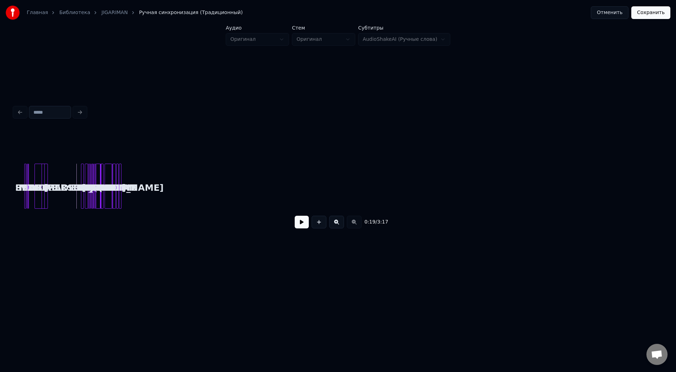
click at [339, 222] on button at bounding box center [336, 222] width 15 height 13
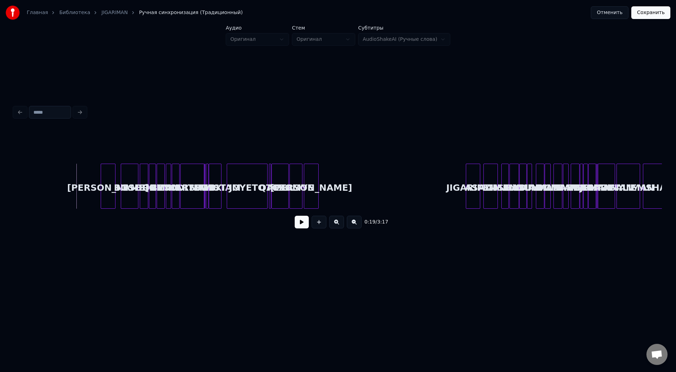
click at [339, 222] on button at bounding box center [336, 222] width 15 height 13
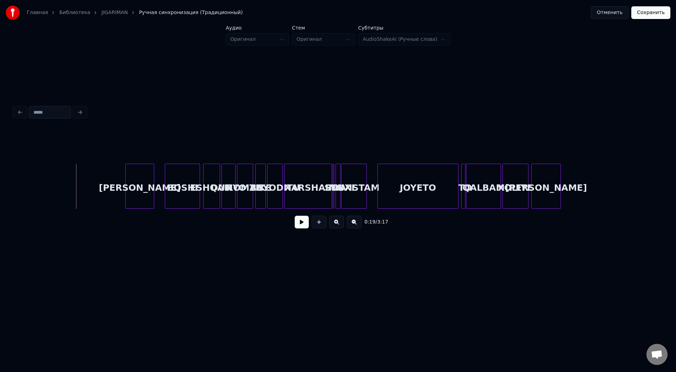
click at [340, 222] on button at bounding box center [336, 222] width 15 height 13
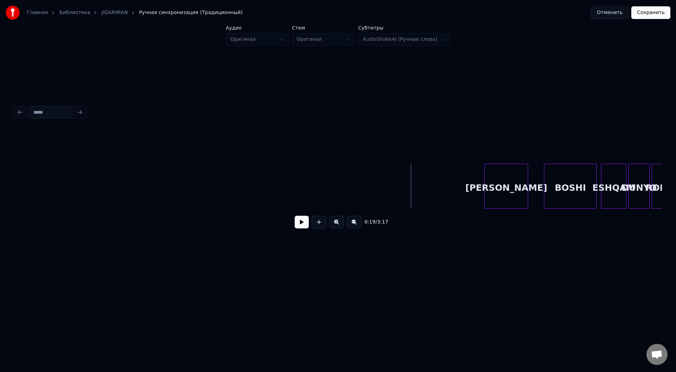
scroll to position [0, 943]
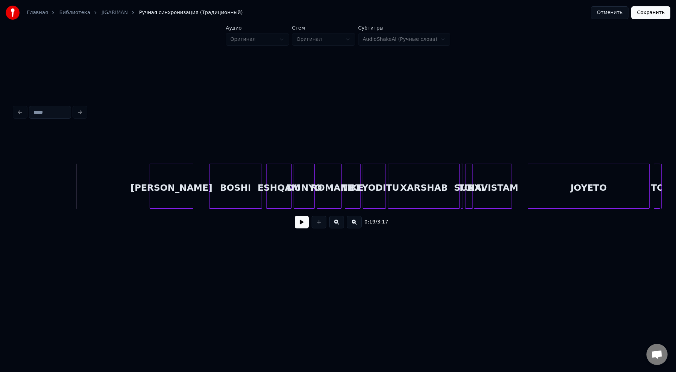
click at [73, 208] on div "[PERSON_NAME] BOSHI ESHQAM DUNYO ROMAN TIKE BEYODITU XARSHAB TO SUBXI NAVISTAM …" at bounding box center [338, 186] width 648 height 45
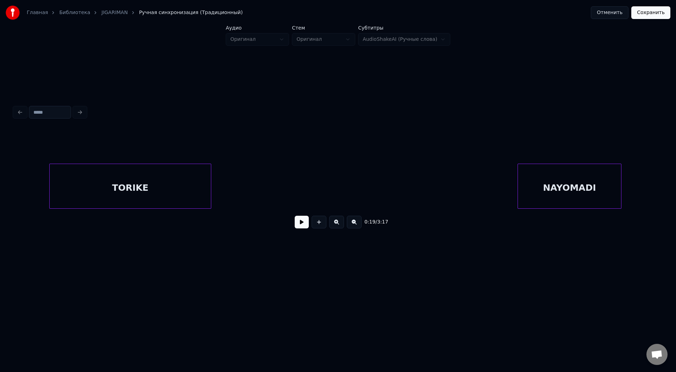
scroll to position [0, 324]
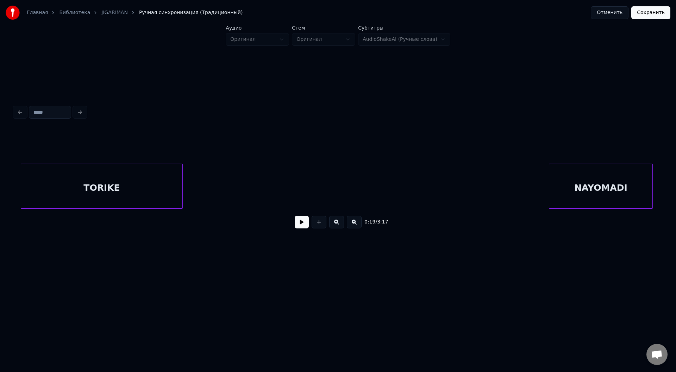
click at [666, 196] on div "Главная Библиотека JIGARIMAN Ручная синхронизация (Традиционный) Отменить Сохра…" at bounding box center [338, 140] width 676 height 280
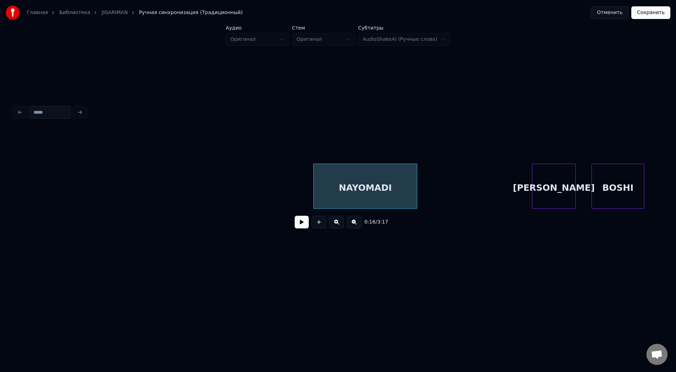
scroll to position [0, 564]
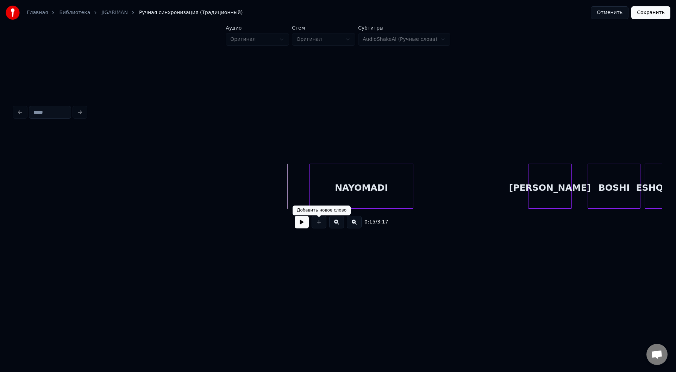
click at [304, 225] on button at bounding box center [302, 222] width 14 height 13
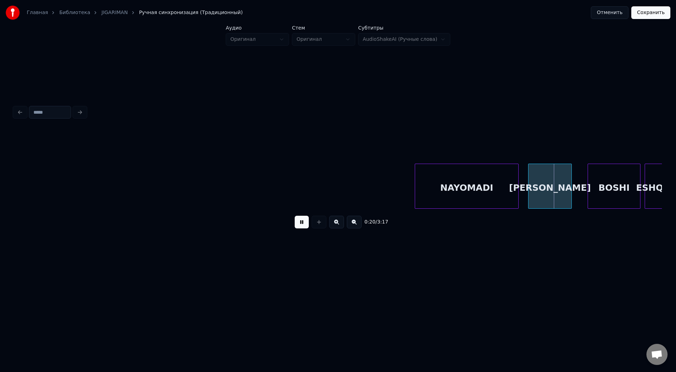
click at [496, 196] on div "NAYOMADI" at bounding box center [466, 188] width 103 height 48
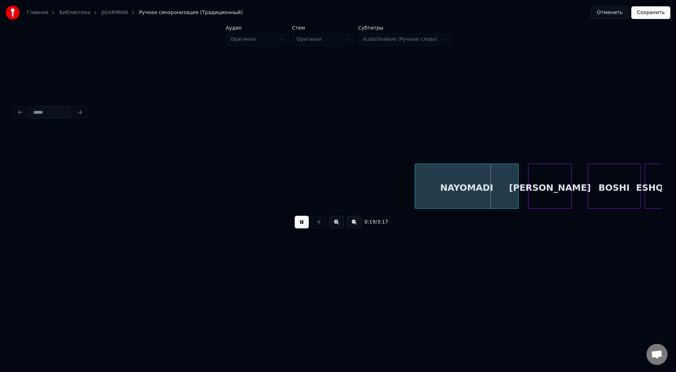
click at [304, 225] on button at bounding box center [302, 222] width 14 height 13
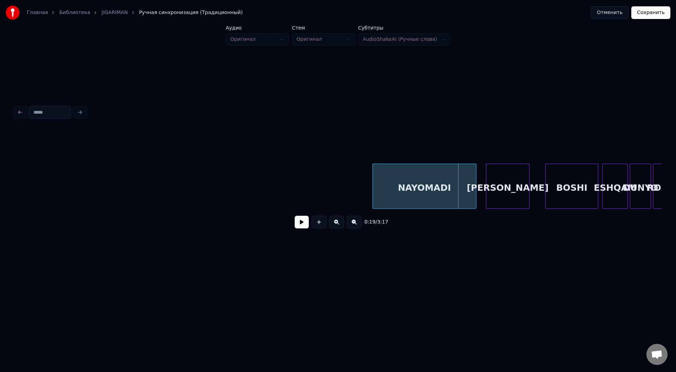
click at [352, 228] on button at bounding box center [354, 222] width 15 height 13
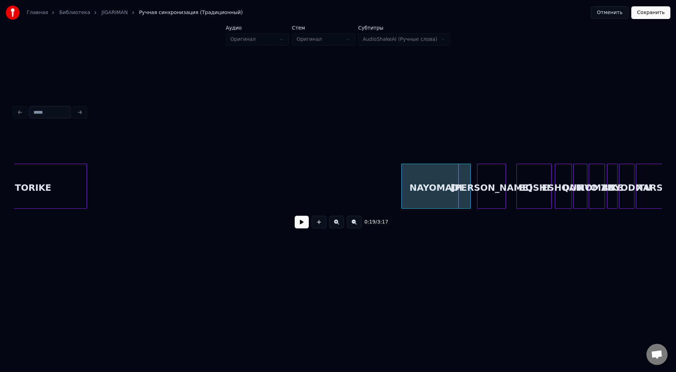
click at [354, 225] on button at bounding box center [354, 222] width 15 height 13
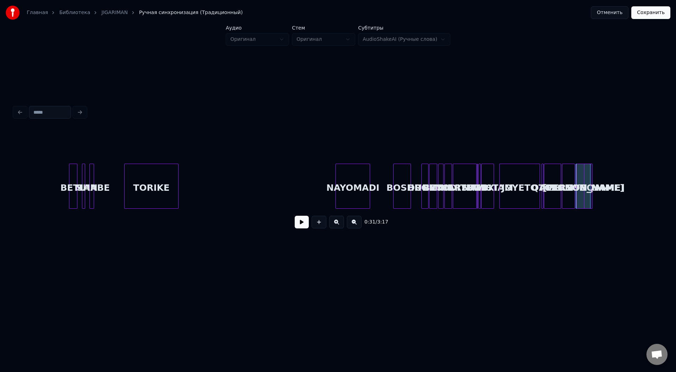
click at [676, 151] on div "Главная Библиотека JIGARIMAN Ручная синхронизация (Традиционный) Отменить Сохра…" at bounding box center [338, 140] width 676 height 280
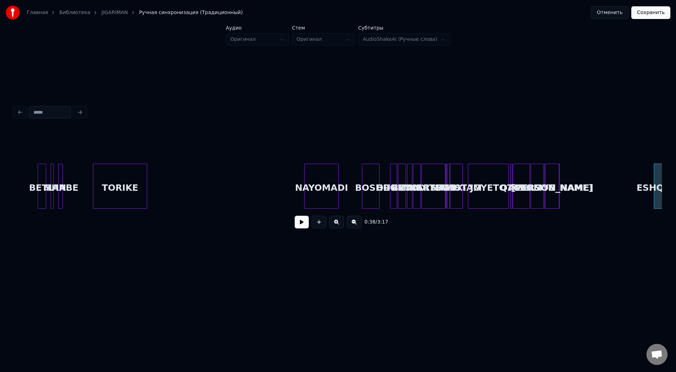
click at [379, 182] on div "BOSHI" at bounding box center [370, 188] width 17 height 48
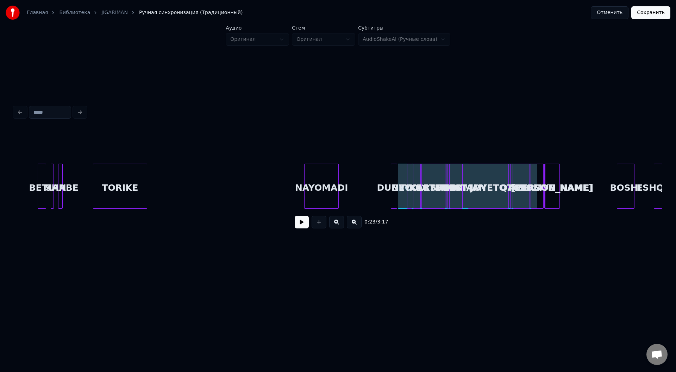
click at [620, 11] on button "Отменить" at bounding box center [610, 12] width 38 height 13
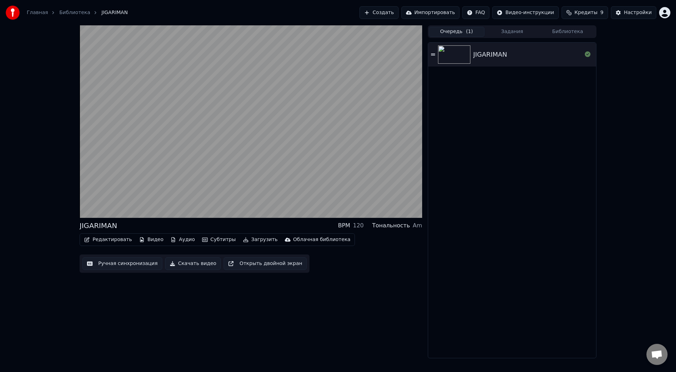
click at [108, 265] on button "Ручная синхронизация" at bounding box center [122, 263] width 80 height 13
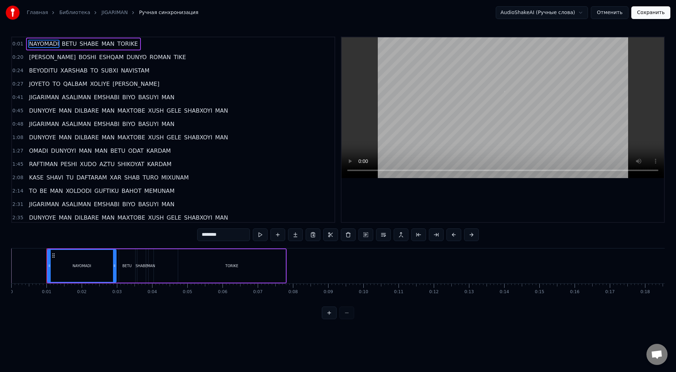
click at [39, 44] on span "NAYOMADI" at bounding box center [43, 44] width 31 height 8
click at [21, 43] on span "0:01" at bounding box center [17, 44] width 11 height 7
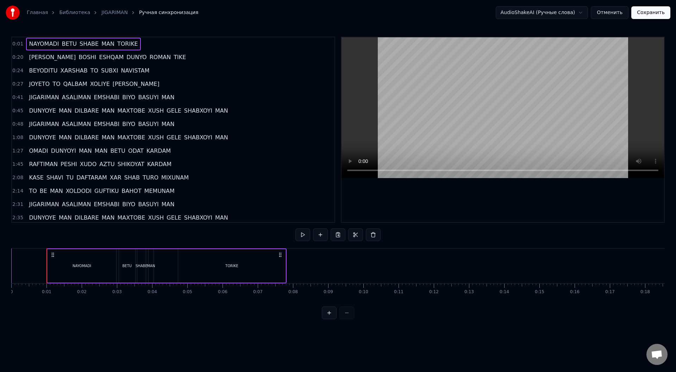
click at [14, 44] on span "0:01" at bounding box center [17, 44] width 11 height 7
drag, startPoint x: 104, startPoint y: 268, endPoint x: 241, endPoint y: 272, distance: 137.8
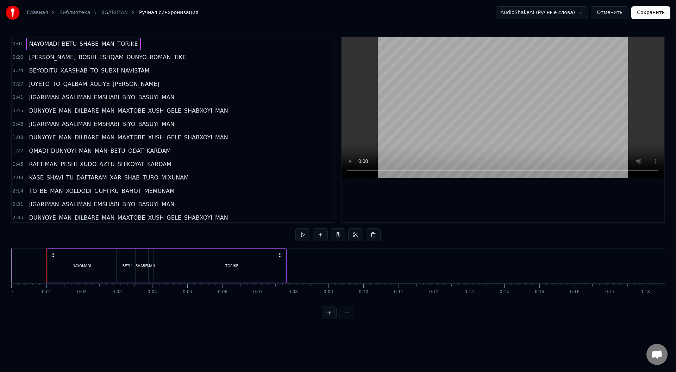
click at [241, 272] on div "NAYOMADI [PERSON_NAME] MAN TORIKE" at bounding box center [166, 266] width 240 height 35
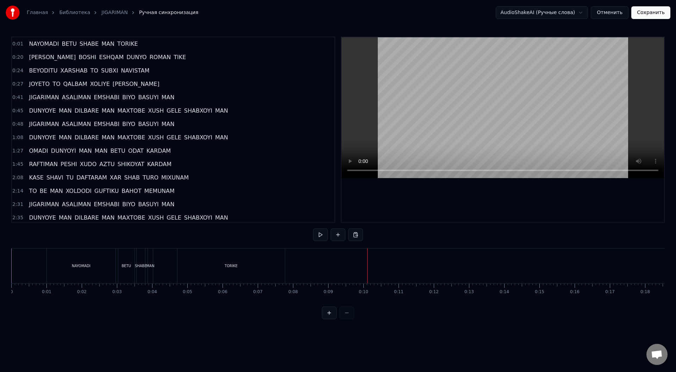
click at [348, 319] on div at bounding box center [338, 313] width 32 height 13
click at [323, 317] on button at bounding box center [329, 313] width 15 height 13
click at [329, 317] on button at bounding box center [329, 313] width 15 height 13
drag, startPoint x: 135, startPoint y: 270, endPoint x: 241, endPoint y: 268, distance: 106.1
click at [241, 268] on div "NAYOMADI [PERSON_NAME] MAN TORIKE" at bounding box center [321, 266] width 479 height 35
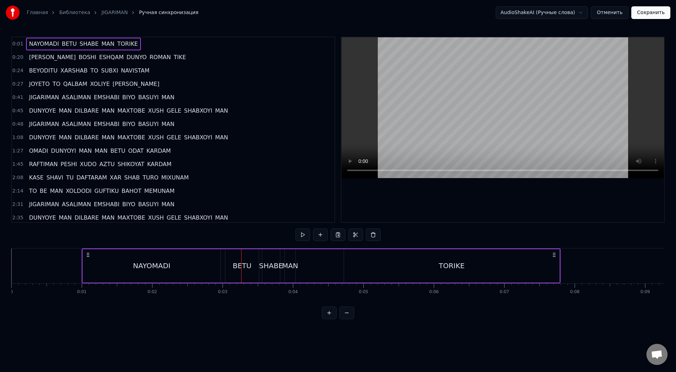
click at [151, 265] on div "NAYOMADI" at bounding box center [151, 266] width 37 height 11
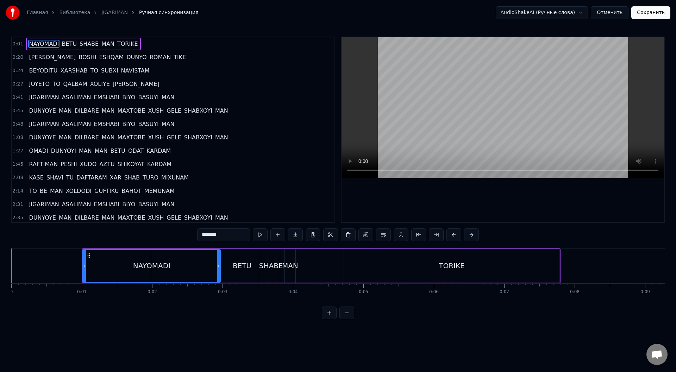
drag, startPoint x: 137, startPoint y: 262, endPoint x: 309, endPoint y: 265, distance: 172.3
click at [309, 265] on div "NAYOMADI [PERSON_NAME] MAN TORIKE" at bounding box center [321, 266] width 479 height 35
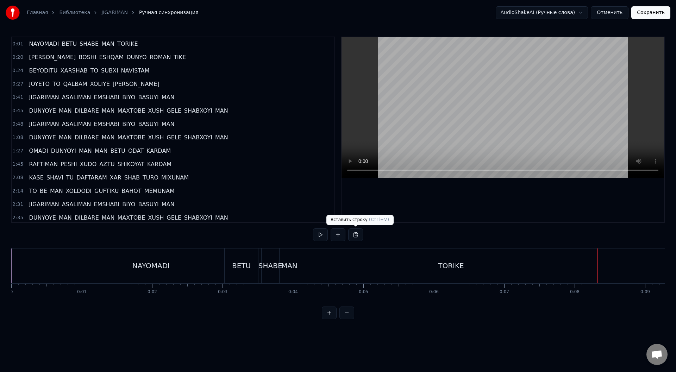
click at [355, 235] on button at bounding box center [355, 235] width 15 height 13
click at [160, 274] on div "NAYOMADI" at bounding box center [151, 266] width 138 height 35
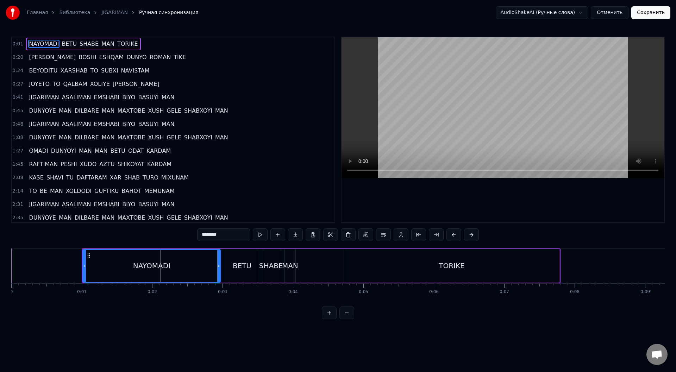
drag, startPoint x: 151, startPoint y: 271, endPoint x: 226, endPoint y: 263, distance: 75.8
click at [226, 263] on div "NAYOMADI [PERSON_NAME] MAN TORIKE" at bounding box center [321, 266] width 479 height 35
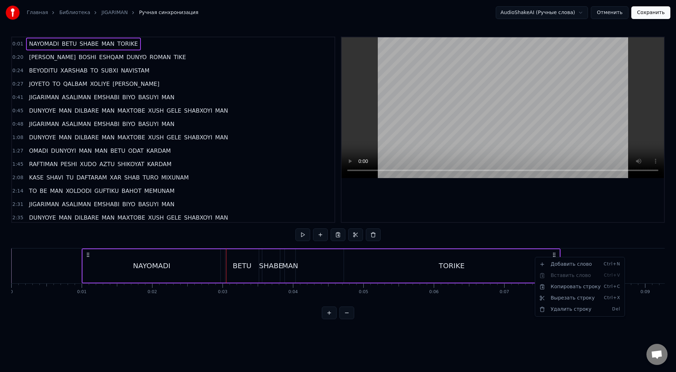
click at [201, 276] on html "Главная Библиотека JIGARIMAN Ручная синхронизация AudioShakeAI (Ручные слова) О…" at bounding box center [338, 165] width 676 height 331
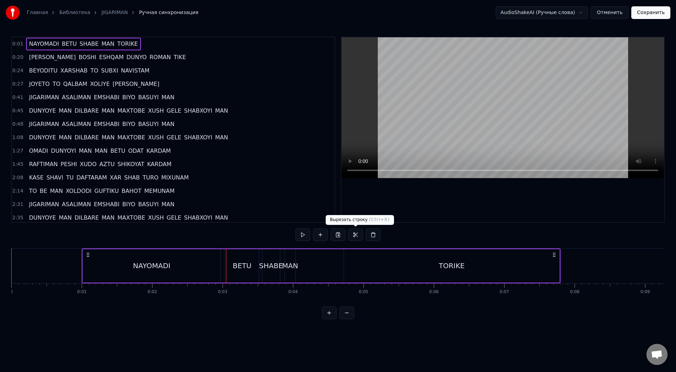
click at [356, 235] on button at bounding box center [355, 235] width 15 height 13
click at [166, 271] on div "NAYOMADI" at bounding box center [151, 266] width 37 height 11
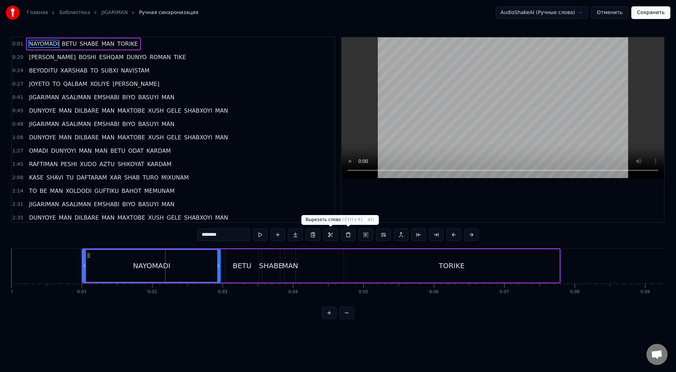
click at [333, 235] on button at bounding box center [330, 235] width 15 height 13
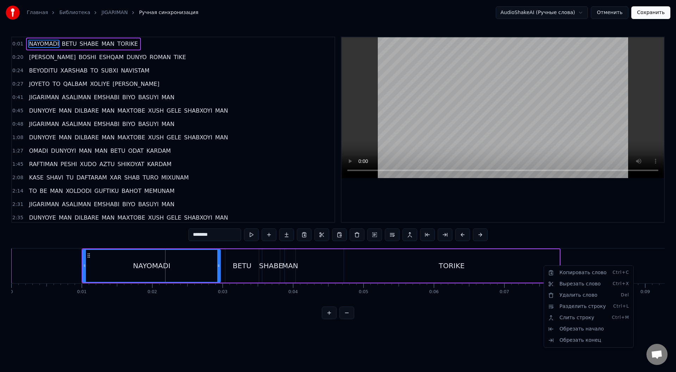
click at [615, 237] on html "Главная Библиотека JIGARIMAN Ручная синхронизация AudioShakeAI (Ручные слова) О…" at bounding box center [338, 165] width 676 height 331
click at [35, 169] on div "RAFTIMAN PESHI XUDO AZTU SHIKOYAT KARDAM" at bounding box center [100, 164] width 148 height 13
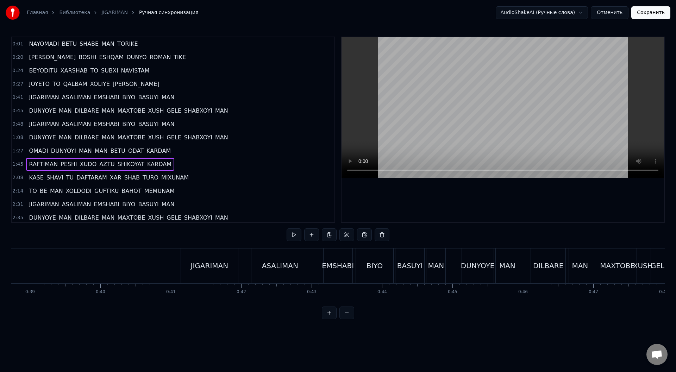
click at [30, 163] on span "RAFTIMAN" at bounding box center [43, 164] width 30 height 8
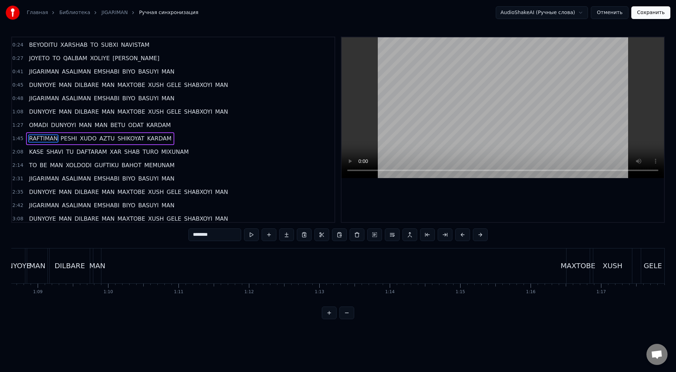
scroll to position [29, 0]
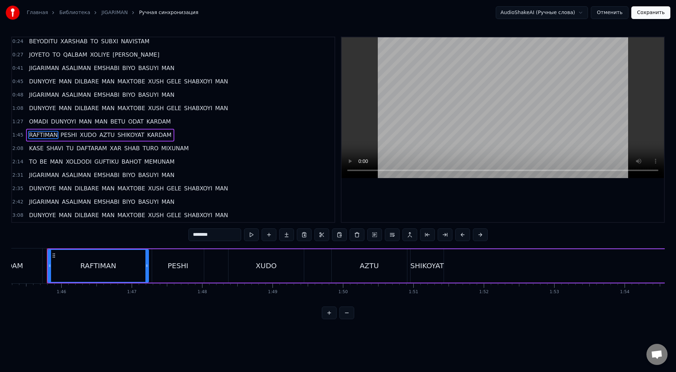
click at [30, 163] on span "TO" at bounding box center [32, 162] width 9 height 8
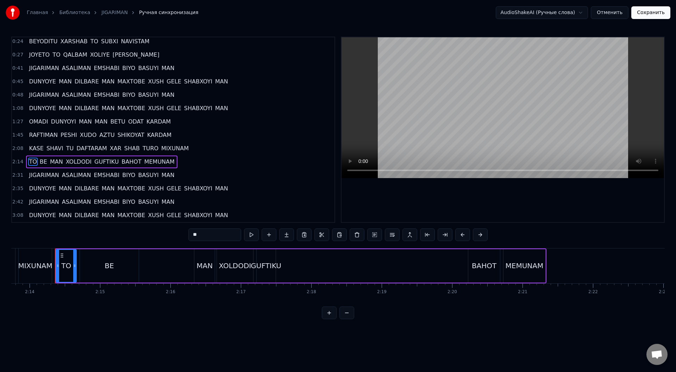
scroll to position [0, 9431]
click at [41, 44] on span "BEYODITU" at bounding box center [43, 41] width 30 height 8
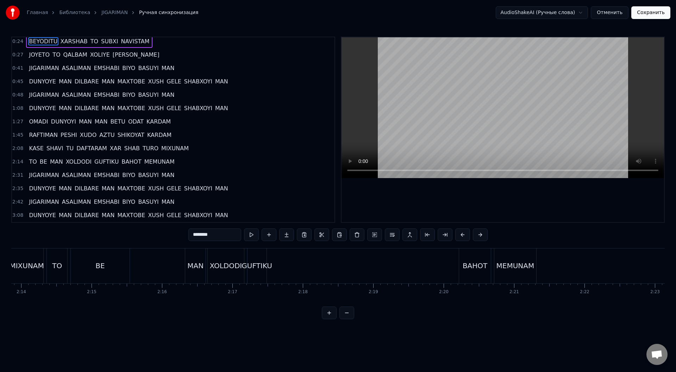
scroll to position [0, 0]
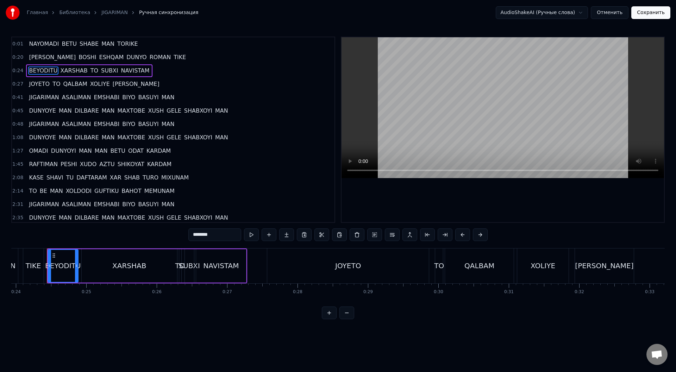
click at [43, 45] on span "NAYOMADI" at bounding box center [43, 44] width 31 height 8
type input "********"
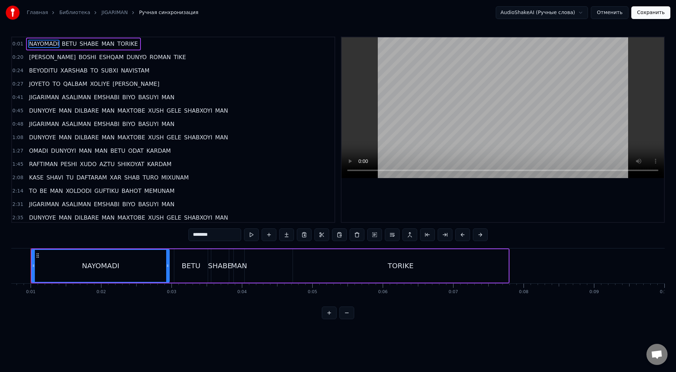
scroll to position [0, 35]
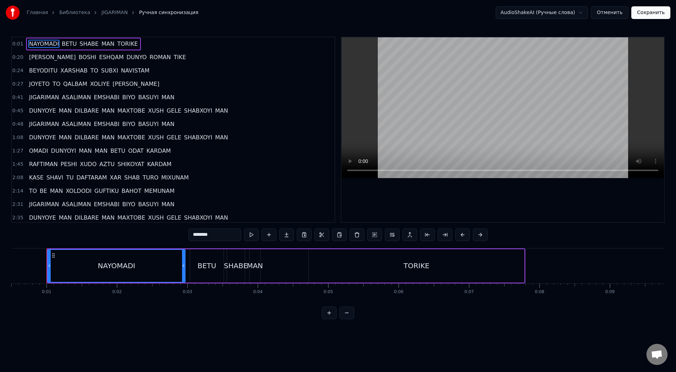
click at [583, 10] on html "Главная Библиотека JIGARIMAN Ручная синхронизация AudioShakeAI (Ручные слова) О…" at bounding box center [338, 165] width 676 height 331
click at [589, 15] on html "Главная Библиотека JIGARIMAN Ручная синхронизация AudioShakeAI (Ручные слова) О…" at bounding box center [338, 165] width 676 height 331
click at [618, 15] on html "Главная Библиотека JIGARIMAN Ручная синхронизация AudioShakeAI (Ручные слова) О…" at bounding box center [338, 165] width 676 height 331
click at [619, 13] on button "Отменить" at bounding box center [610, 12] width 38 height 13
